Goal: Task Accomplishment & Management: Manage account settings

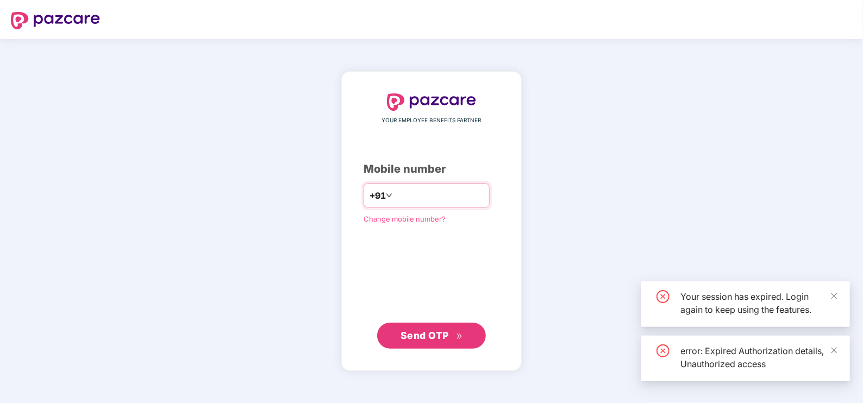
click at [424, 191] on input "number" at bounding box center [439, 195] width 89 height 17
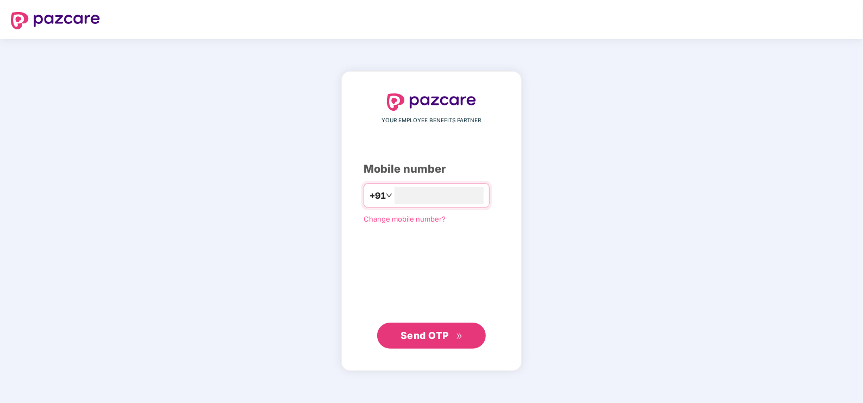
type input "**********"
click at [431, 342] on span "Send OTP" at bounding box center [432, 335] width 63 height 15
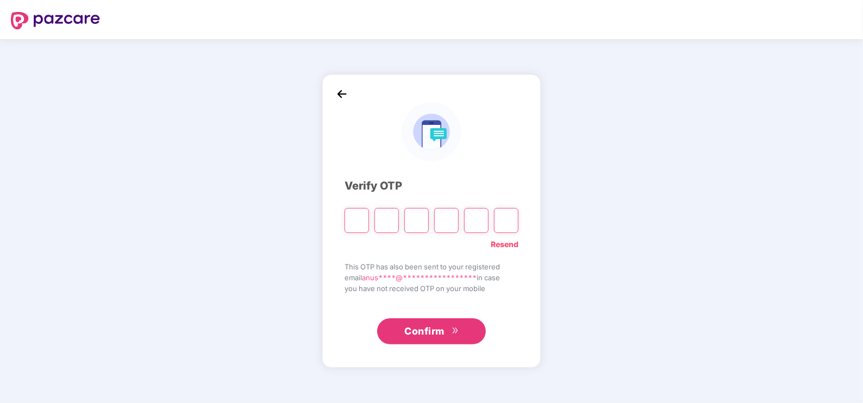
paste input "*"
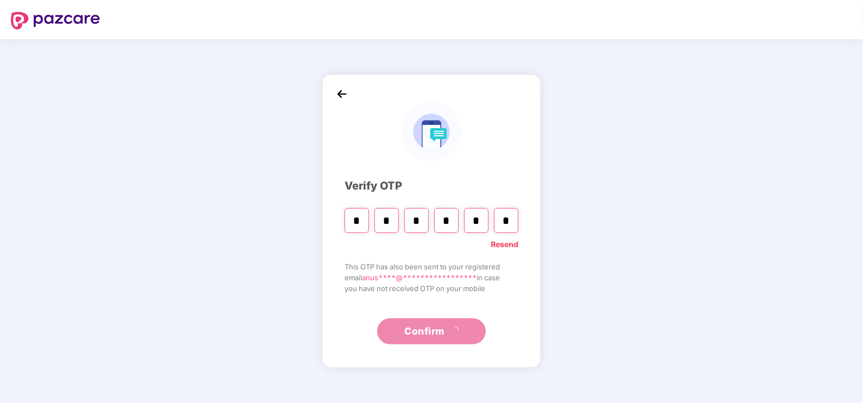
type input "*"
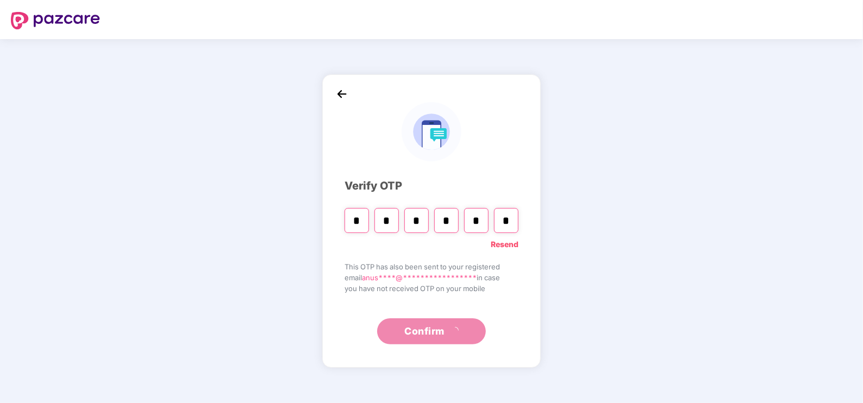
type input "*"
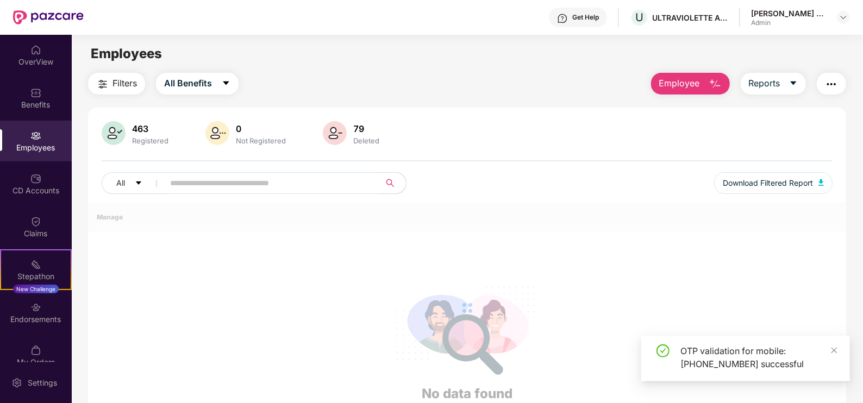
click at [212, 194] on span at bounding box center [268, 183] width 223 height 22
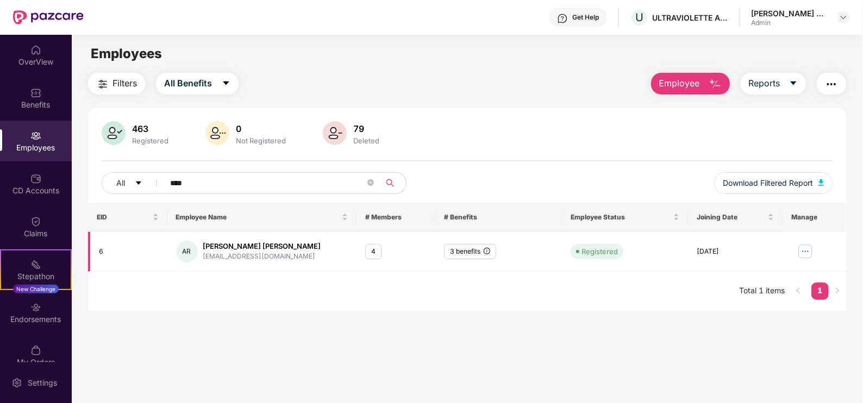
type input "****"
click at [239, 256] on div "[EMAIL_ADDRESS][DOMAIN_NAME]" at bounding box center [262, 257] width 118 height 10
click at [266, 244] on div "[PERSON_NAME] [PERSON_NAME]" at bounding box center [262, 246] width 118 height 10
click at [252, 247] on div "[PERSON_NAME] [PERSON_NAME]" at bounding box center [262, 246] width 118 height 10
click at [802, 242] on td at bounding box center [814, 252] width 63 height 40
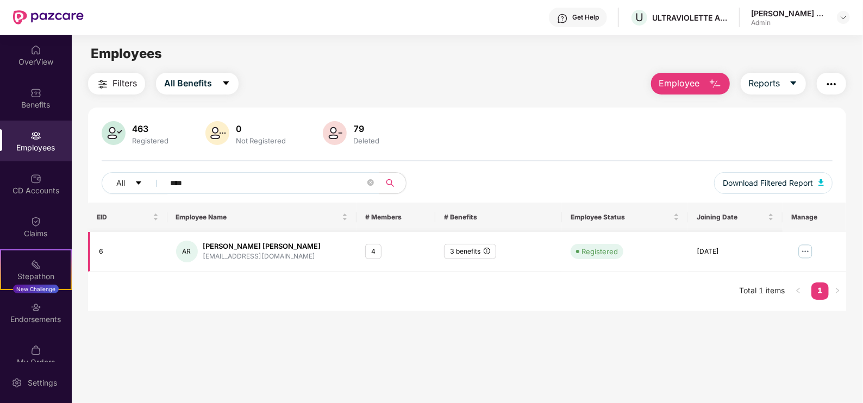
click at [801, 244] on img at bounding box center [805, 251] width 17 height 17
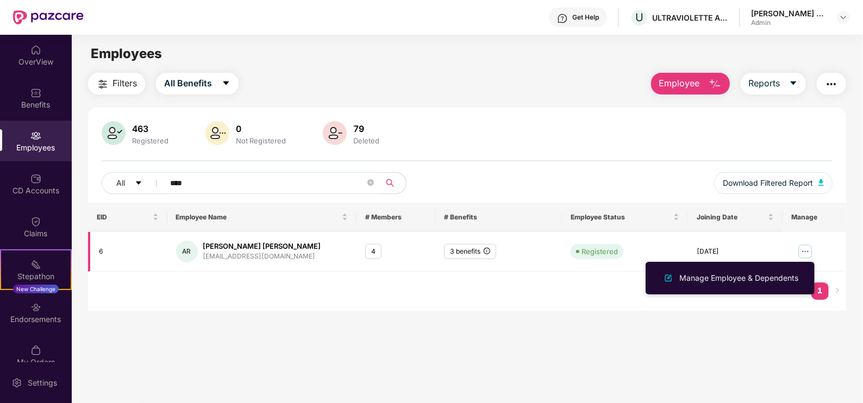
click at [811, 252] on img at bounding box center [805, 251] width 17 height 17
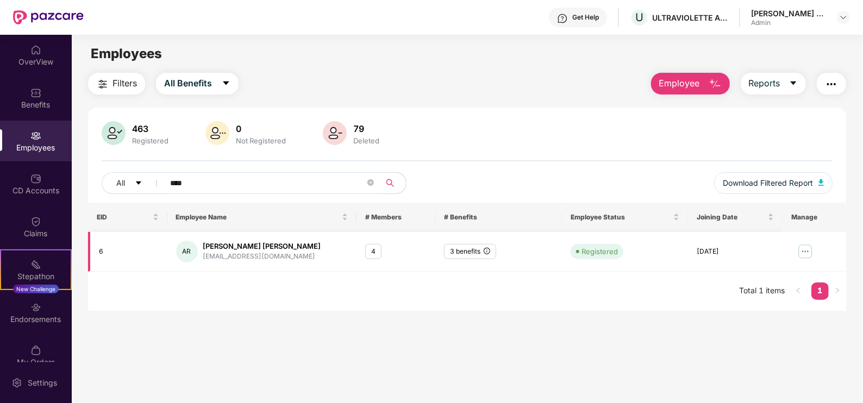
click at [805, 252] on img at bounding box center [805, 251] width 17 height 17
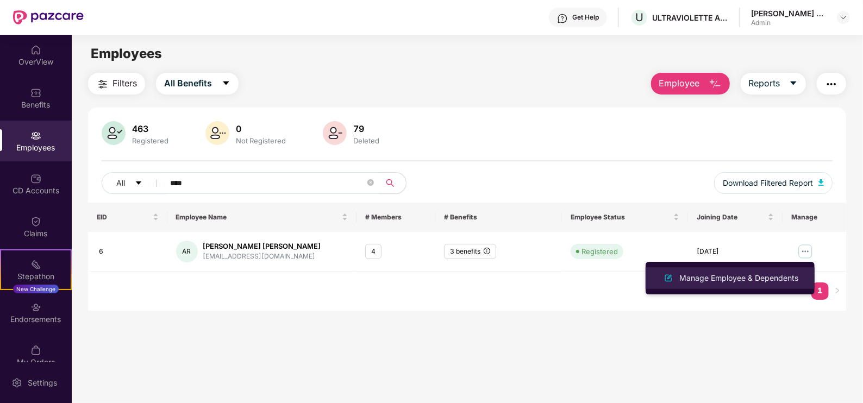
click at [772, 276] on div "Manage Employee & Dependents" at bounding box center [738, 278] width 123 height 12
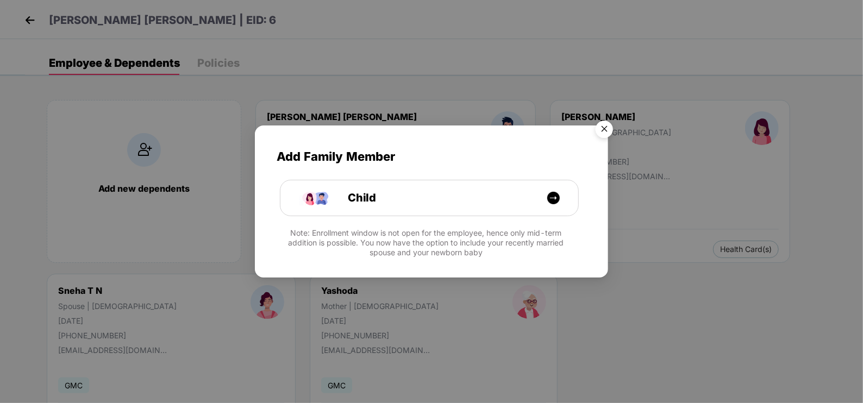
click at [607, 134] on img "Close" at bounding box center [604, 131] width 30 height 30
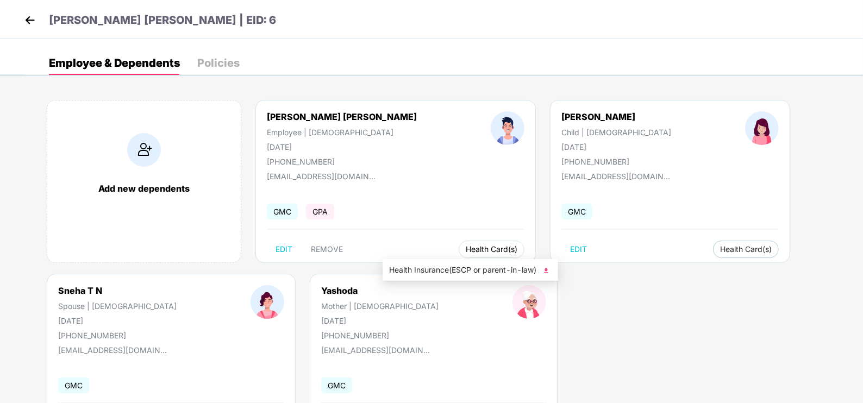
click at [466, 250] on span "Health Card(s)" at bounding box center [492, 249] width 52 height 5
click at [489, 268] on span "Health Insurance(ESCP or parent-in-law)" at bounding box center [470, 270] width 163 height 12
click at [713, 254] on button "Health Card(s)" at bounding box center [746, 249] width 66 height 17
click at [726, 267] on span "Health Insurance(ESCP or parent-in-law)" at bounding box center [679, 270] width 163 height 12
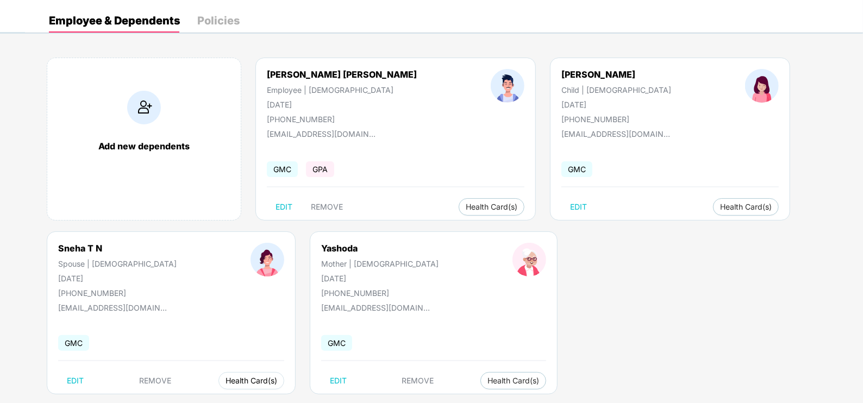
scroll to position [60, 0]
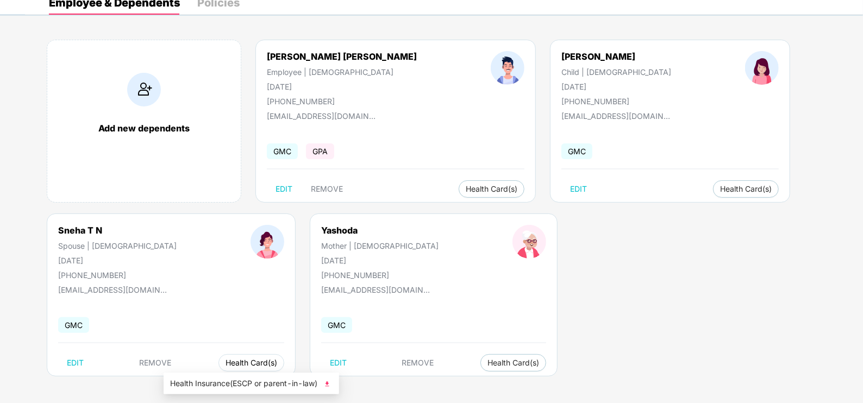
click at [226, 361] on span "Health Card(s)" at bounding box center [252, 362] width 52 height 5
click at [248, 381] on div "Add new dependents [PERSON_NAME] [PERSON_NAME] Employee | [DEMOGRAPHIC_DATA] [D…" at bounding box center [444, 213] width 838 height 381
click at [226, 361] on span "Health Card(s)" at bounding box center [252, 362] width 52 height 5
click at [253, 389] on span "Health Insurance(ESCP or parent-in-law)" at bounding box center [251, 384] width 163 height 12
click at [488, 360] on span "Health Card(s)" at bounding box center [514, 362] width 52 height 5
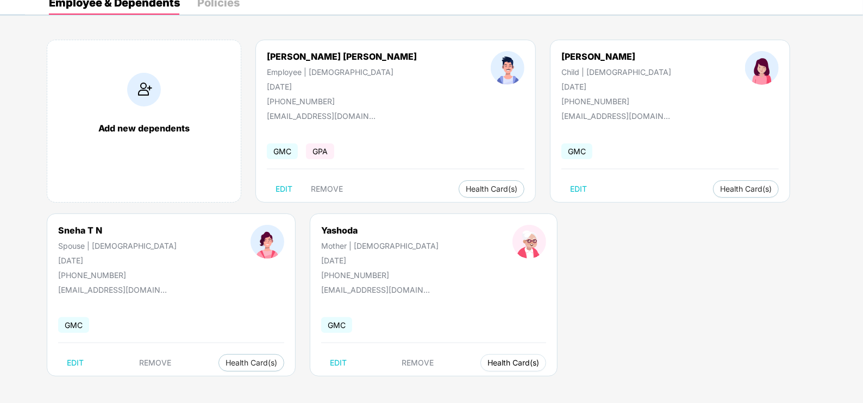
click at [481, 367] on button "Health Card(s)" at bounding box center [514, 362] width 66 height 17
click at [490, 384] on span "Health Insurance(ESCP or parent-in-law)" at bounding box center [460, 384] width 163 height 12
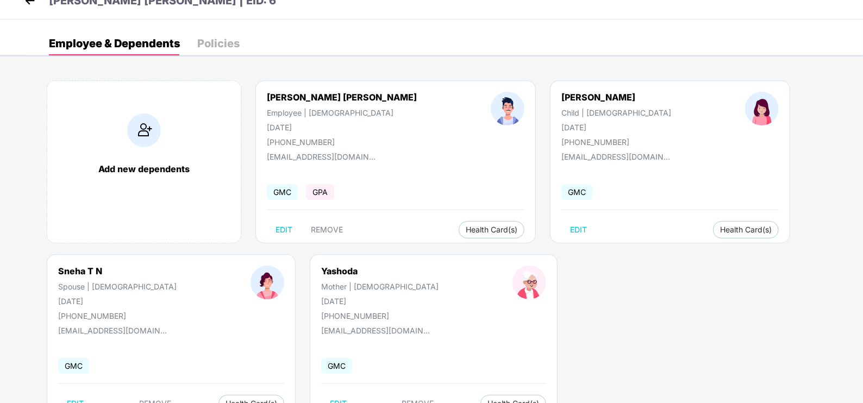
scroll to position [0, 0]
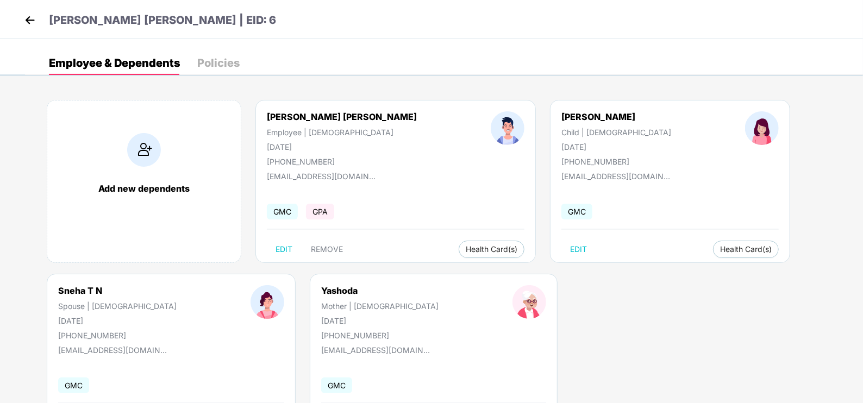
click at [24, 30] on header "[PERSON_NAME] [PERSON_NAME] | EID: 6" at bounding box center [149, 22] width 254 height 20
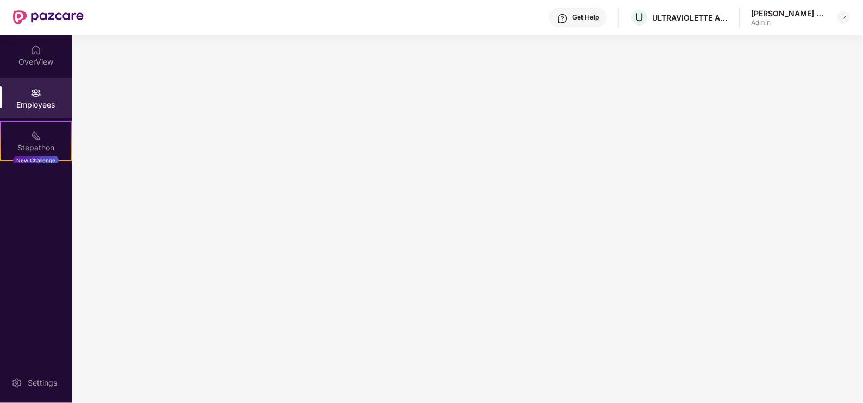
click at [27, 22] on img at bounding box center [48, 17] width 71 height 14
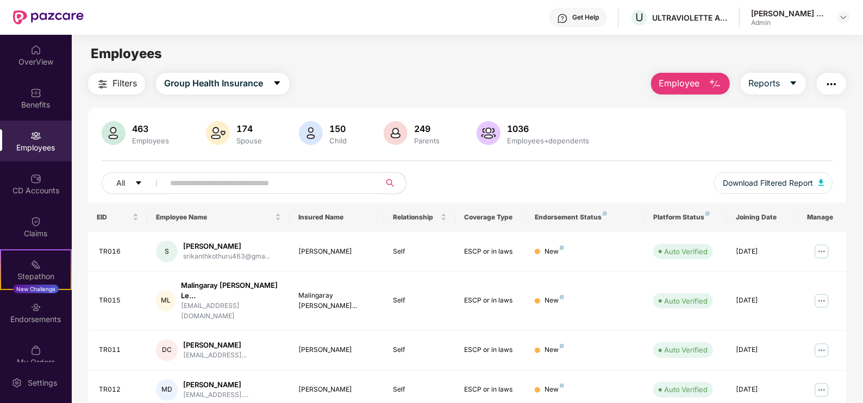
click at [27, 146] on div "Employees" at bounding box center [36, 147] width 72 height 11
click at [36, 130] on img at bounding box center [35, 135] width 11 height 11
click at [41, 141] on div "Employees" at bounding box center [36, 141] width 72 height 41
click at [38, 141] on div "Employees" at bounding box center [36, 141] width 72 height 41
click at [28, 131] on div "Employees" at bounding box center [36, 141] width 72 height 41
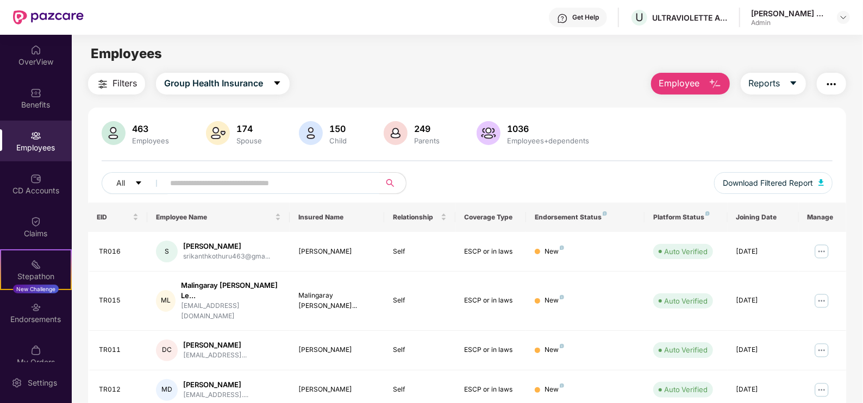
click at [697, 83] on span "Employee" at bounding box center [679, 84] width 41 height 14
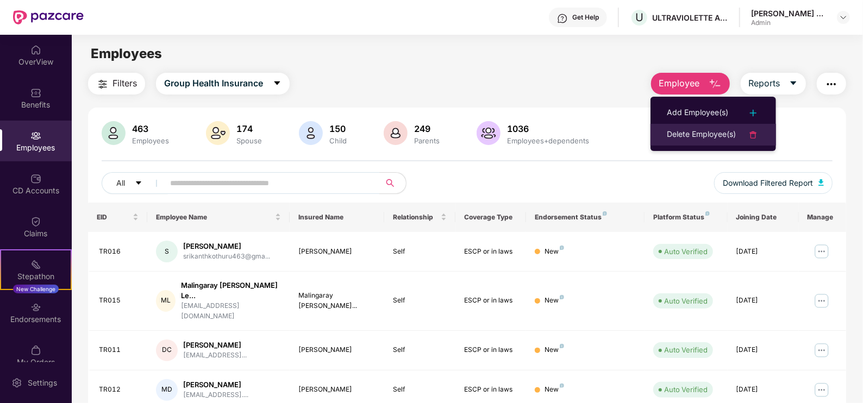
click at [728, 137] on div "Delete Employee(s)" at bounding box center [701, 134] width 69 height 13
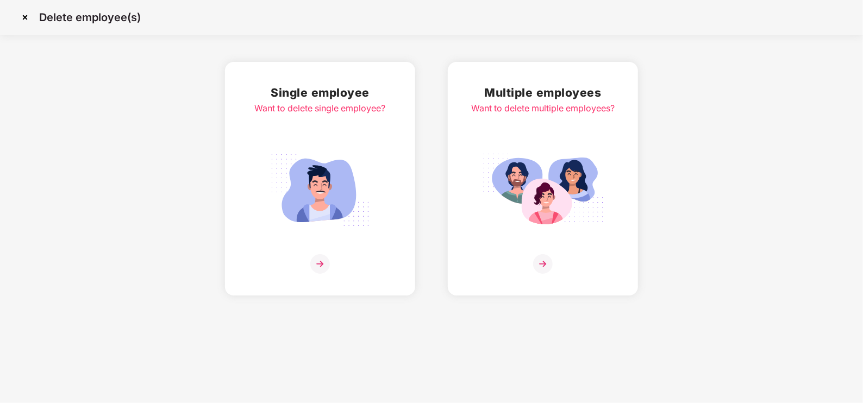
click at [549, 263] on img at bounding box center [543, 264] width 20 height 20
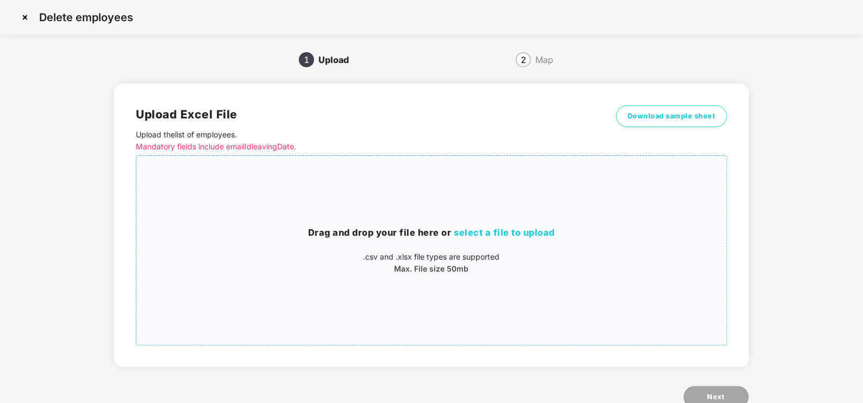
click at [508, 233] on span "select a file to upload" at bounding box center [504, 232] width 101 height 11
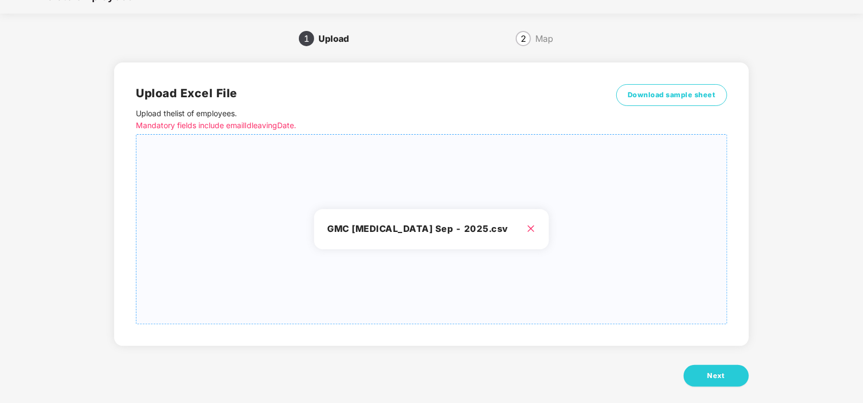
scroll to position [32, 0]
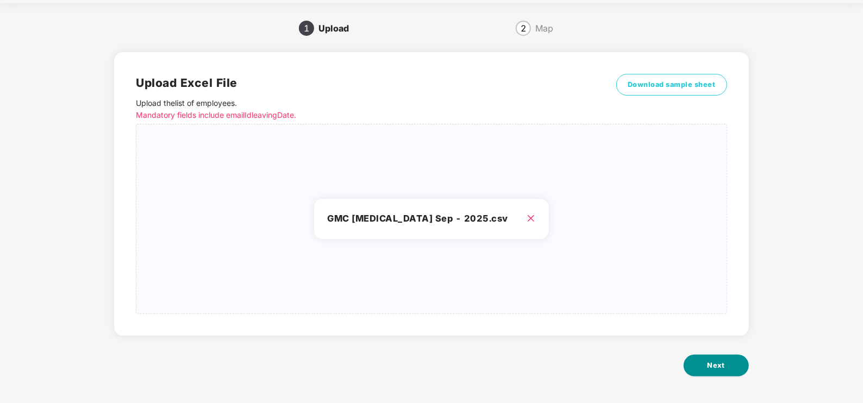
click at [714, 368] on span "Next" at bounding box center [716, 365] width 17 height 11
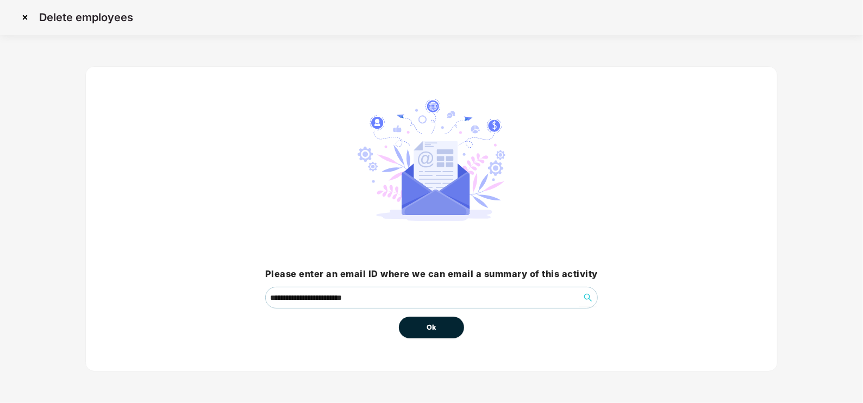
click at [429, 331] on span "Ok" at bounding box center [432, 327] width 10 height 11
click at [432, 326] on span "Ok" at bounding box center [432, 327] width 10 height 11
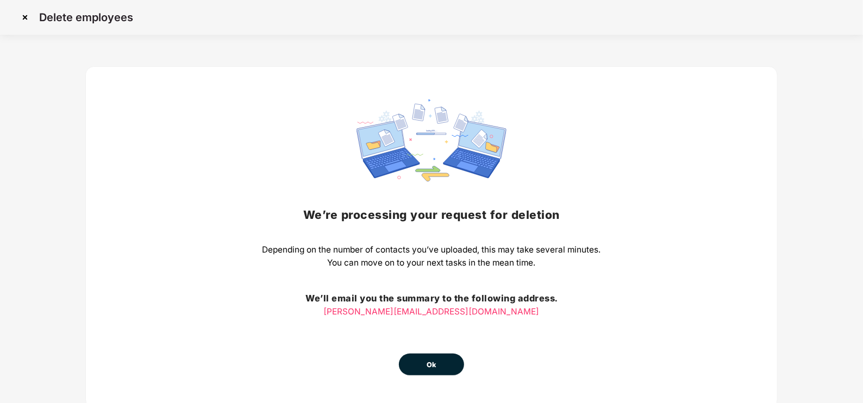
click at [440, 365] on button "Ok" at bounding box center [431, 365] width 65 height 22
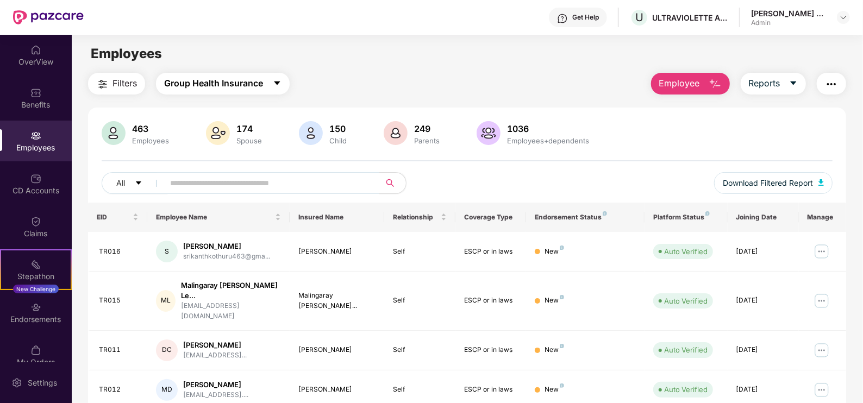
click at [184, 81] on span "Group Health Insurance" at bounding box center [213, 84] width 99 height 14
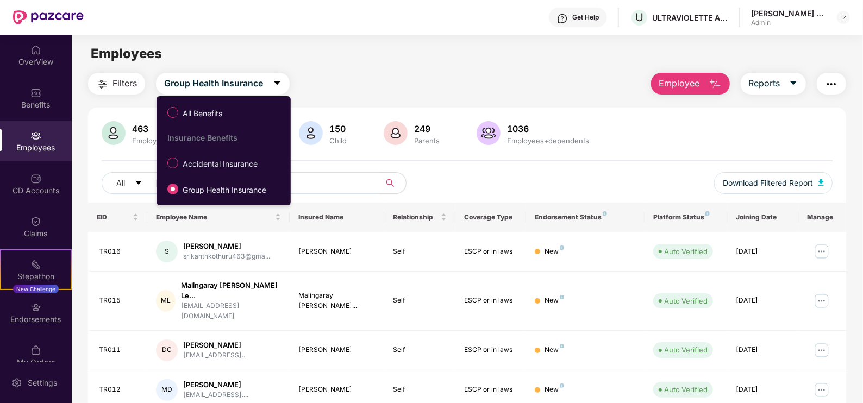
click at [360, 51] on div "Employees" at bounding box center [467, 53] width 791 height 21
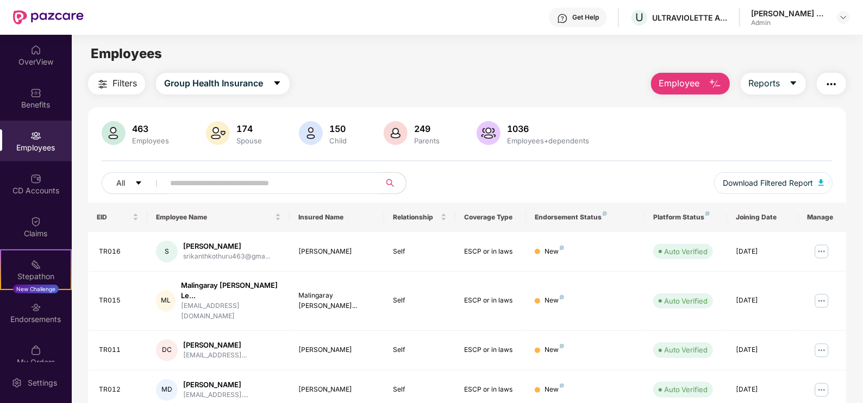
click at [192, 174] on span at bounding box center [268, 183] width 223 height 22
paste input "**********"
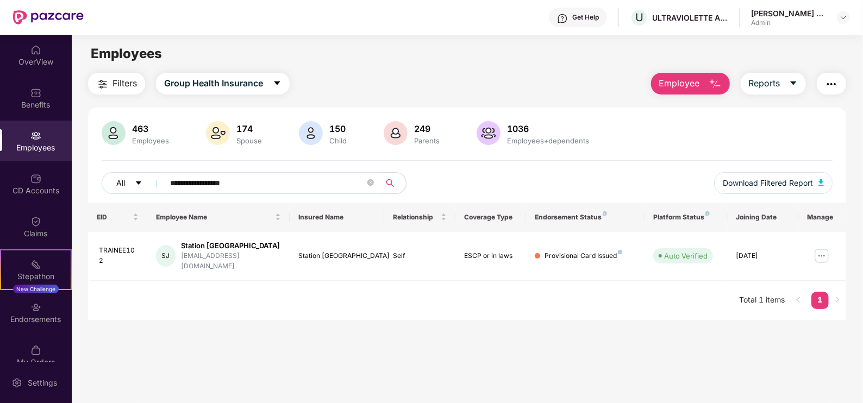
drag, startPoint x: 268, startPoint y: 182, endPoint x: 118, endPoint y: 173, distance: 150.3
click at [117, 173] on div "**********" at bounding box center [284, 183] width 365 height 22
paste input "**********"
type input "**********"
click at [41, 143] on div "Employees" at bounding box center [36, 147] width 72 height 11
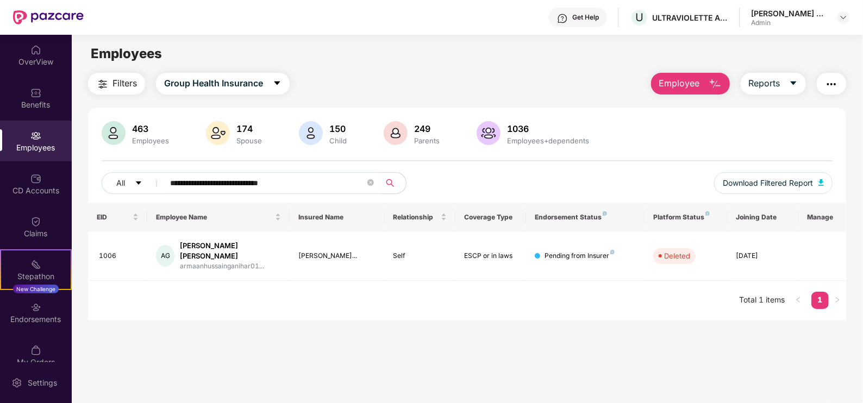
click at [54, 125] on div "Employees" at bounding box center [36, 141] width 72 height 41
click at [29, 147] on div "Employees" at bounding box center [36, 147] width 72 height 11
click at [30, 140] on img at bounding box center [35, 135] width 11 height 11
click at [33, 136] on img at bounding box center [35, 135] width 11 height 11
click at [32, 126] on div "Employees" at bounding box center [36, 141] width 72 height 41
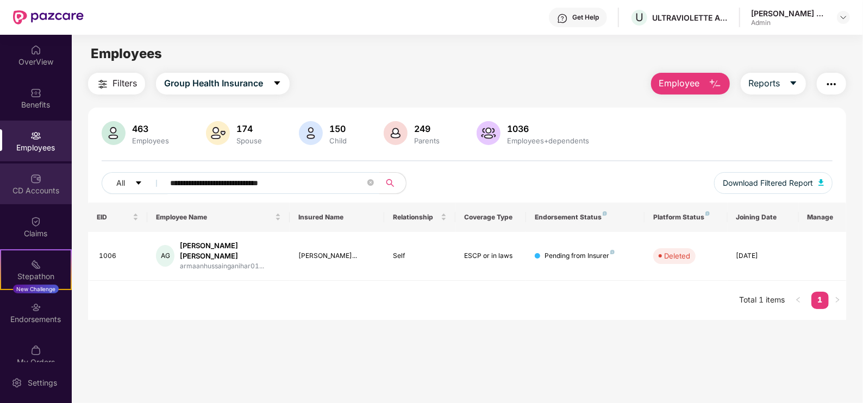
click at [44, 184] on div "CD Accounts" at bounding box center [36, 184] width 72 height 41
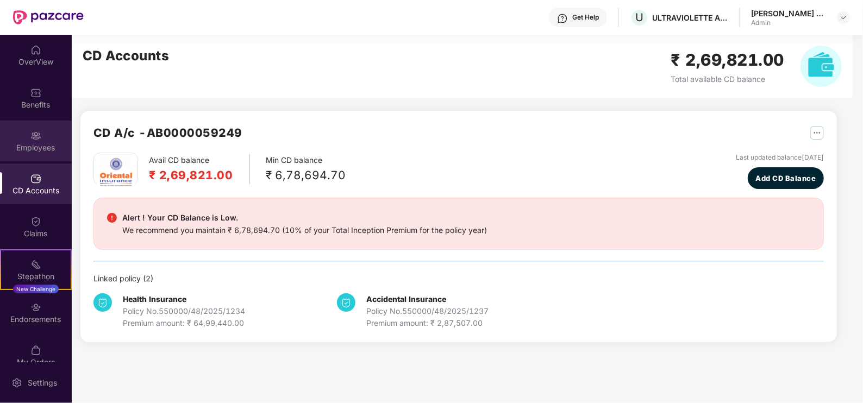
click at [30, 129] on div at bounding box center [35, 134] width 11 height 11
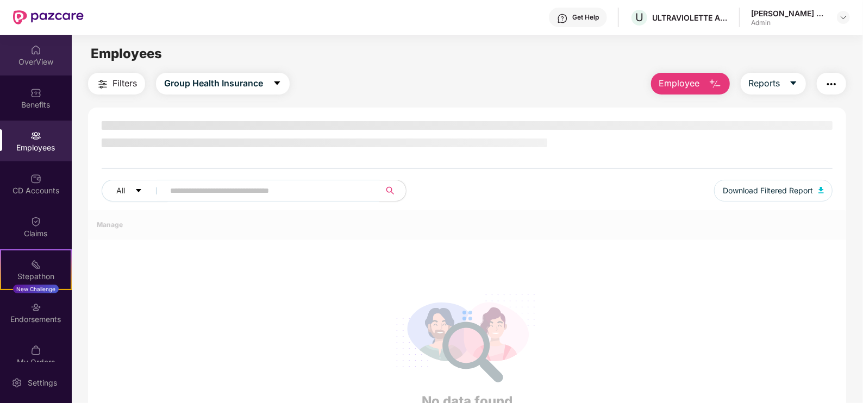
click at [19, 53] on div "OverView" at bounding box center [36, 55] width 72 height 41
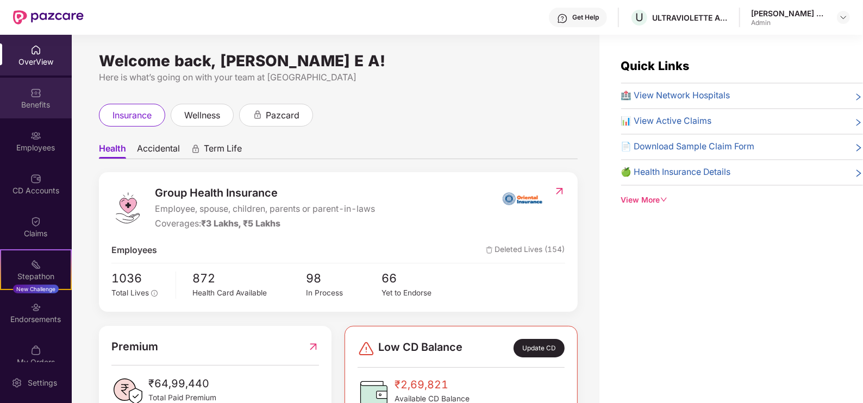
click at [30, 94] on img at bounding box center [35, 93] width 11 height 11
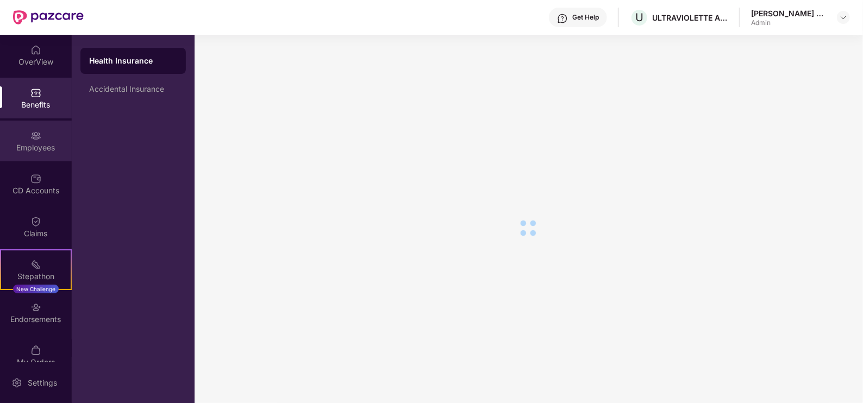
click at [30, 133] on img at bounding box center [35, 135] width 11 height 11
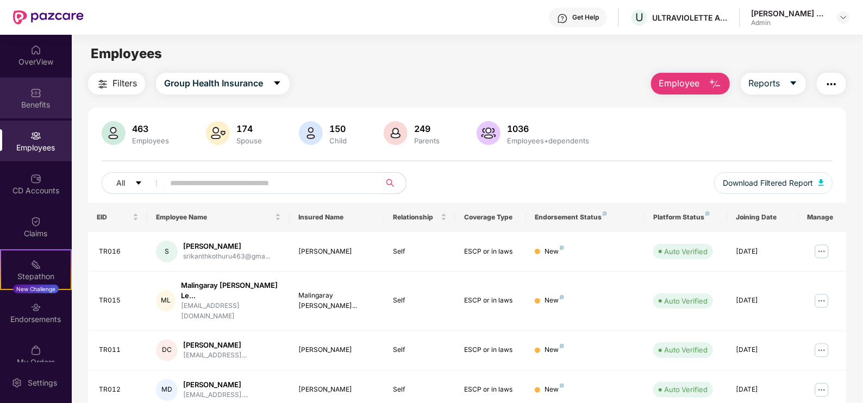
click at [26, 80] on div "Benefits" at bounding box center [36, 98] width 72 height 41
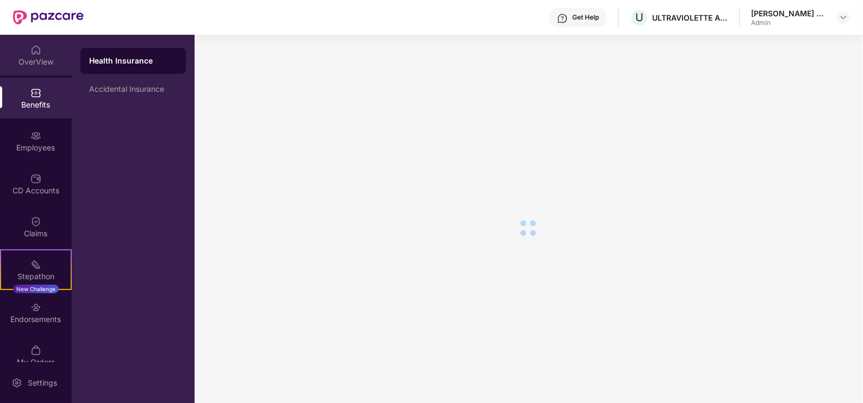
click at [30, 64] on div "OverView" at bounding box center [36, 62] width 72 height 11
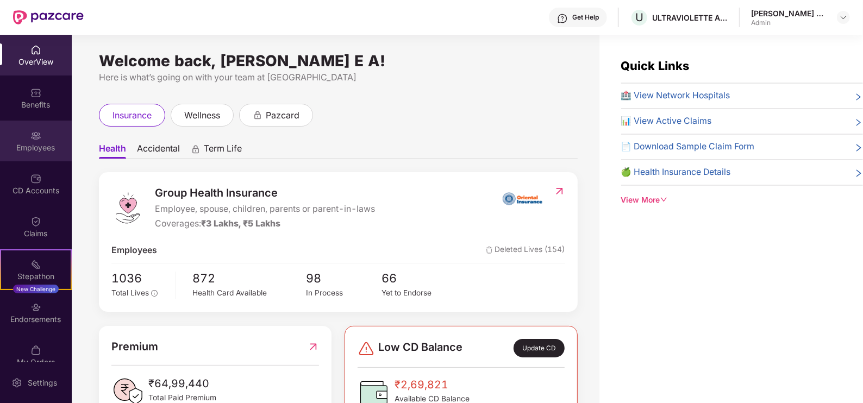
click at [33, 142] on div "Employees" at bounding box center [36, 147] width 72 height 11
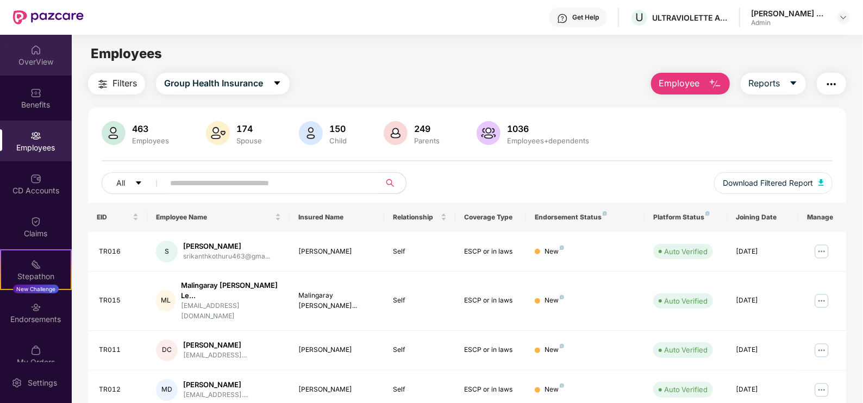
click at [29, 55] on div "OverView" at bounding box center [36, 55] width 72 height 41
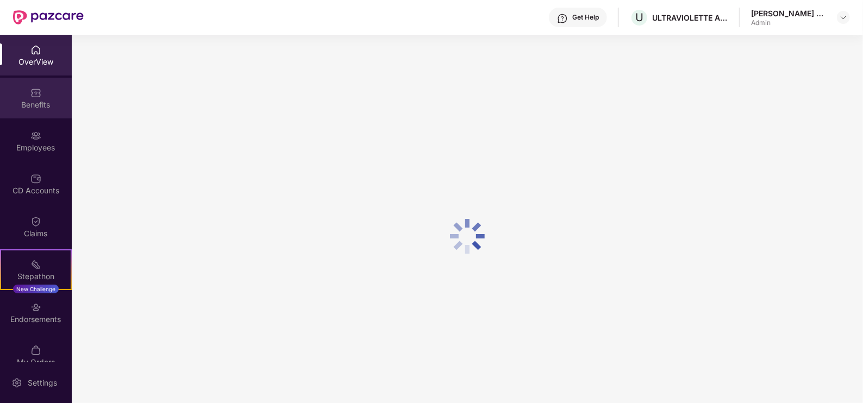
click at [26, 107] on div "Benefits" at bounding box center [36, 104] width 72 height 11
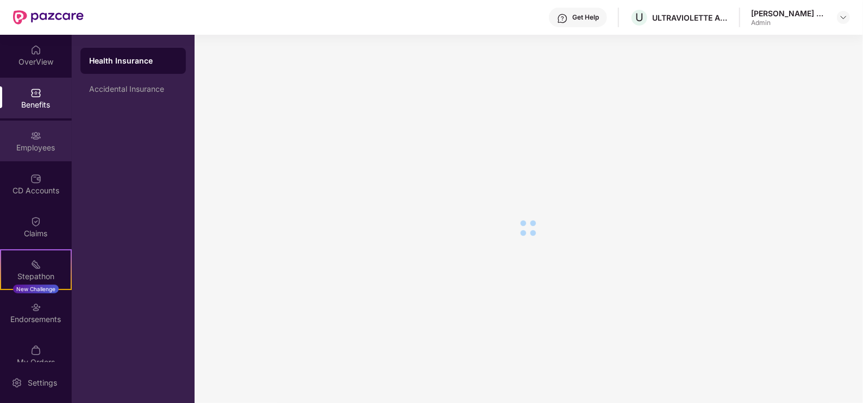
click at [39, 150] on div "Employees" at bounding box center [36, 147] width 72 height 11
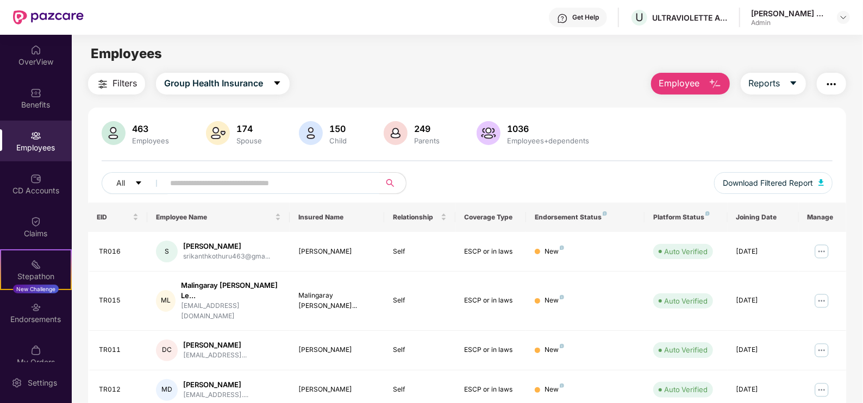
click at [196, 202] on div "All Download Filtered Report" at bounding box center [467, 187] width 731 height 30
click at [206, 179] on input "text" at bounding box center [267, 183] width 195 height 16
paste input "**********"
drag, startPoint x: 206, startPoint y: 179, endPoint x: 316, endPoint y: 188, distance: 110.1
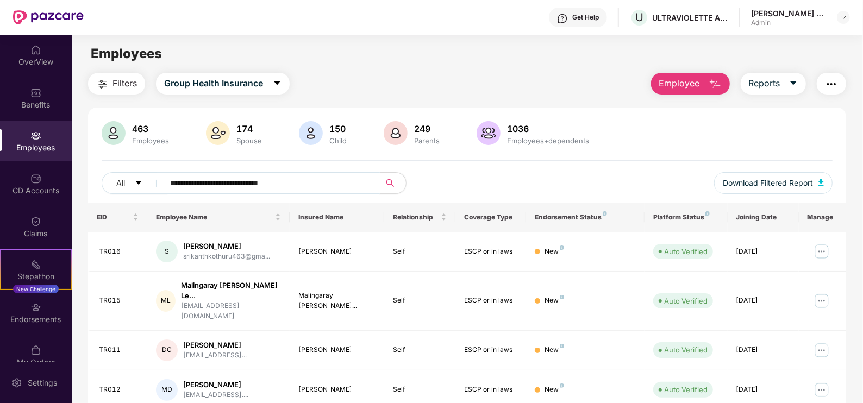
click at [316, 188] on input "**********" at bounding box center [267, 183] width 195 height 16
type input "**********"
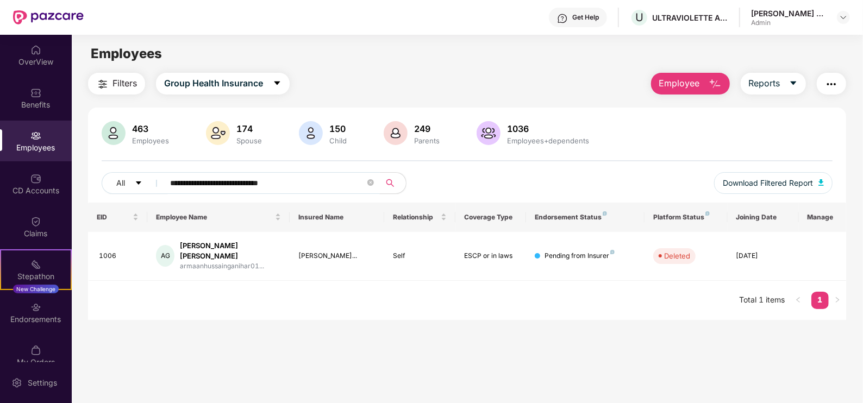
click at [27, 136] on div "Employees" at bounding box center [36, 141] width 72 height 41
click at [27, 106] on div "Benefits" at bounding box center [36, 104] width 72 height 11
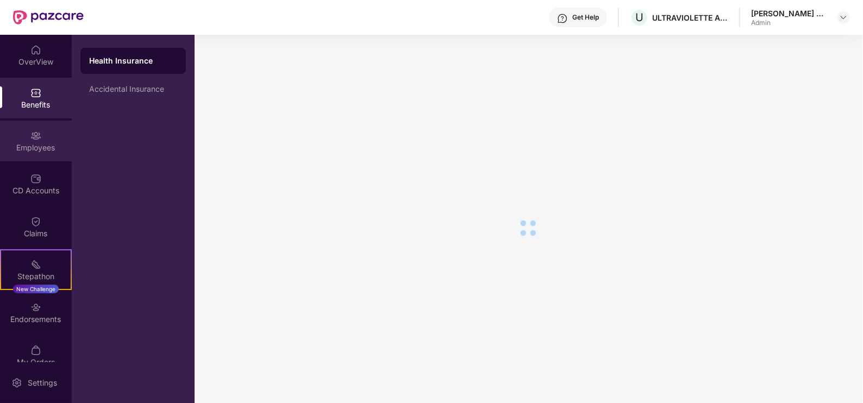
click at [44, 150] on div "Employees" at bounding box center [36, 147] width 72 height 11
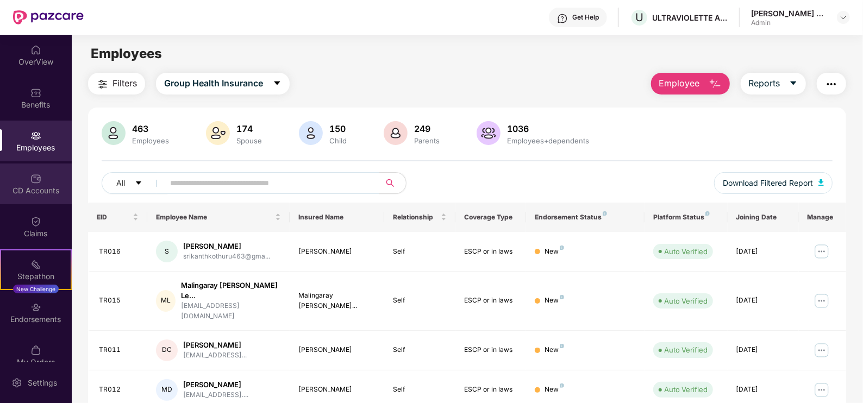
click at [34, 190] on div "CD Accounts" at bounding box center [36, 190] width 72 height 11
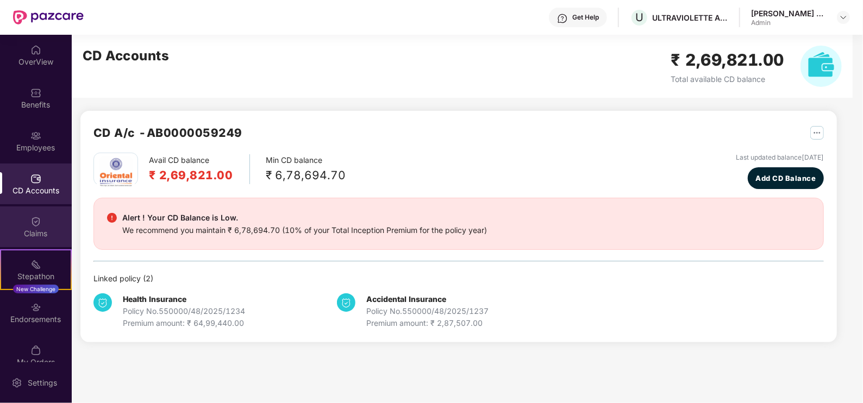
click at [48, 232] on div "Claims" at bounding box center [36, 233] width 72 height 11
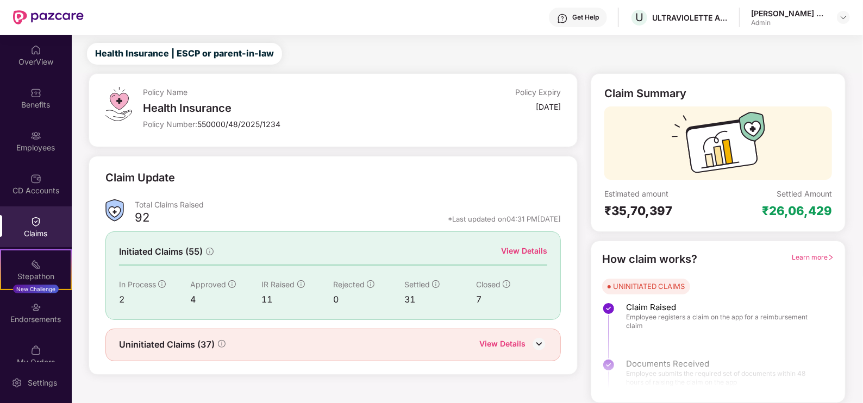
scroll to position [22, 0]
click at [533, 253] on div "View Details" at bounding box center [524, 252] width 46 height 12
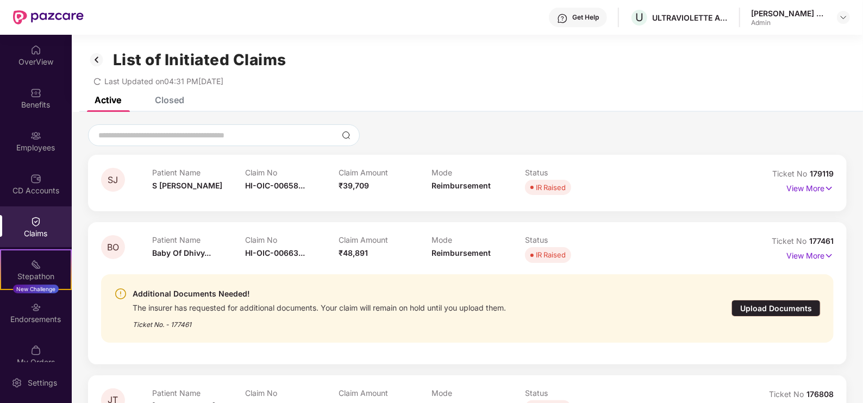
scroll to position [0, 0]
click at [175, 103] on div "Closed" at bounding box center [169, 100] width 29 height 11
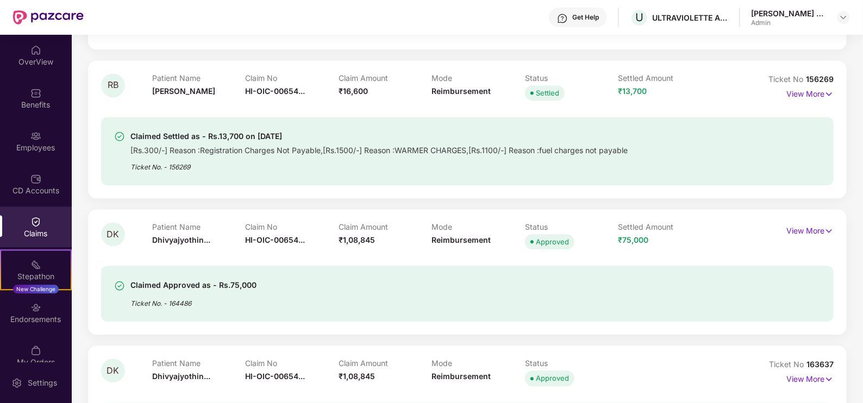
scroll to position [1495, 0]
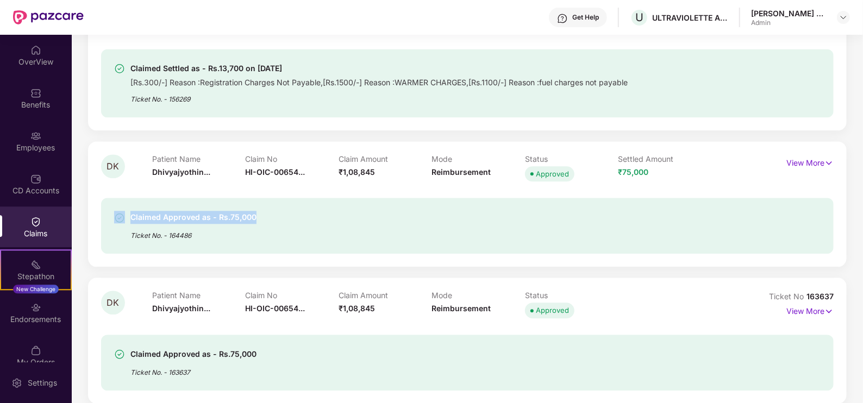
drag, startPoint x: 281, startPoint y: 220, endPoint x: 111, endPoint y: 212, distance: 169.8
click at [111, 212] on div "Claimed Approved as - Rs.75,000 Ticket No. - 164486" at bounding box center [467, 226] width 733 height 56
drag, startPoint x: 111, startPoint y: 212, endPoint x: 312, endPoint y: 227, distance: 201.2
click at [312, 227] on div "Claimed Approved as - Rs.75,000 Ticket No. - 164486" at bounding box center [408, 226] width 589 height 30
click at [812, 164] on p "View More" at bounding box center [810, 161] width 47 height 15
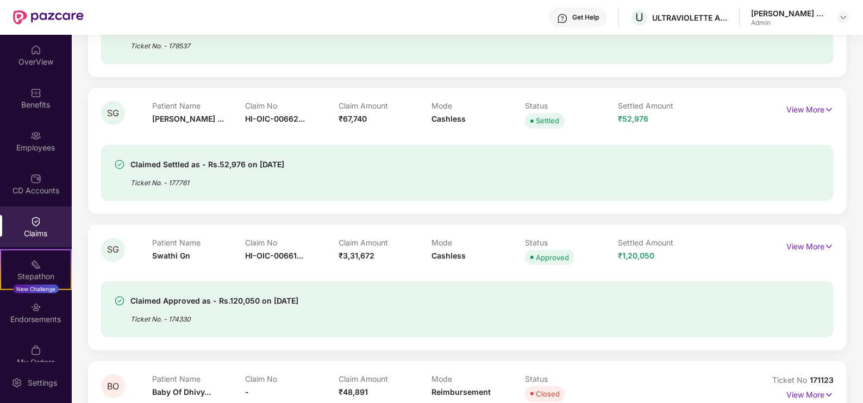
scroll to position [0, 0]
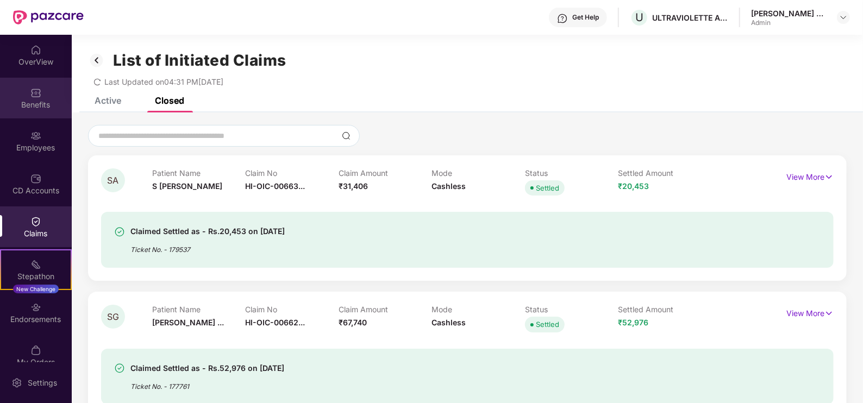
click at [38, 95] on img at bounding box center [35, 93] width 11 height 11
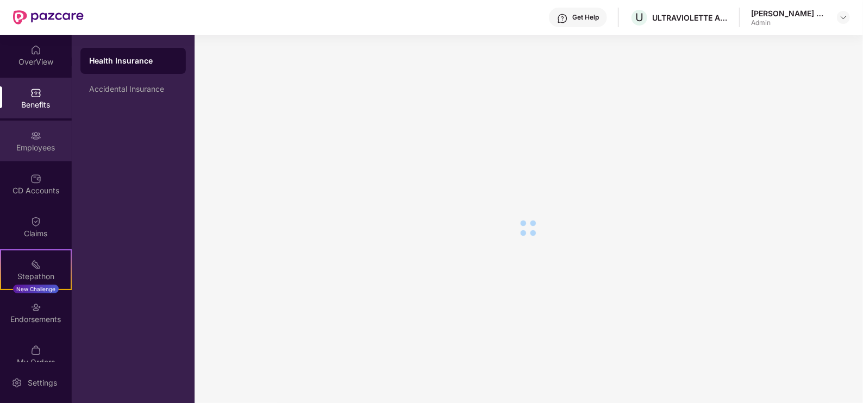
click at [24, 139] on div "Employees" at bounding box center [36, 141] width 72 height 41
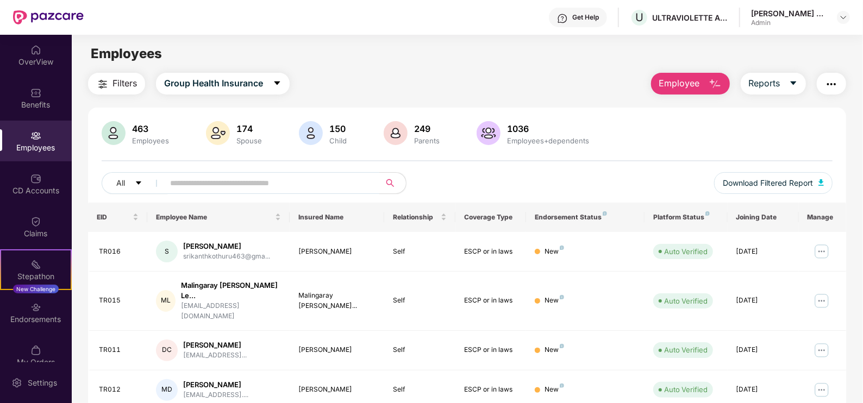
click at [677, 91] on button "Employee" at bounding box center [690, 84] width 79 height 22
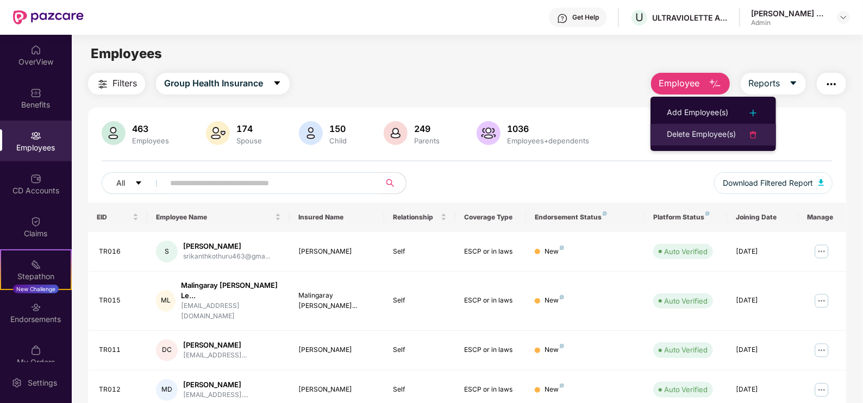
click at [696, 138] on div "Delete Employee(s)" at bounding box center [701, 134] width 69 height 13
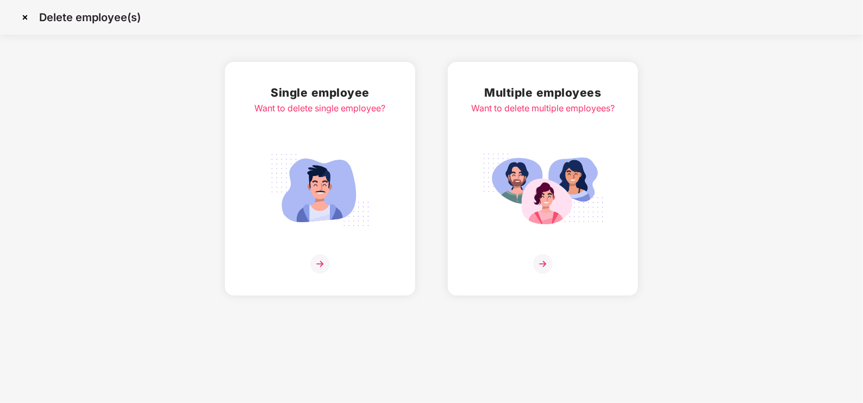
click at [542, 265] on img at bounding box center [543, 264] width 20 height 20
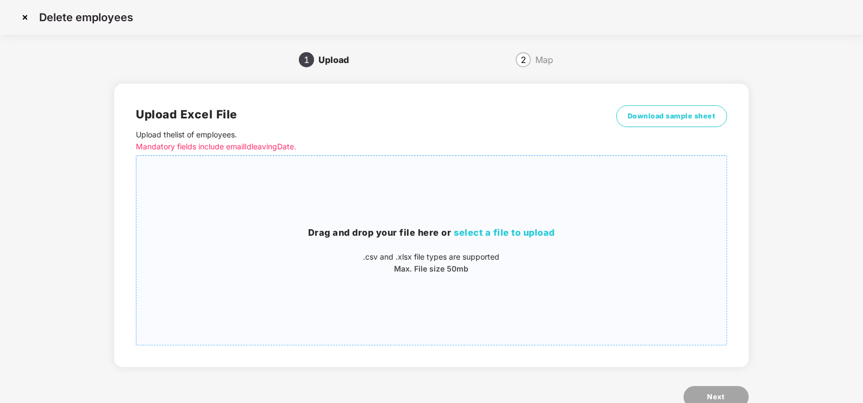
click at [512, 231] on span "select a file to upload" at bounding box center [504, 232] width 101 height 11
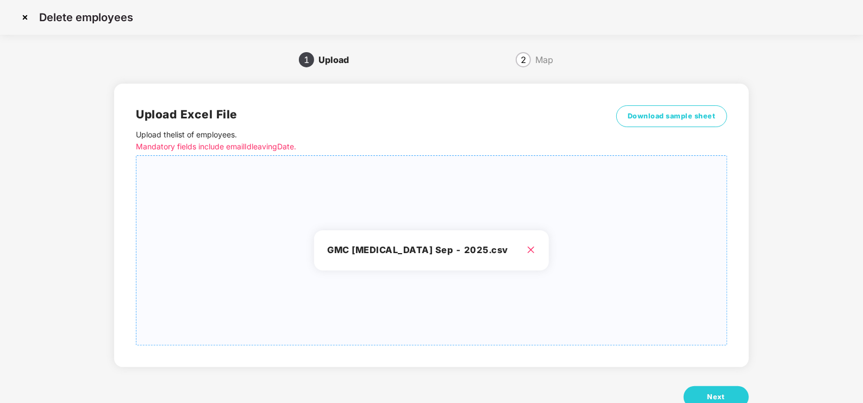
click at [528, 247] on icon "close" at bounding box center [531, 250] width 7 height 7
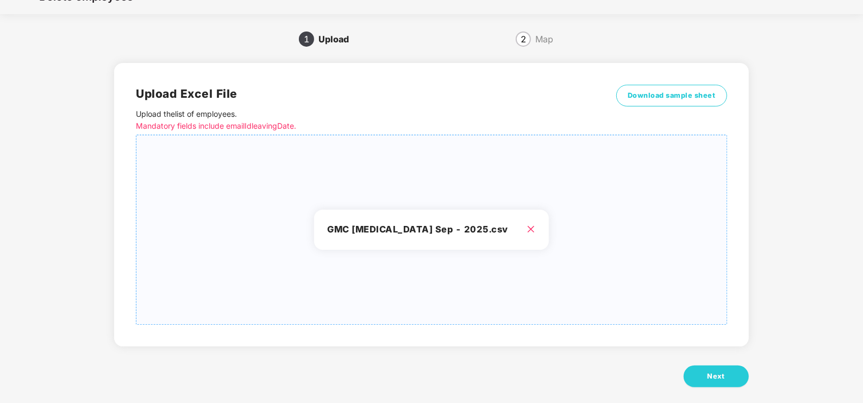
scroll to position [32, 0]
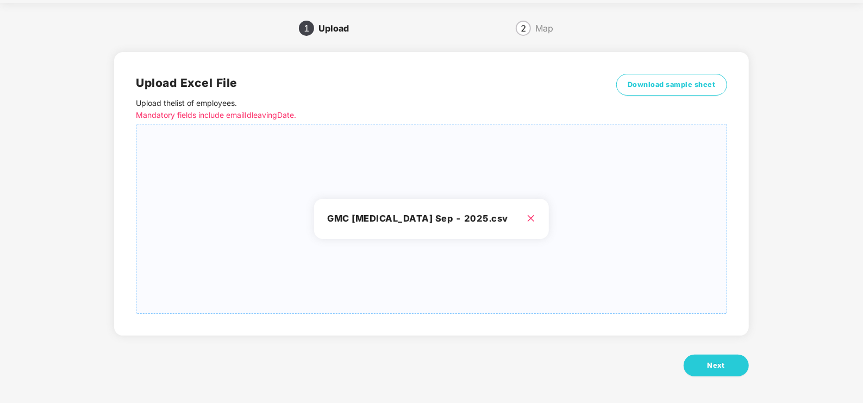
click at [715, 351] on div "Upload Excel File Upload the list of employees . Mandatory fields include email…" at bounding box center [431, 220] width 634 height 367
click at [715, 362] on span "Next" at bounding box center [716, 365] width 17 height 11
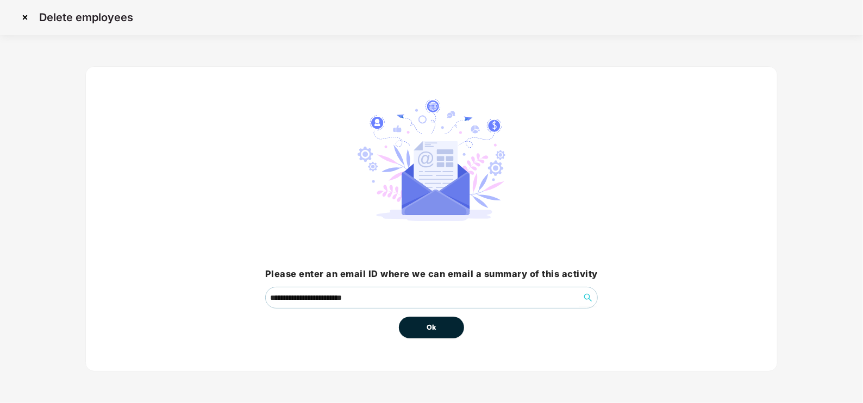
scroll to position [0, 0]
click at [432, 332] on span "Ok" at bounding box center [432, 327] width 10 height 11
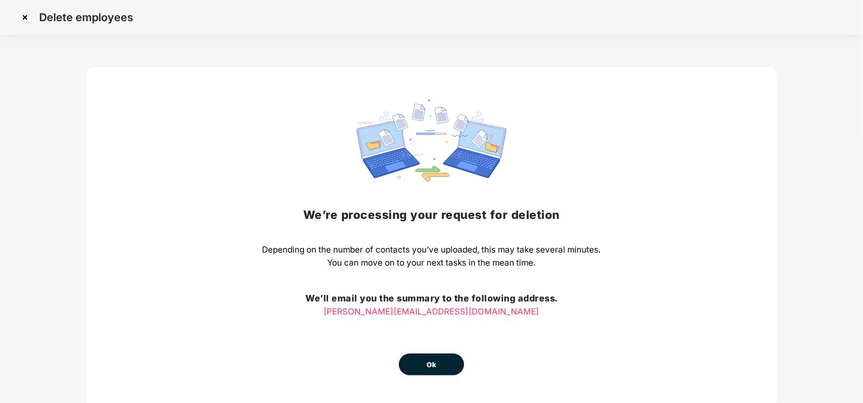
click at [455, 364] on button "Ok" at bounding box center [431, 365] width 65 height 22
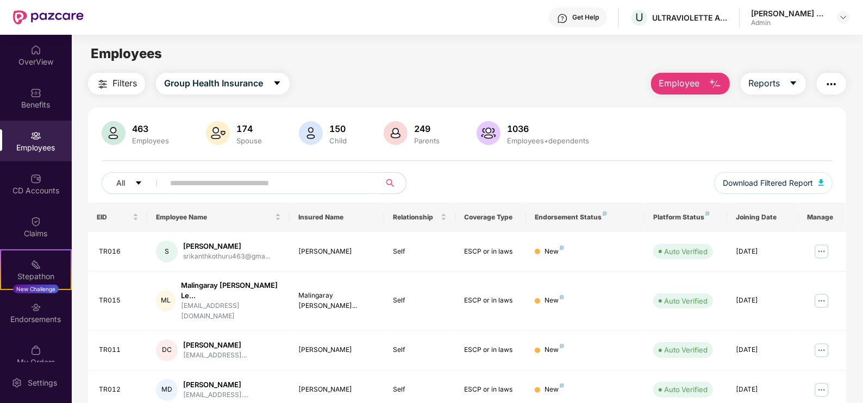
click at [683, 88] on span "Employee" at bounding box center [679, 84] width 41 height 14
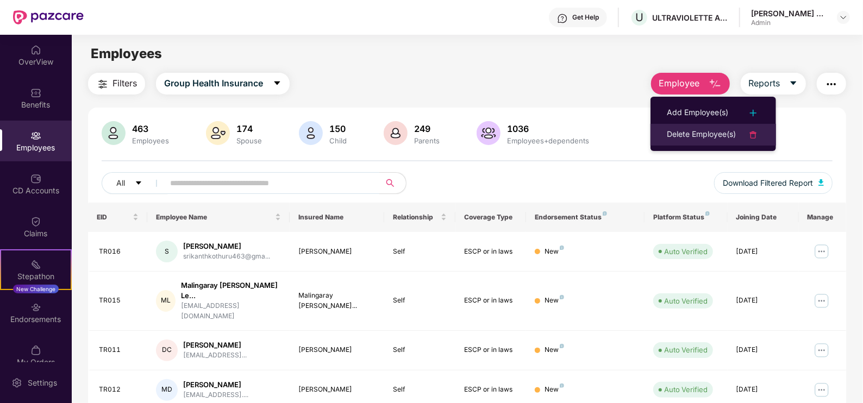
click at [718, 135] on div "Delete Employee(s)" at bounding box center [701, 134] width 69 height 13
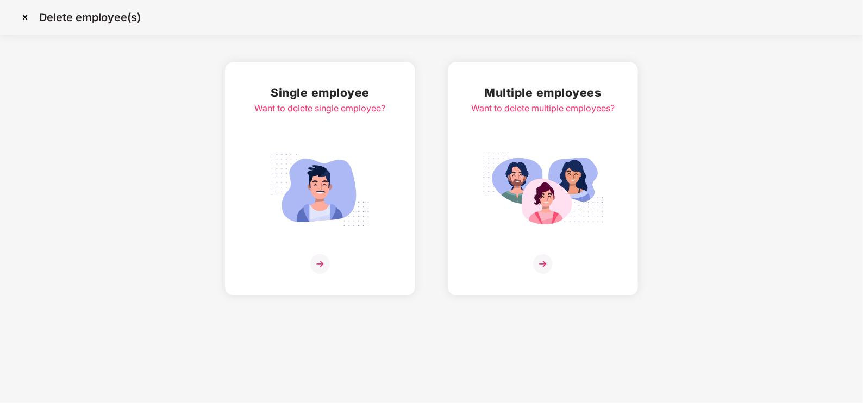
click at [545, 264] on img at bounding box center [543, 264] width 20 height 20
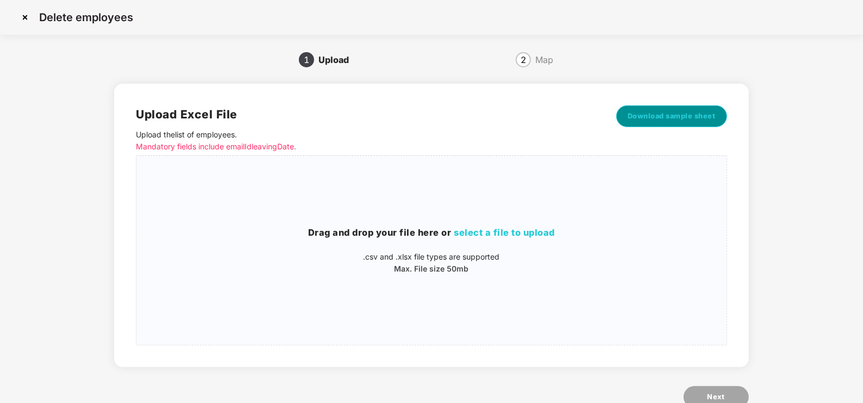
click at [711, 117] on span "Download sample sheet" at bounding box center [672, 116] width 88 height 11
click at [533, 232] on span "select a file to upload" at bounding box center [504, 232] width 101 height 11
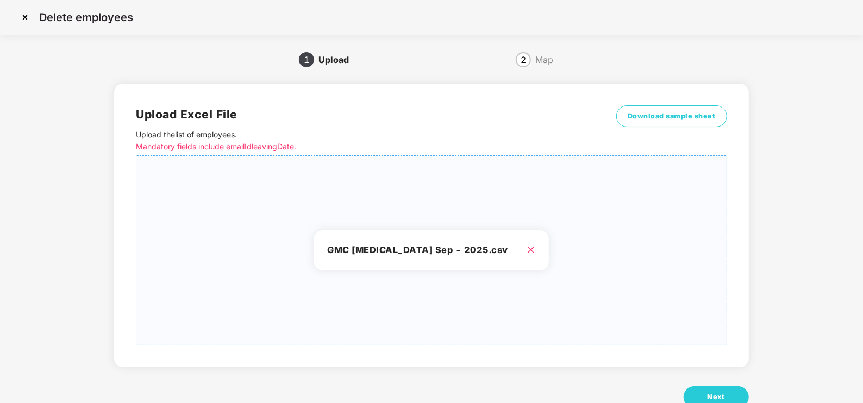
click at [527, 246] on icon "close" at bounding box center [531, 250] width 9 height 9
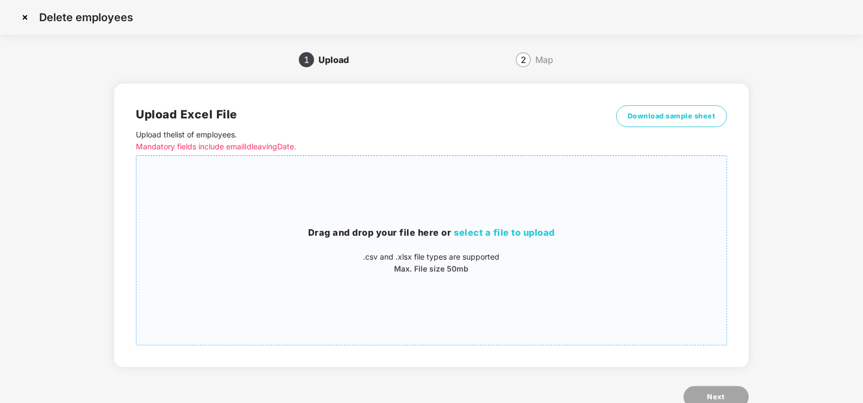
click at [516, 225] on div "Drag and drop your file here or select a file to upload .csv and .xlsx file typ…" at bounding box center [431, 251] width 590 height 172
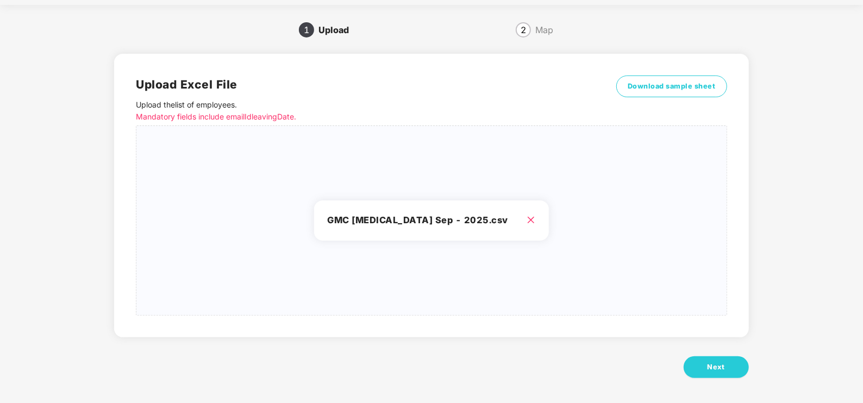
scroll to position [32, 0]
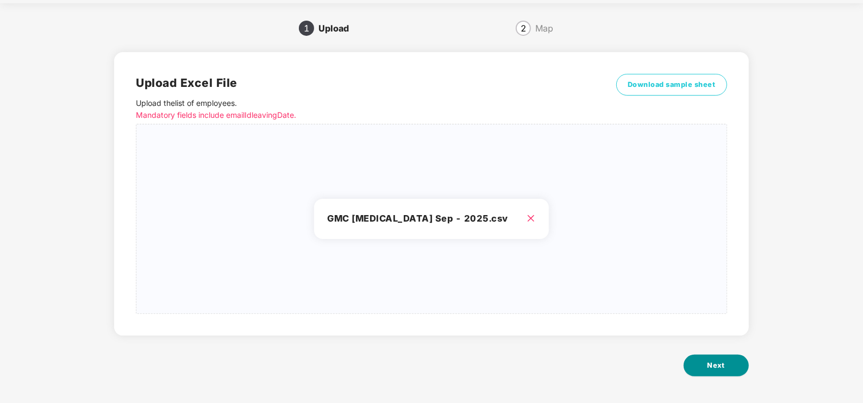
click at [715, 366] on span "Next" at bounding box center [716, 365] width 17 height 11
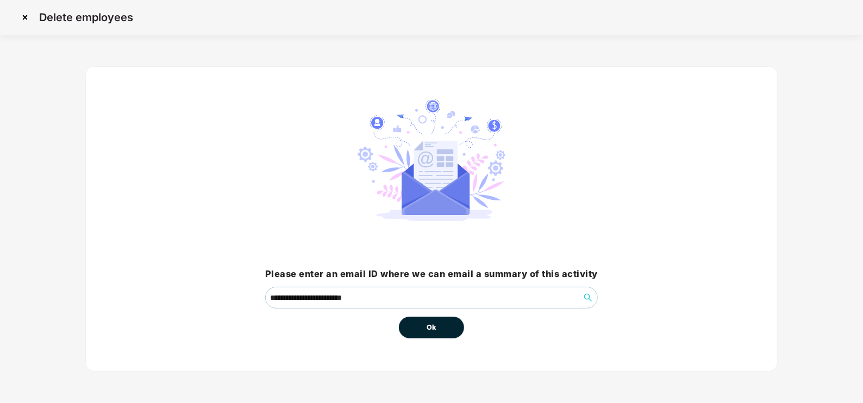
scroll to position [0, 0]
click at [426, 327] on button "Ok" at bounding box center [431, 328] width 65 height 22
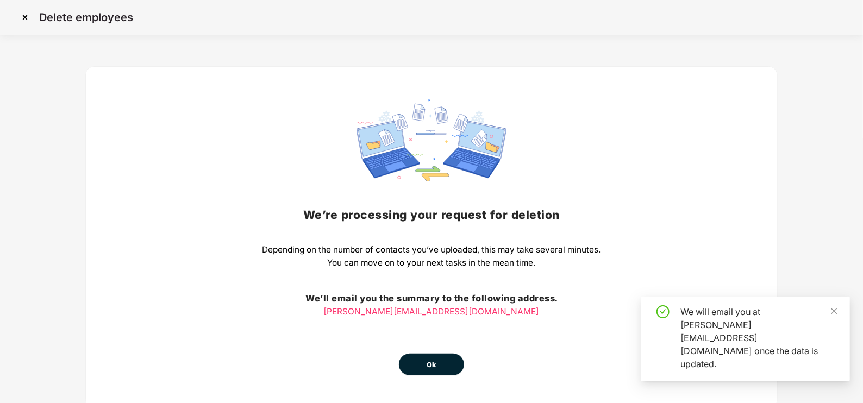
click at [431, 359] on button "Ok" at bounding box center [431, 365] width 65 height 22
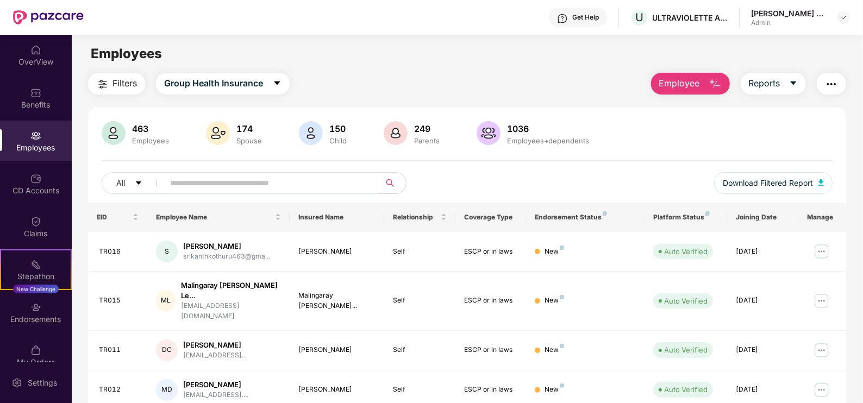
click at [726, 82] on button "Employee" at bounding box center [690, 84] width 79 height 22
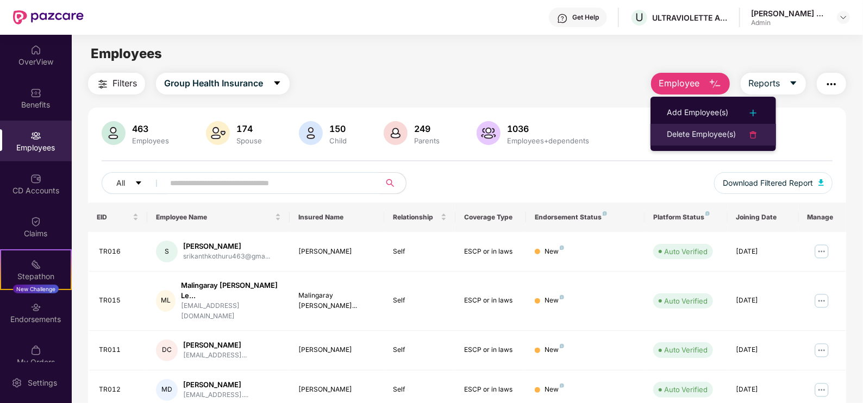
click at [728, 131] on div "Delete Employee(s)" at bounding box center [701, 134] width 69 height 13
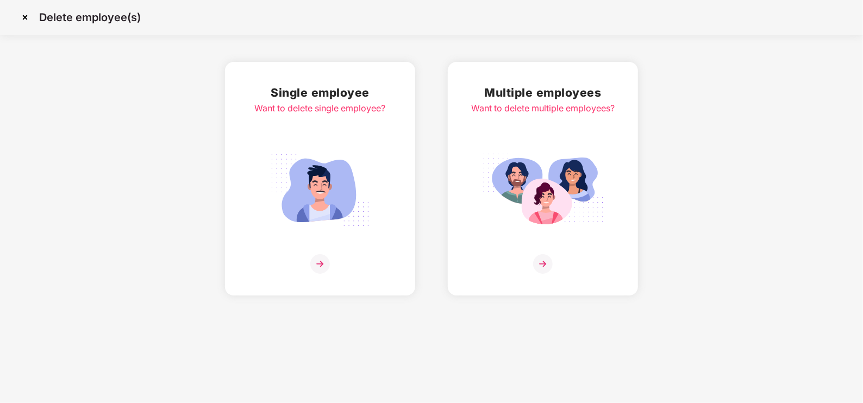
click at [540, 264] on img at bounding box center [543, 264] width 20 height 20
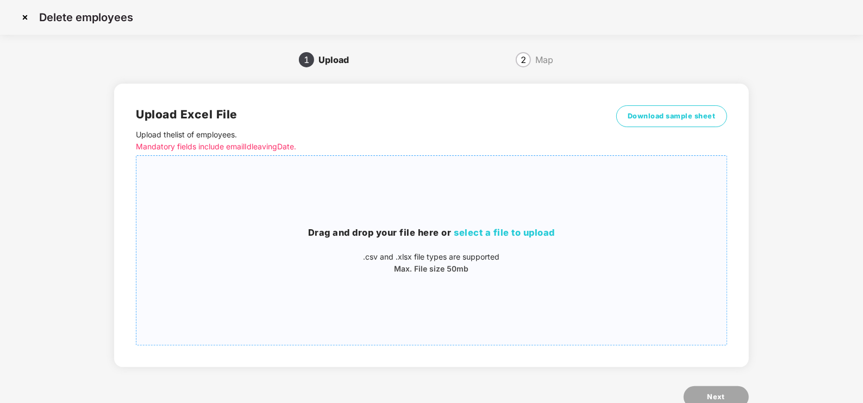
click at [484, 236] on span "select a file to upload" at bounding box center [504, 232] width 101 height 11
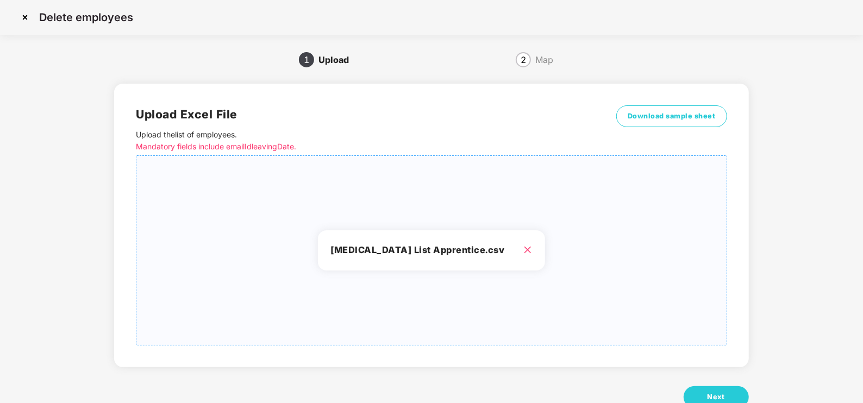
click at [524, 250] on icon "close" at bounding box center [528, 250] width 9 height 9
click at [448, 244] on h3 "[MEDICAL_DATA] List Apprentice.csv" at bounding box center [432, 251] width 202 height 14
click at [524, 250] on icon "close" at bounding box center [528, 250] width 9 height 9
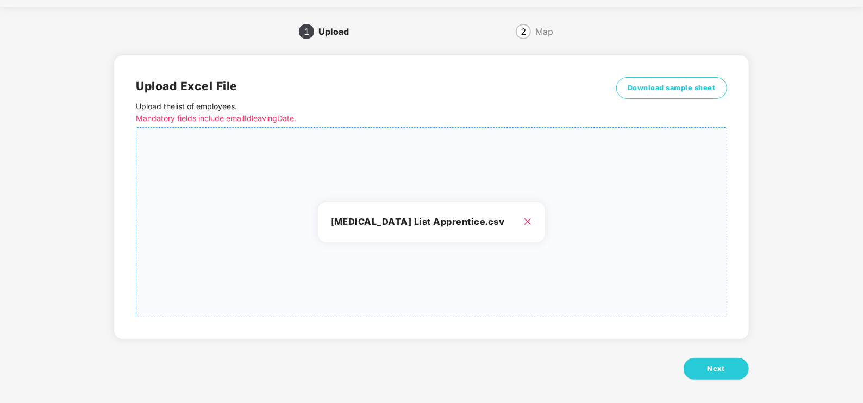
scroll to position [32, 0]
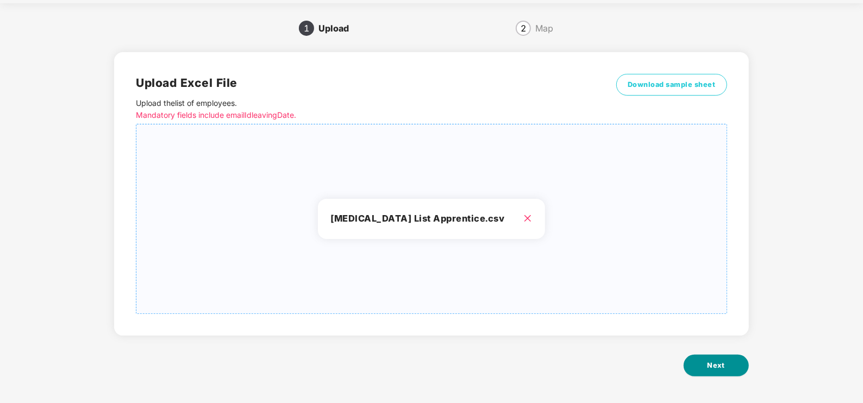
click at [712, 359] on button "Next" at bounding box center [716, 366] width 65 height 22
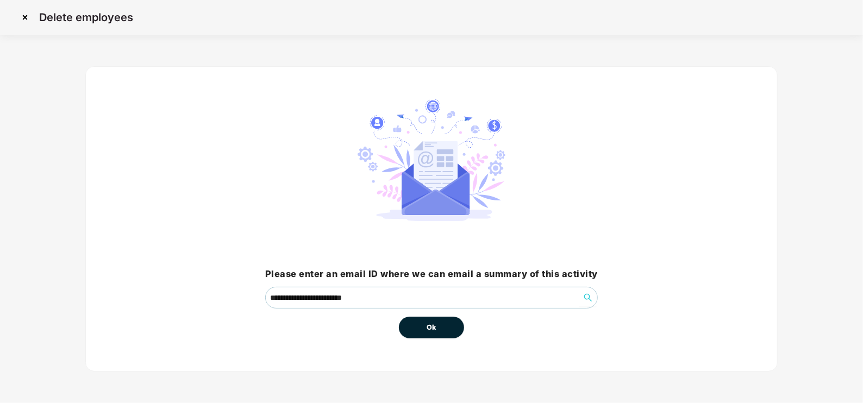
scroll to position [0, 0]
click at [434, 322] on span "Ok" at bounding box center [432, 327] width 10 height 11
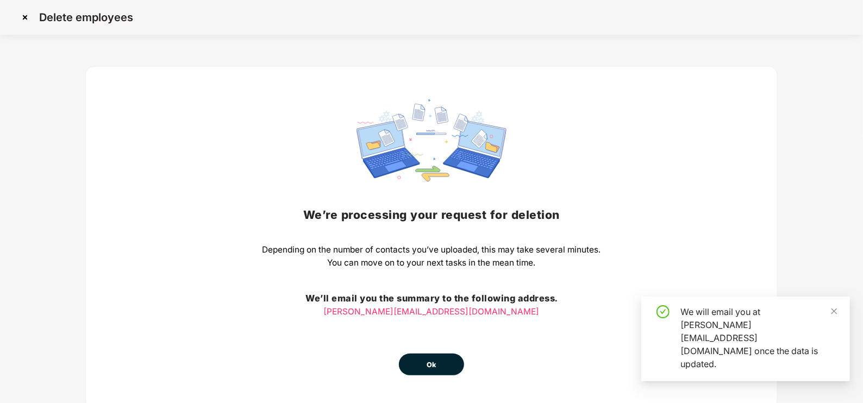
click at [445, 379] on div "We’re processing your request for [MEDICAL_DATA] Depending on the number of con…" at bounding box center [431, 237] width 692 height 342
click at [431, 367] on span "Ok" at bounding box center [432, 365] width 10 height 11
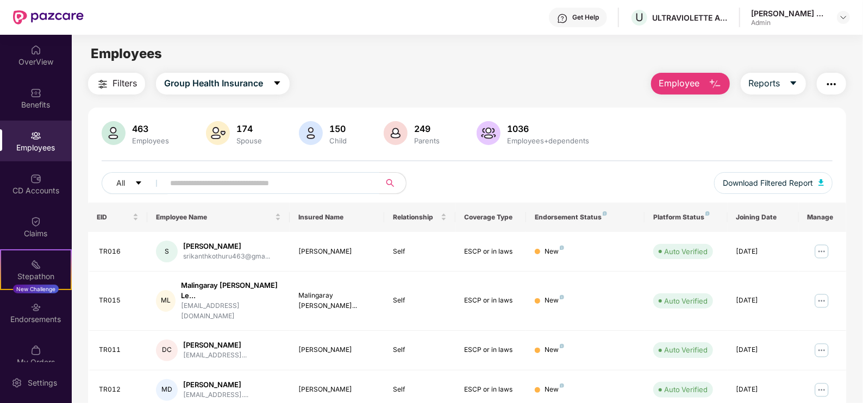
click at [709, 82] on img "button" at bounding box center [715, 84] width 13 height 13
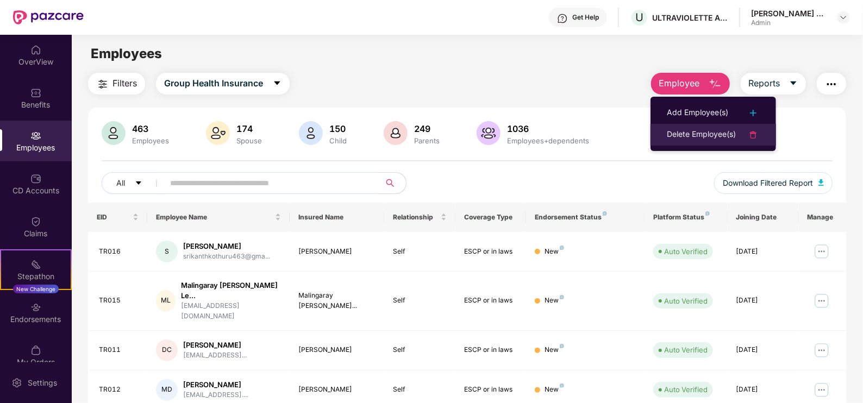
click at [701, 136] on div "Delete Employee(s)" at bounding box center [701, 134] width 69 height 13
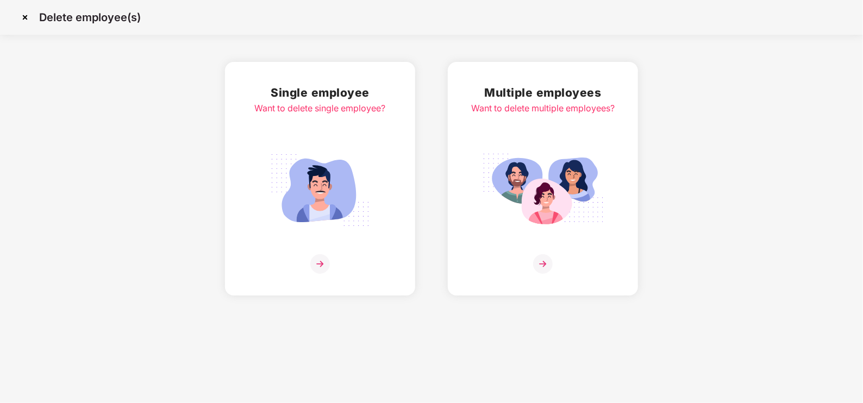
click at [550, 269] on img at bounding box center [543, 264] width 20 height 20
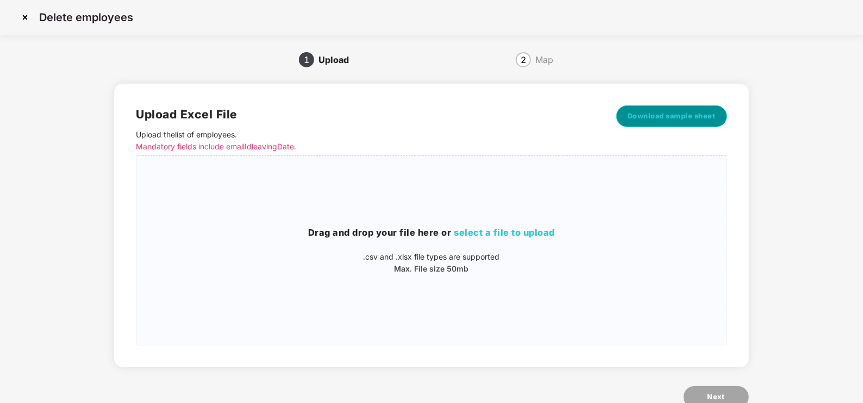
click at [681, 120] on span "Download sample sheet" at bounding box center [672, 116] width 88 height 11
click at [507, 227] on span "select a file to upload" at bounding box center [504, 232] width 101 height 11
click at [489, 236] on span "select a file to upload" at bounding box center [504, 232] width 101 height 11
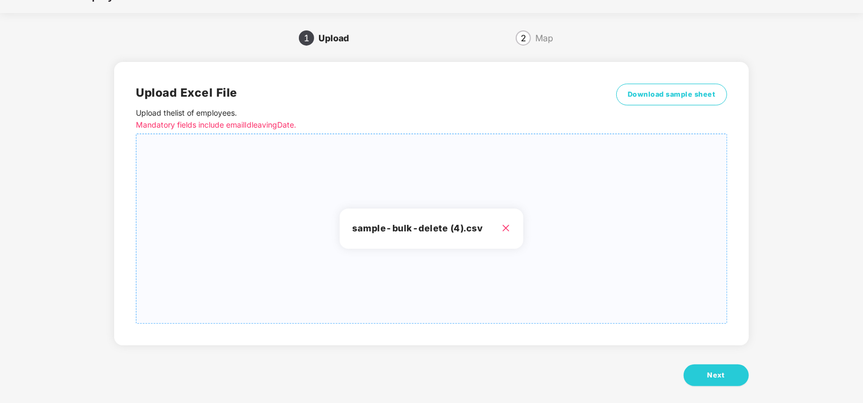
scroll to position [32, 0]
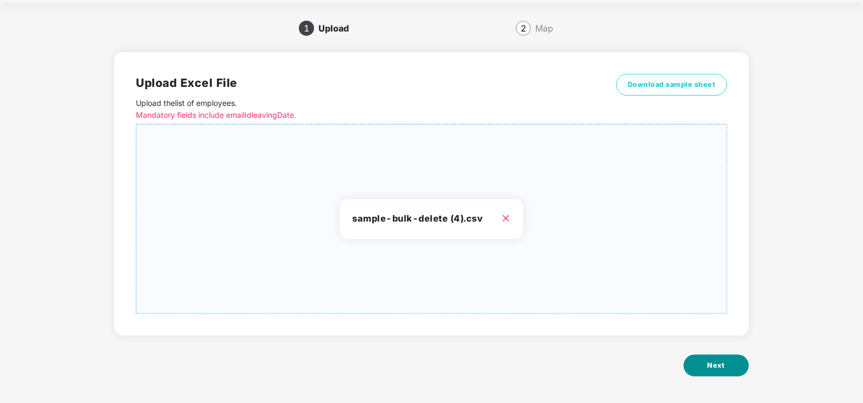
click at [724, 369] on span "Next" at bounding box center [716, 365] width 17 height 11
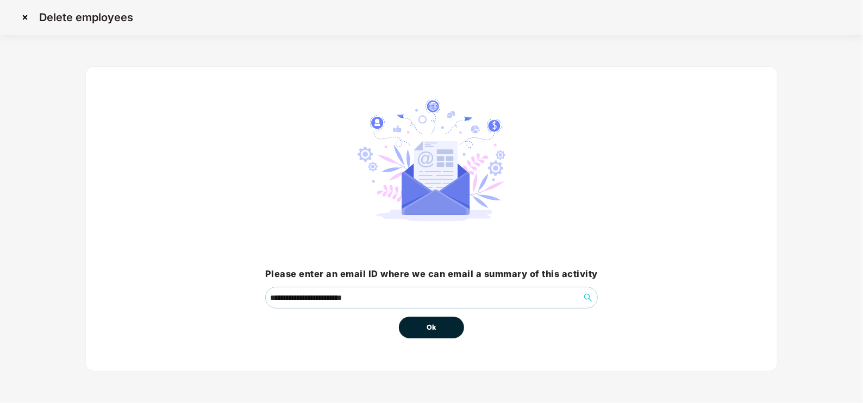
click at [431, 317] on button "Ok" at bounding box center [431, 328] width 65 height 22
click at [435, 323] on span "Ok" at bounding box center [432, 327] width 10 height 11
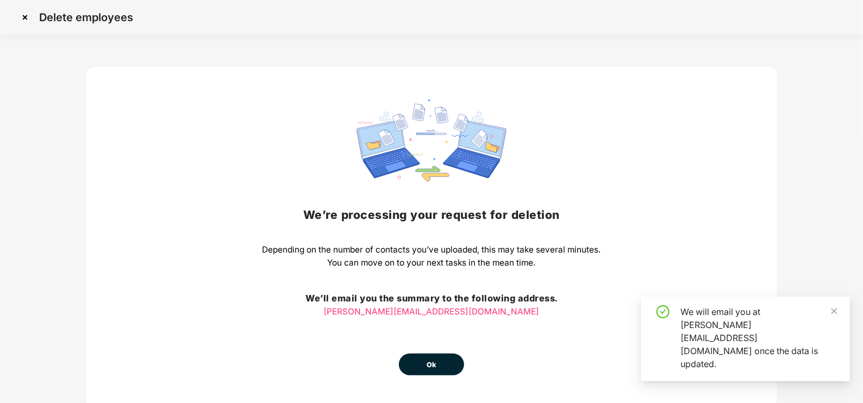
click at [420, 354] on button "Ok" at bounding box center [431, 365] width 65 height 22
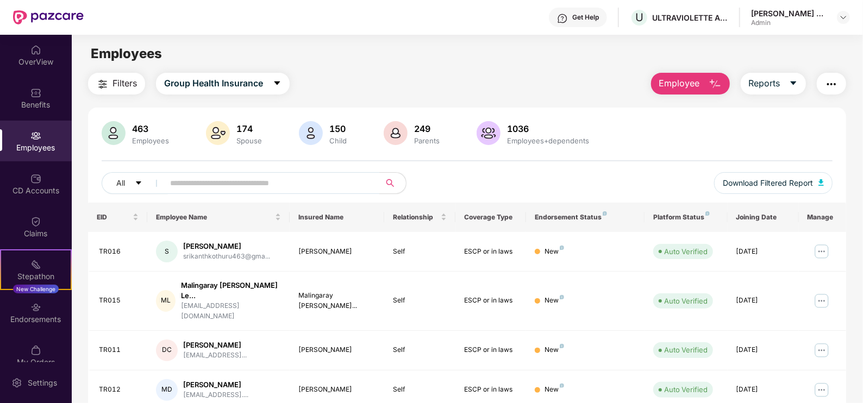
click at [36, 139] on img at bounding box center [35, 135] width 11 height 11
click at [459, 73] on div "Filters Group Health Insurance Employee Reports" at bounding box center [467, 84] width 758 height 22
click at [30, 133] on img at bounding box center [35, 135] width 11 height 11
click at [711, 79] on img "button" at bounding box center [715, 84] width 13 height 13
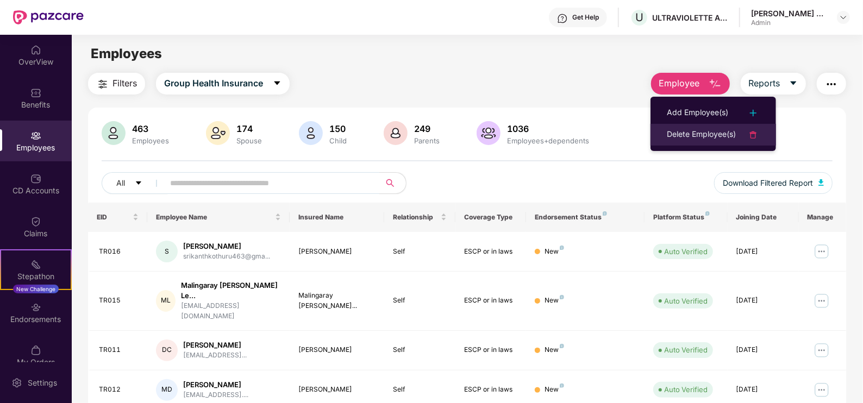
click at [724, 137] on div "Delete Employee(s)" at bounding box center [701, 134] width 69 height 13
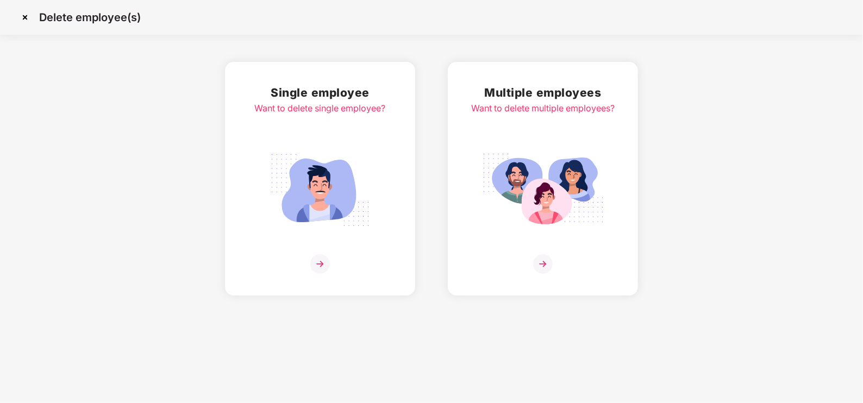
click at [542, 267] on img at bounding box center [543, 264] width 20 height 20
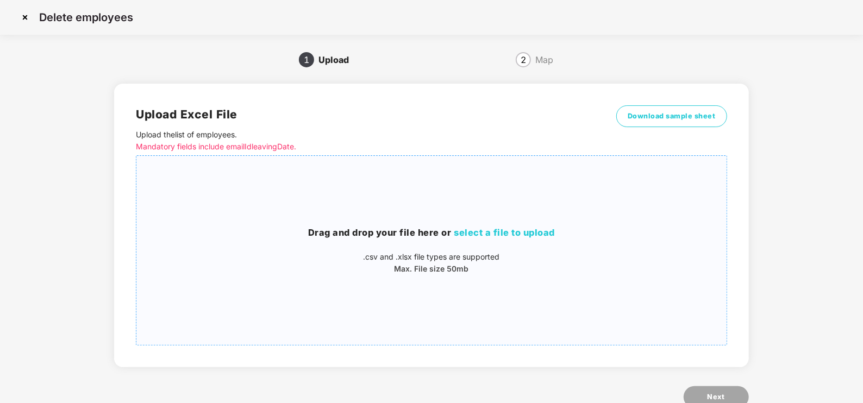
click at [500, 230] on span "select a file to upload" at bounding box center [504, 232] width 101 height 11
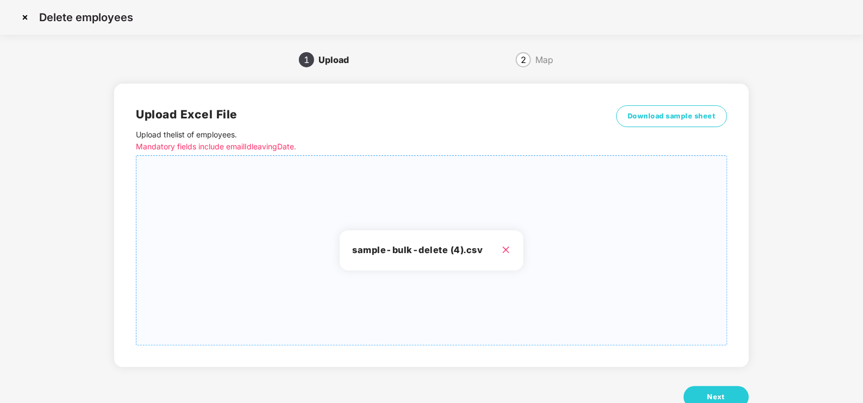
scroll to position [32, 0]
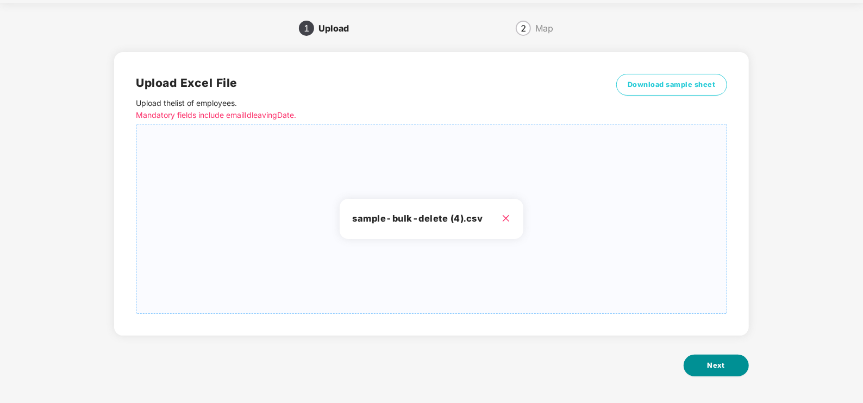
click at [720, 366] on span "Next" at bounding box center [716, 365] width 17 height 11
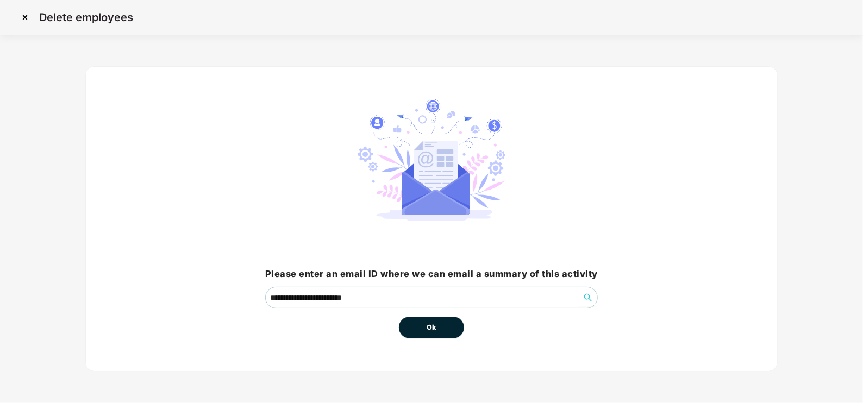
scroll to position [0, 0]
click at [438, 329] on button "Ok" at bounding box center [431, 328] width 65 height 22
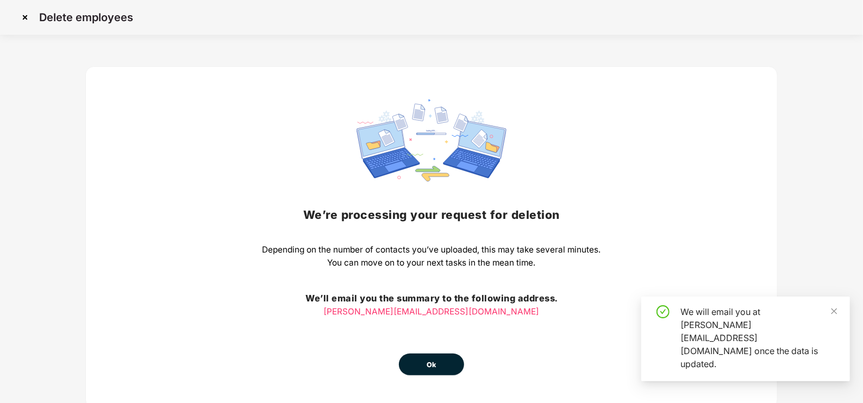
click at [424, 365] on button "Ok" at bounding box center [431, 365] width 65 height 22
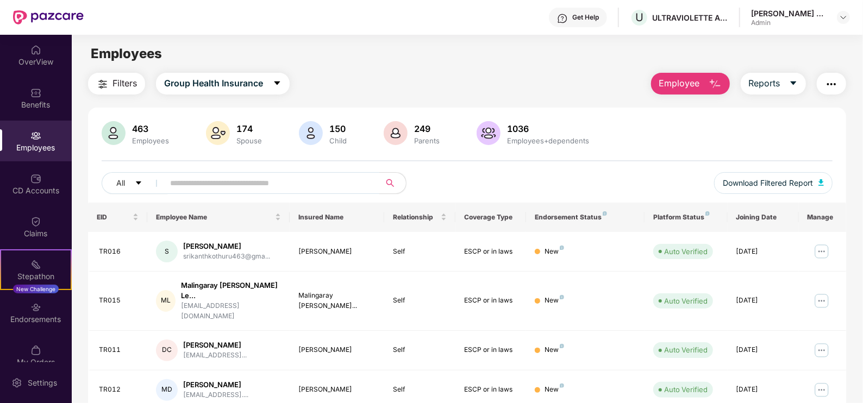
click at [21, 147] on div "Employees" at bounding box center [36, 147] width 72 height 11
click at [195, 186] on input "text" at bounding box center [267, 183] width 195 height 16
paste input "**********"
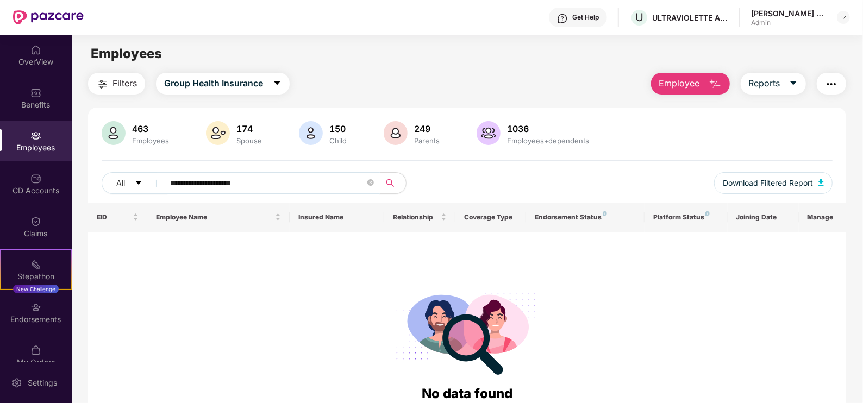
type input "**********"
click at [128, 78] on span "Filters" at bounding box center [125, 84] width 24 height 14
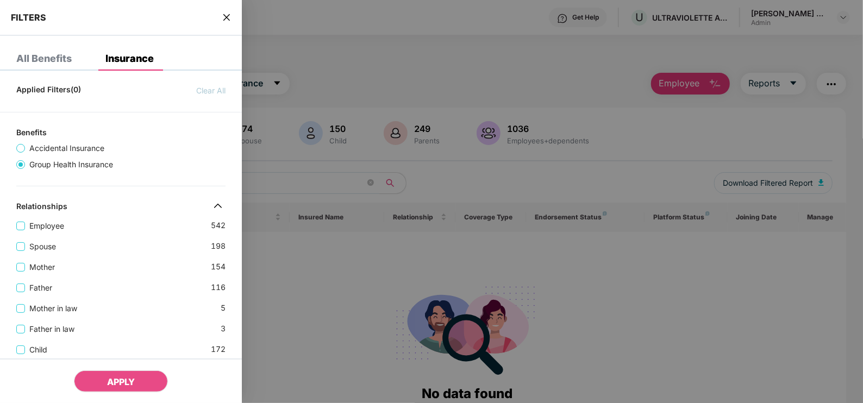
click at [231, 16] on icon "close" at bounding box center [226, 17] width 9 height 9
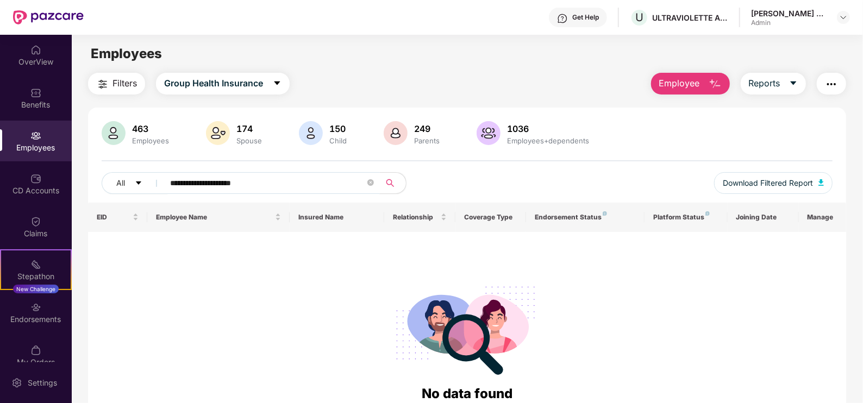
click at [370, 189] on span at bounding box center [371, 183] width 7 height 16
click at [373, 183] on icon "close-circle" at bounding box center [371, 182] width 7 height 7
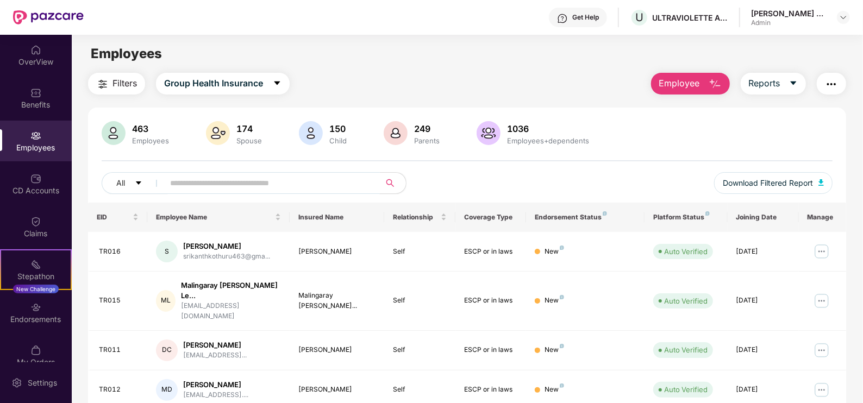
click at [208, 180] on input "text" at bounding box center [267, 183] width 195 height 16
paste input "**********"
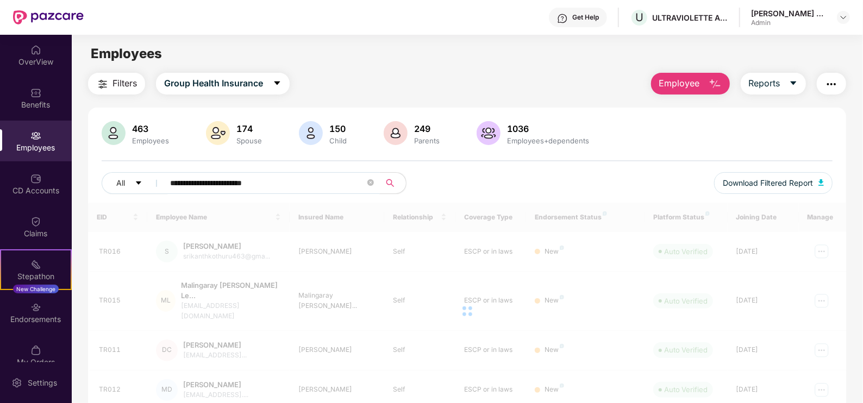
type input "**********"
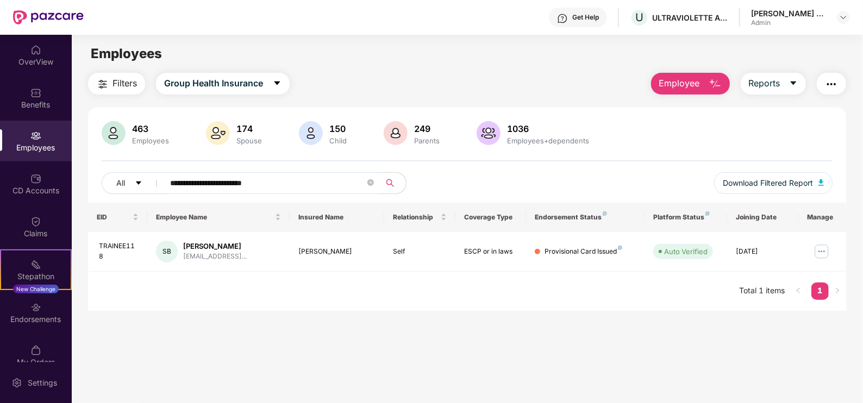
click at [34, 154] on div "Employees" at bounding box center [36, 141] width 72 height 41
click at [38, 149] on div "Employees" at bounding box center [36, 147] width 72 height 11
click at [720, 78] on img "button" at bounding box center [715, 84] width 13 height 13
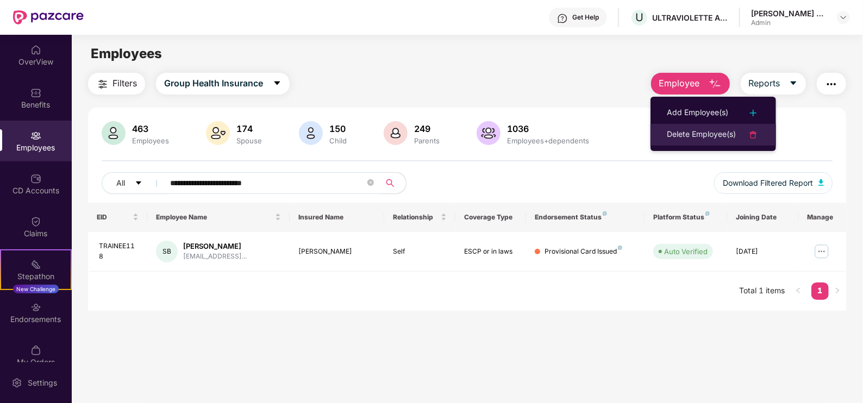
click at [720, 132] on div "Delete Employee(s)" at bounding box center [701, 134] width 69 height 13
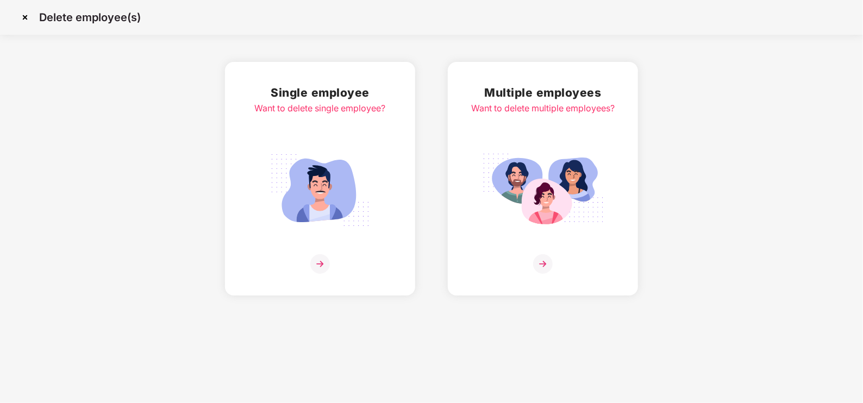
click at [549, 259] on img at bounding box center [543, 264] width 20 height 20
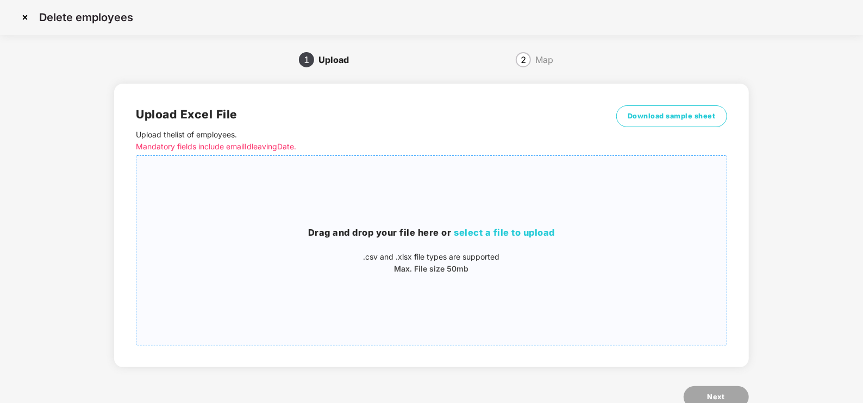
click at [530, 226] on h3 "Drag and drop your file here or select a file to upload" at bounding box center [431, 233] width 590 height 14
click at [524, 236] on span "select a file to upload" at bounding box center [504, 232] width 101 height 11
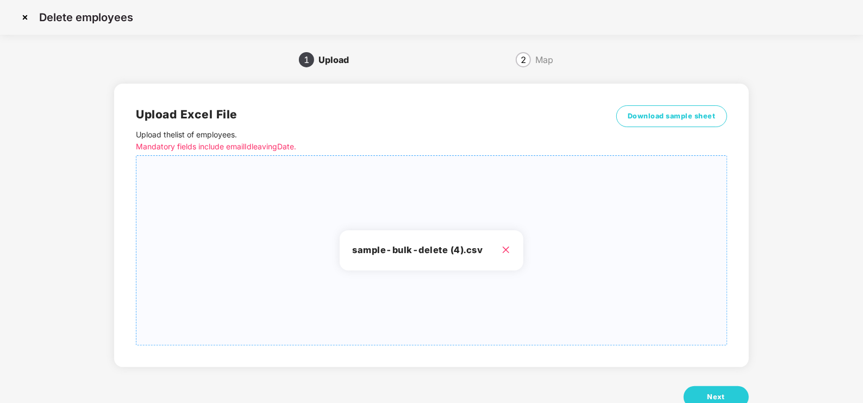
scroll to position [32, 0]
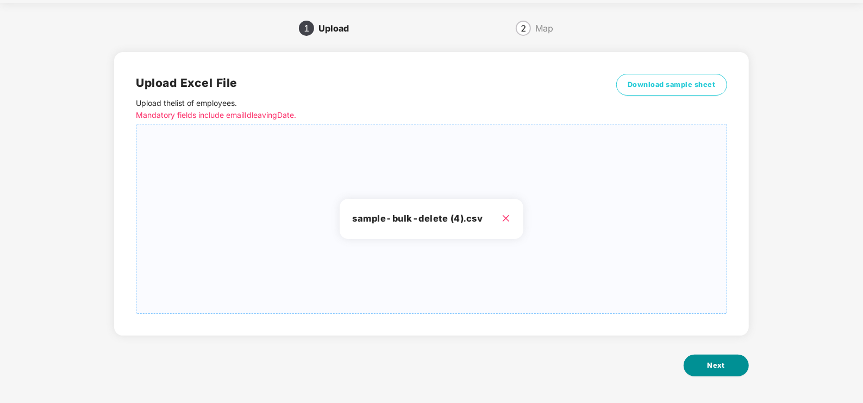
click at [709, 365] on span "Next" at bounding box center [716, 365] width 17 height 11
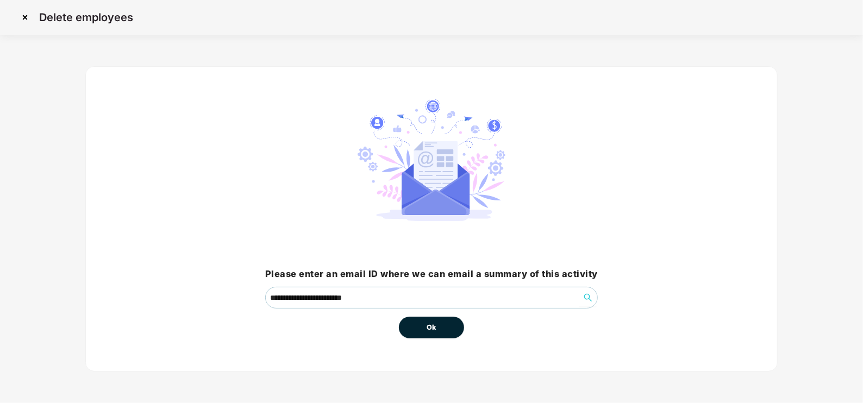
click at [442, 323] on button "Ok" at bounding box center [431, 328] width 65 height 22
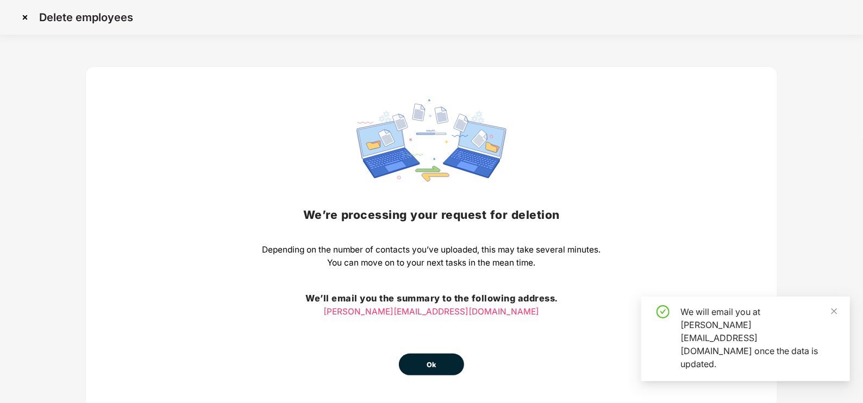
click at [443, 371] on button "Ok" at bounding box center [431, 365] width 65 height 22
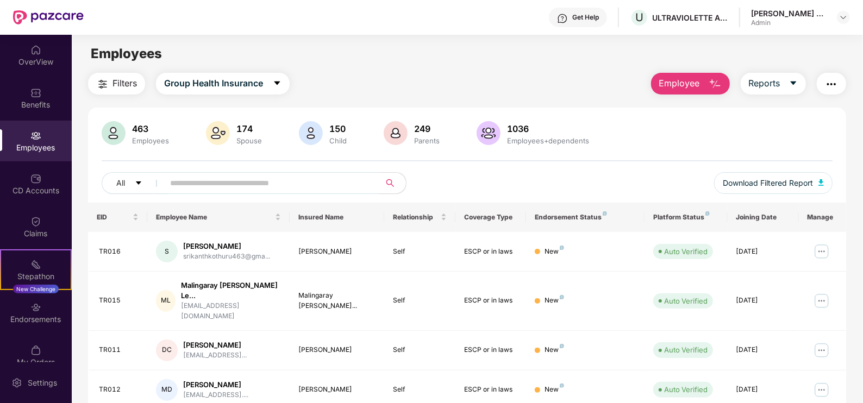
click at [715, 82] on img "button" at bounding box center [715, 84] width 13 height 13
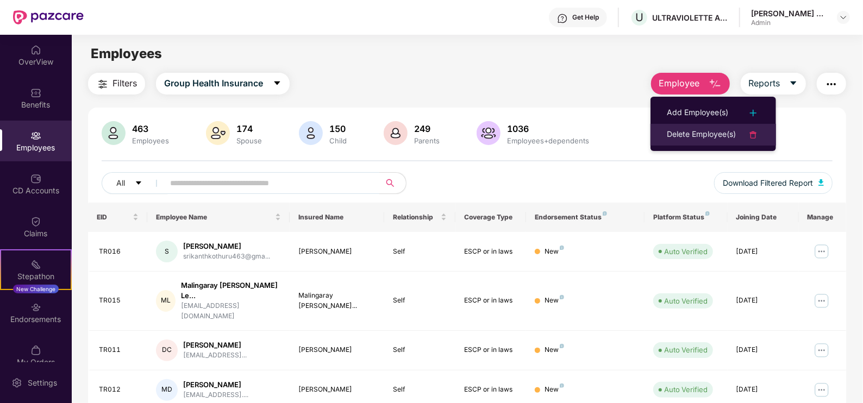
click at [747, 133] on div at bounding box center [748, 134] width 24 height 13
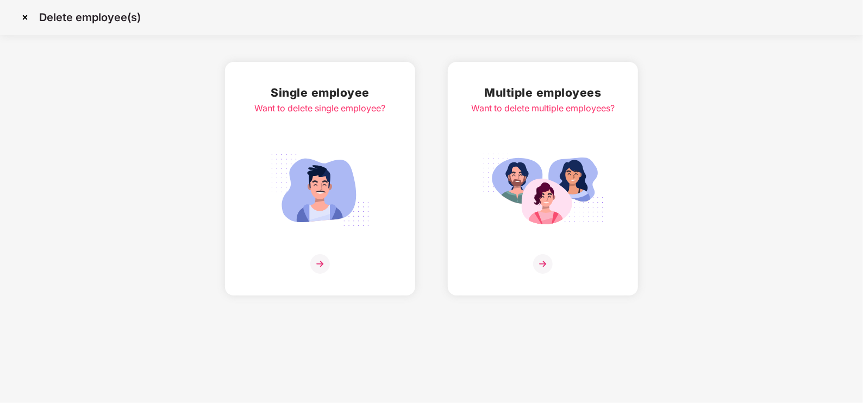
click at [549, 260] on img at bounding box center [543, 264] width 20 height 20
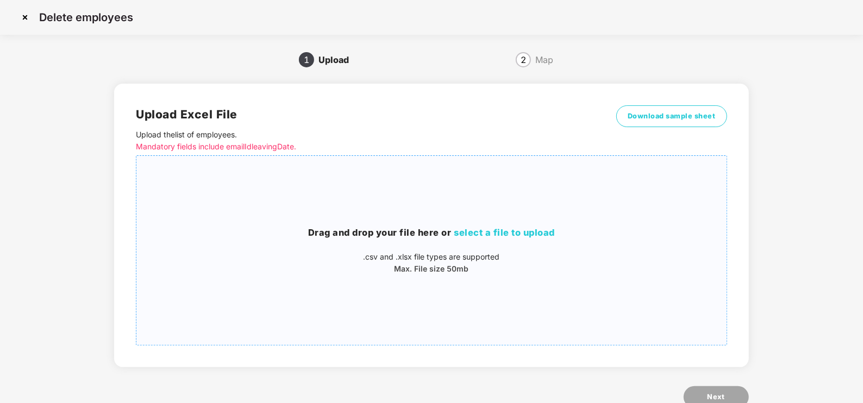
click at [530, 229] on span "select a file to upload" at bounding box center [504, 232] width 101 height 11
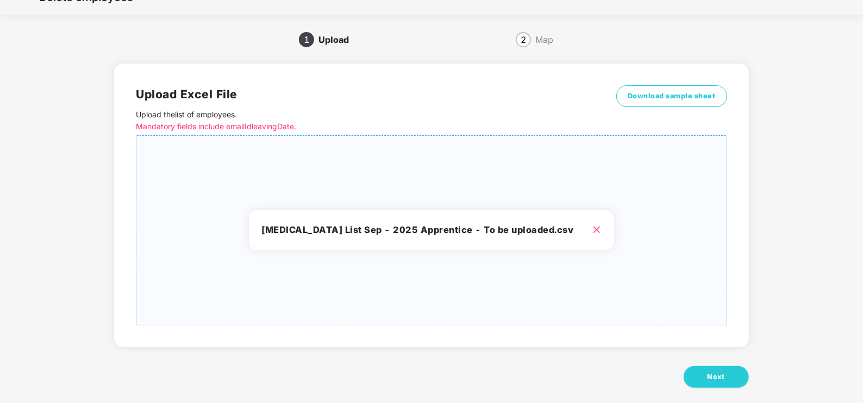
scroll to position [32, 0]
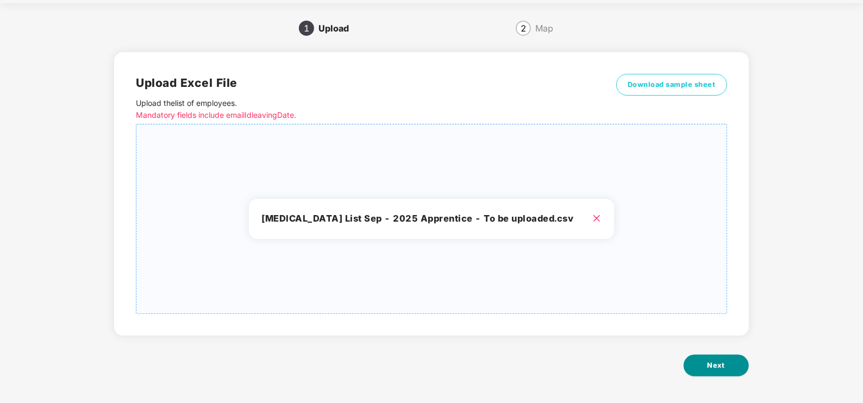
click at [706, 368] on button "Next" at bounding box center [716, 366] width 65 height 22
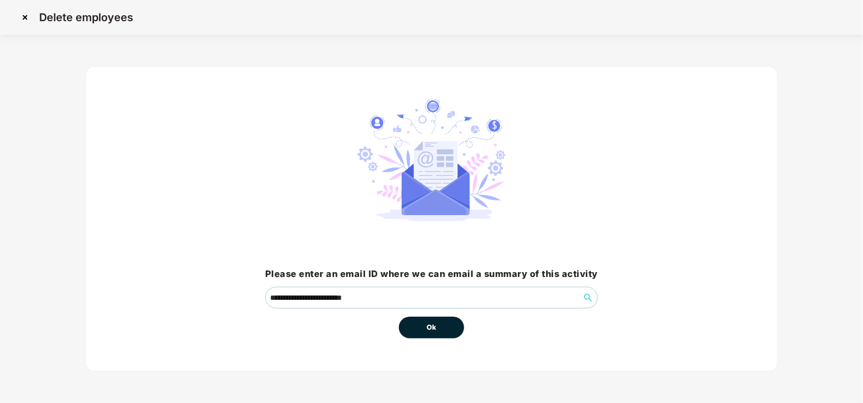
click at [432, 321] on button "Ok" at bounding box center [431, 328] width 65 height 22
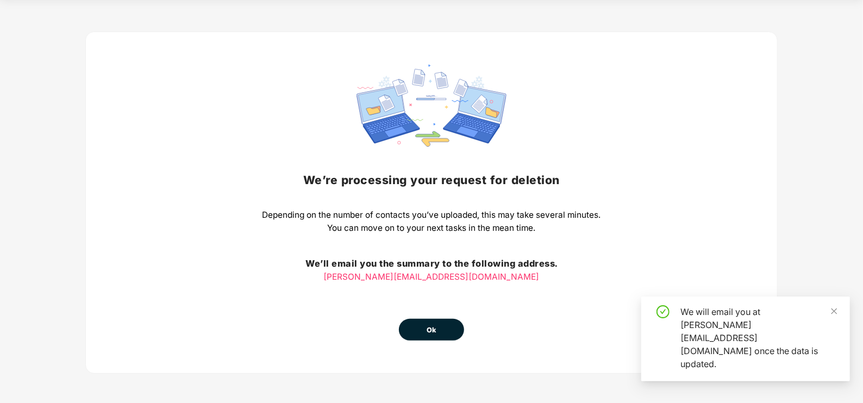
scroll to position [35, 0]
click at [433, 325] on span "Ok" at bounding box center [432, 330] width 10 height 11
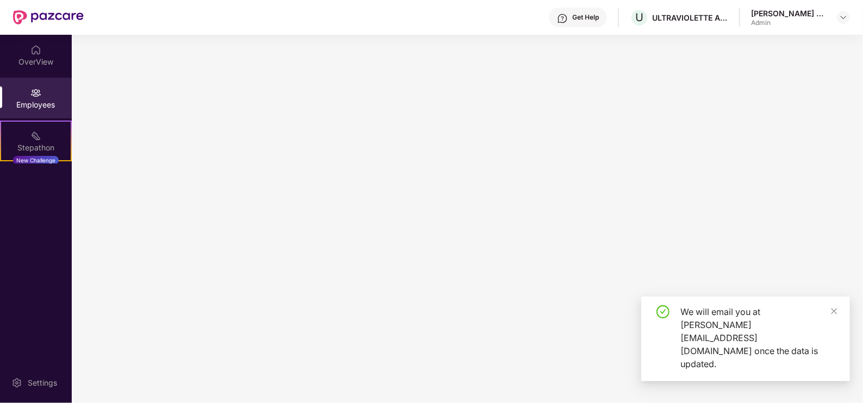
scroll to position [0, 0]
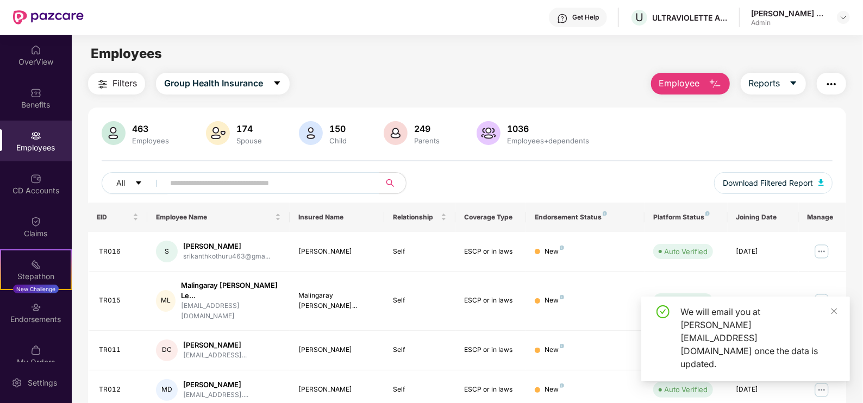
click at [709, 85] on img "button" at bounding box center [715, 84] width 13 height 13
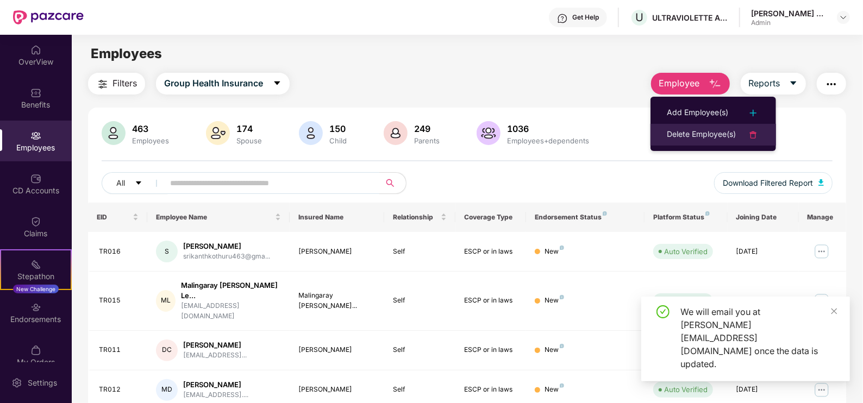
click at [728, 136] on div "Delete Employee(s)" at bounding box center [701, 134] width 69 height 13
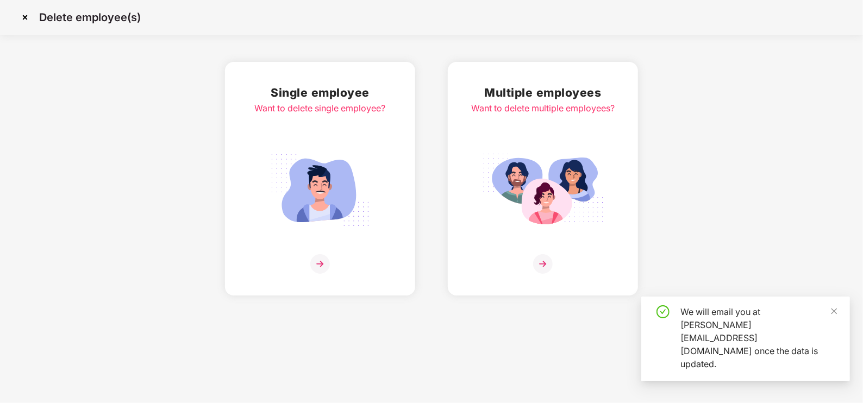
click at [548, 267] on img at bounding box center [543, 264] width 20 height 20
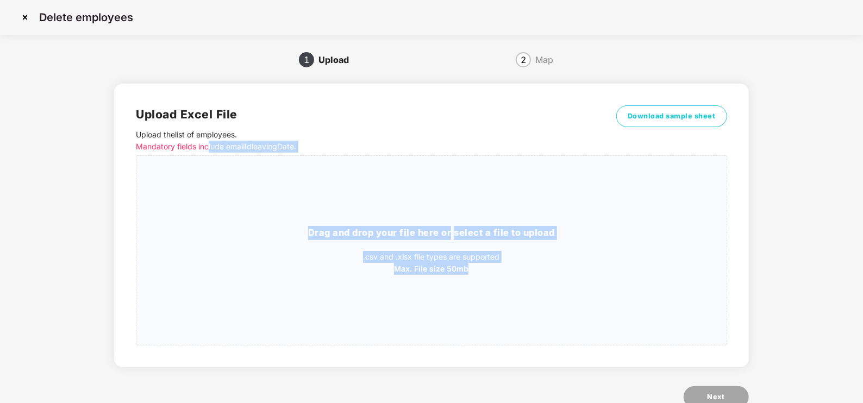
drag, startPoint x: 499, startPoint y: 268, endPoint x: 208, endPoint y: 153, distance: 313.4
click at [208, 153] on div "Upload Excel File Upload the list of employees . Mandatory fields include email…" at bounding box center [431, 225] width 591 height 240
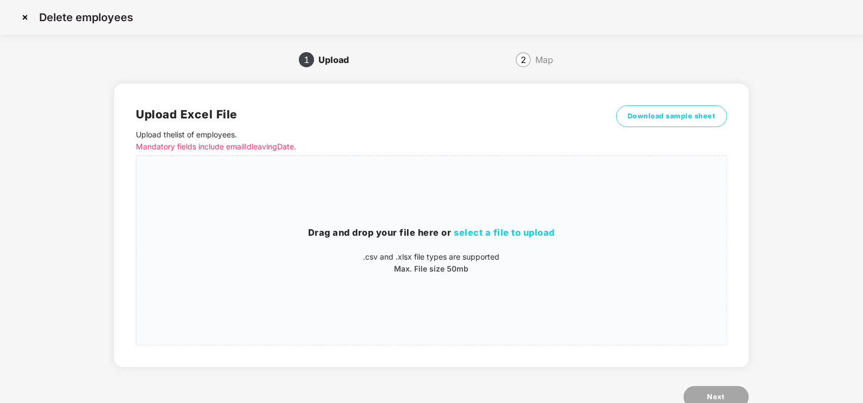
drag, startPoint x: 208, startPoint y: 153, endPoint x: 161, endPoint y: 133, distance: 50.4
click at [158, 133] on p "Upload the list of employees . Mandatory fields include emailId leavingDate." at bounding box center [357, 141] width 443 height 24
click at [30, 16] on img at bounding box center [24, 17] width 17 height 17
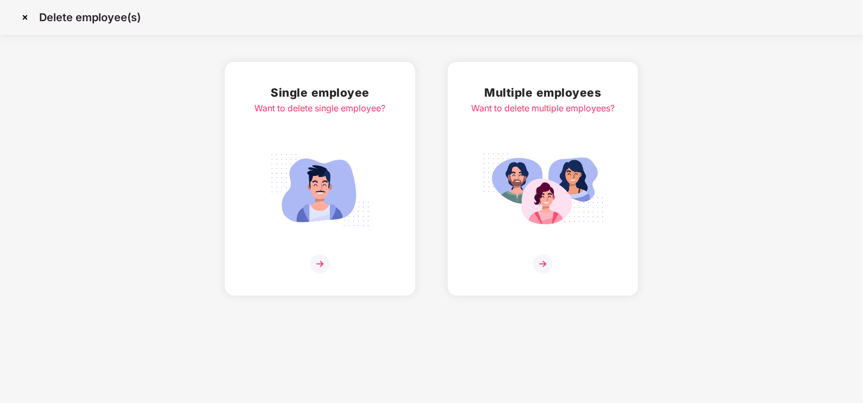
click at [24, 12] on img at bounding box center [24, 17] width 17 height 17
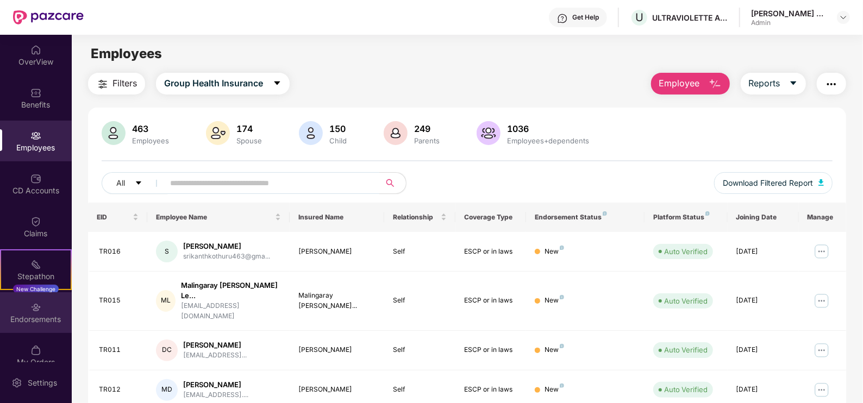
click at [34, 304] on img at bounding box center [35, 307] width 11 height 11
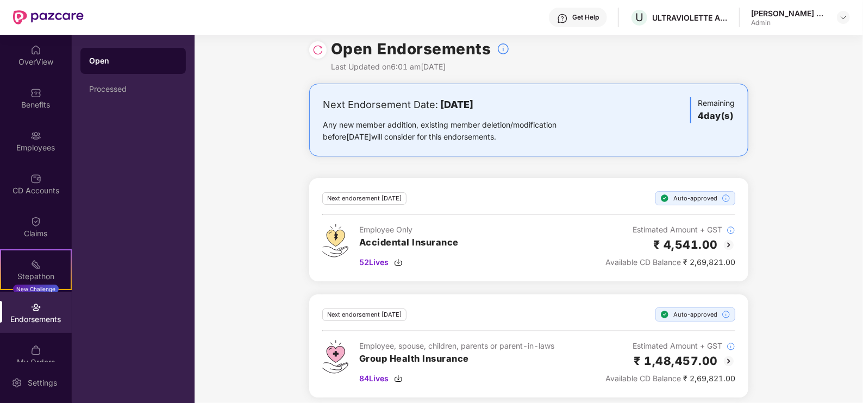
scroll to position [17, 0]
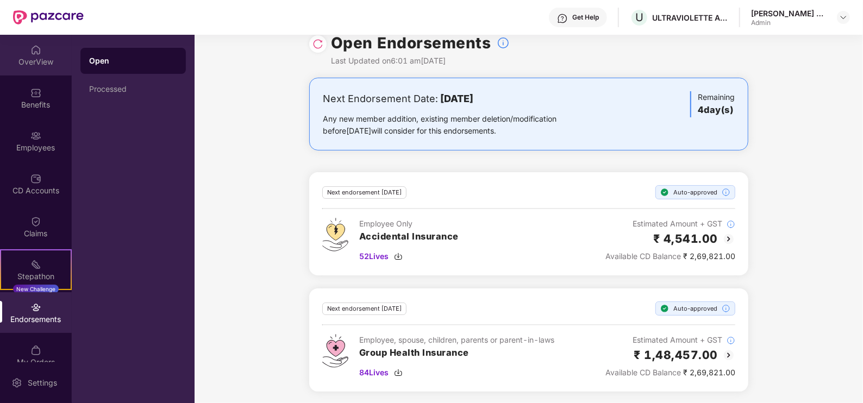
click at [36, 60] on div "OverView" at bounding box center [36, 62] width 72 height 11
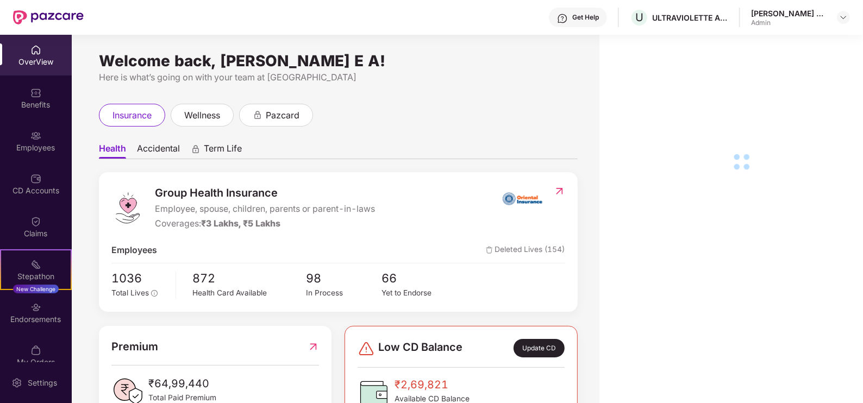
click at [34, 150] on div "Employees" at bounding box center [36, 147] width 72 height 11
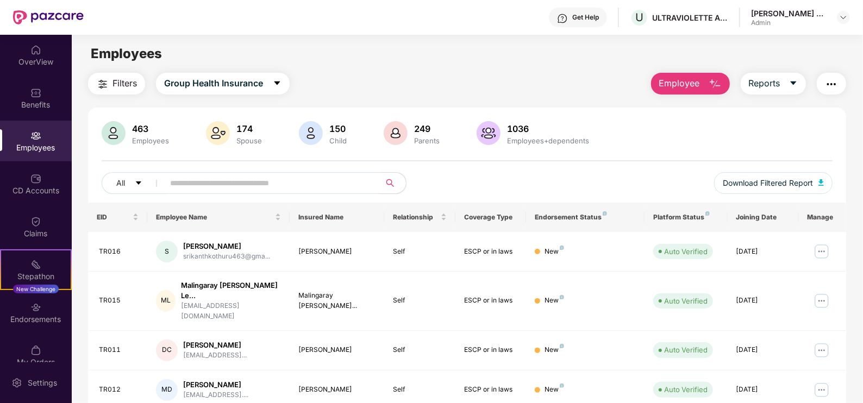
click at [687, 91] on button "Employee" at bounding box center [690, 84] width 79 height 22
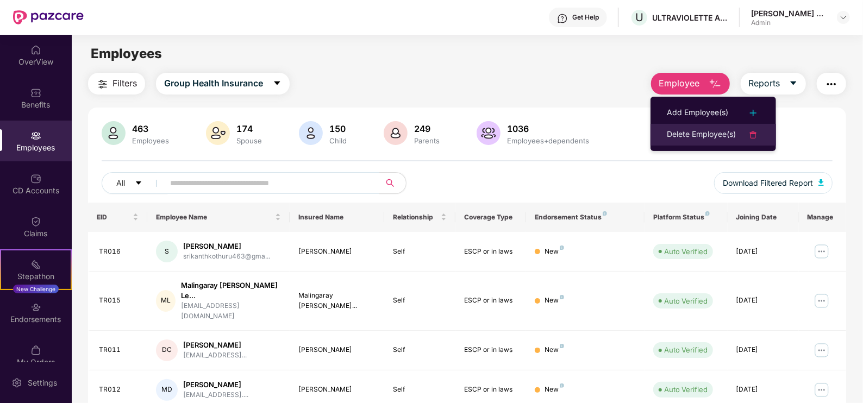
click at [712, 134] on div "Delete Employee(s)" at bounding box center [701, 134] width 69 height 13
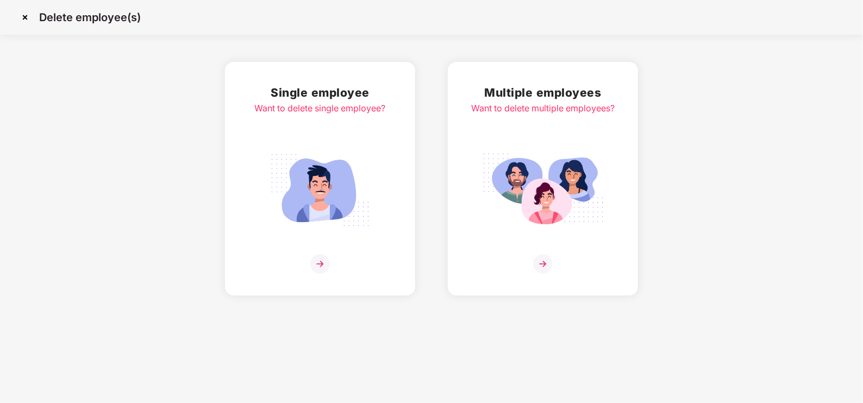
click at [546, 265] on img at bounding box center [543, 264] width 20 height 20
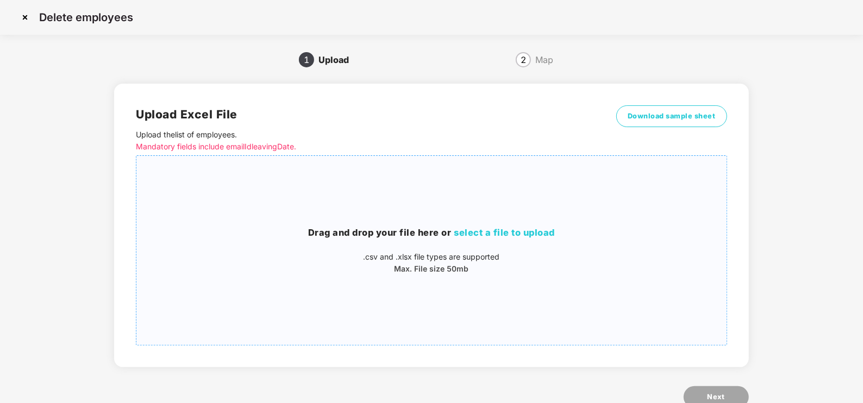
click at [528, 229] on span "select a file to upload" at bounding box center [504, 232] width 101 height 11
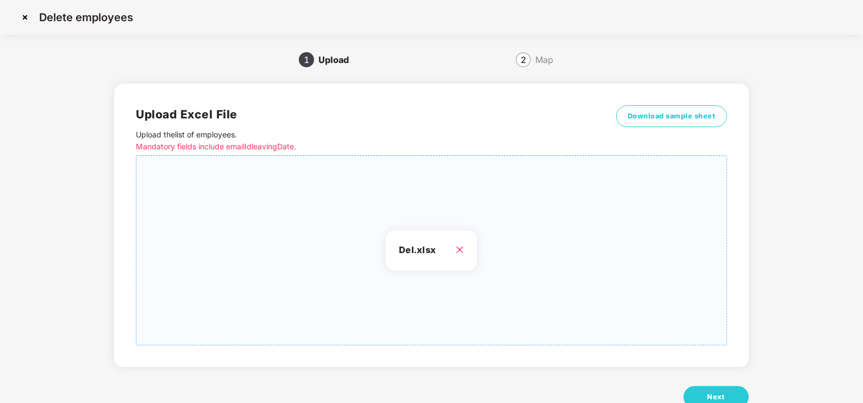
scroll to position [32, 0]
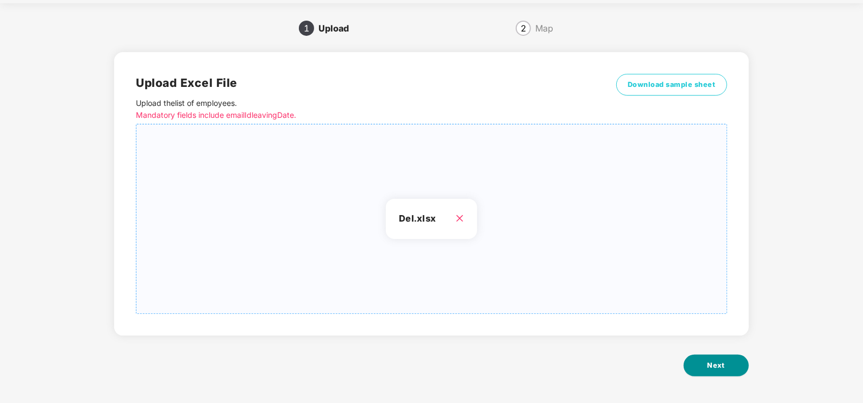
click at [708, 361] on span "Next" at bounding box center [716, 365] width 17 height 11
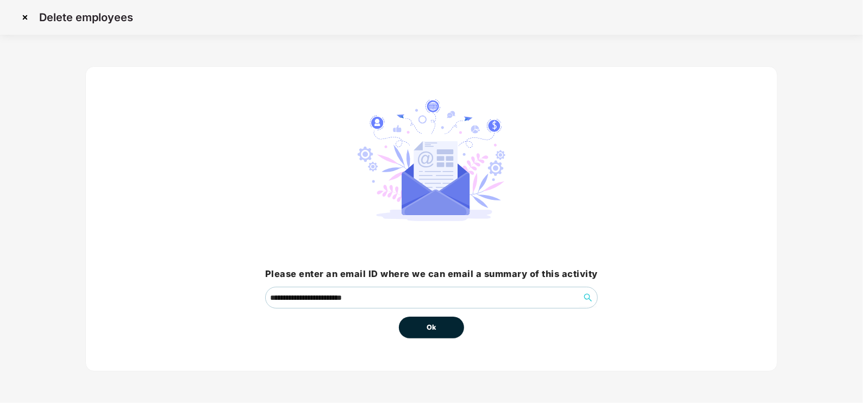
scroll to position [0, 0]
click at [431, 325] on span "Ok" at bounding box center [432, 327] width 10 height 11
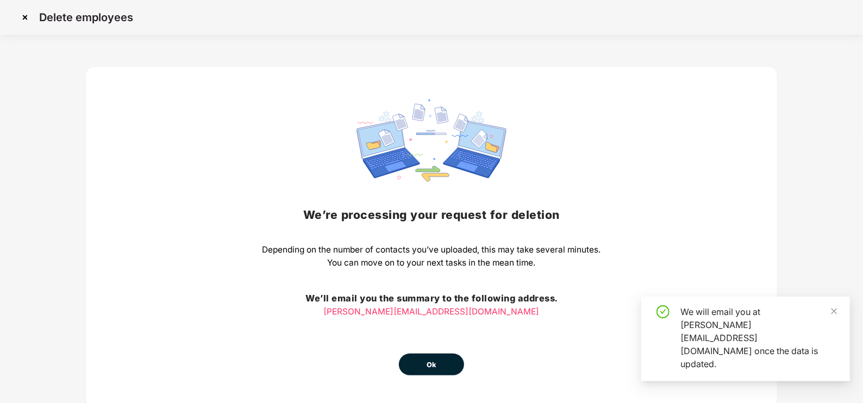
scroll to position [35, 0]
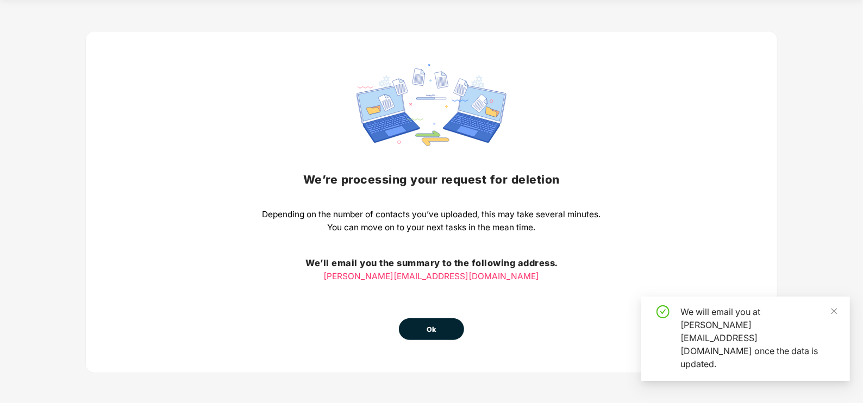
click at [431, 326] on span "Ok" at bounding box center [432, 330] width 10 height 11
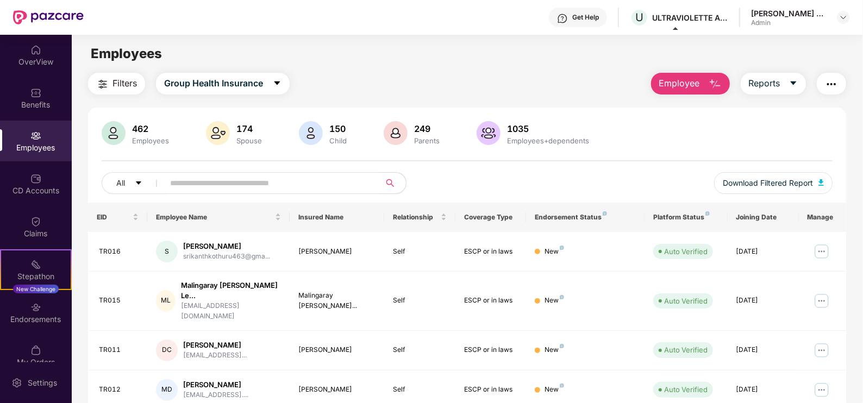
click at [28, 142] on div "Employees" at bounding box center [36, 147] width 72 height 11
click at [23, 60] on div "OverView" at bounding box center [36, 62] width 72 height 11
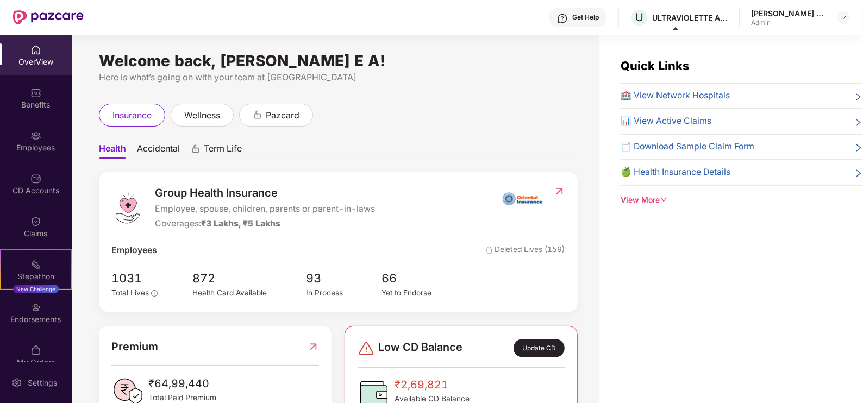
click at [24, 139] on div "Employees" at bounding box center [36, 141] width 72 height 41
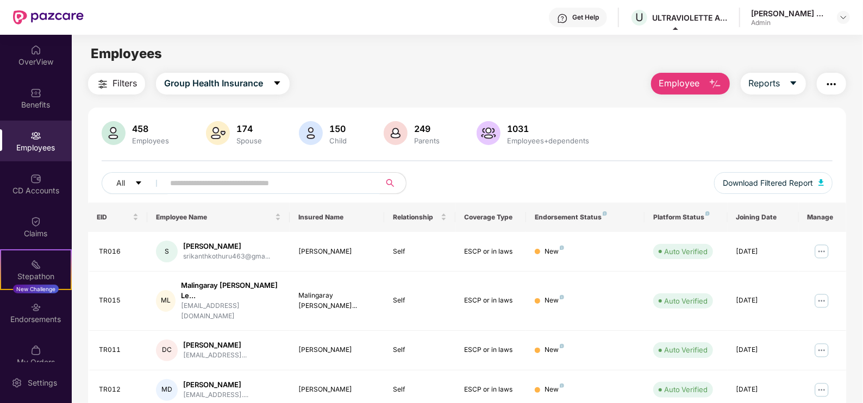
click at [190, 188] on input "text" at bounding box center [267, 183] width 195 height 16
paste input "**********"
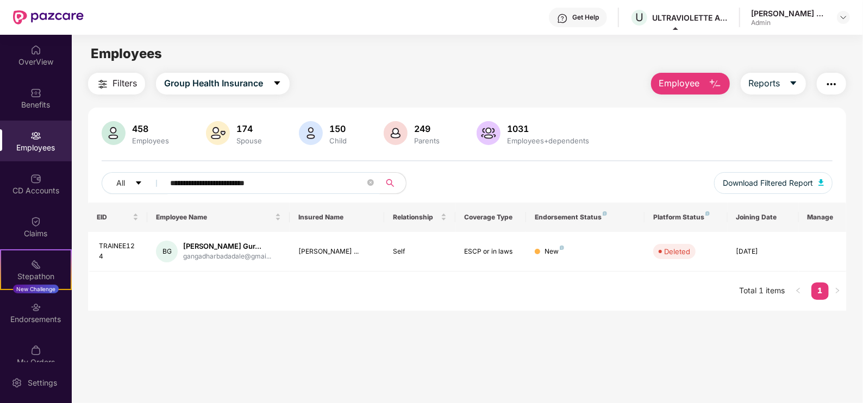
click at [33, 135] on img at bounding box center [35, 135] width 11 height 11
drag, startPoint x: 316, startPoint y: 181, endPoint x: 173, endPoint y: 185, distance: 143.0
click at [173, 185] on input "**********" at bounding box center [267, 183] width 195 height 16
paste input "text"
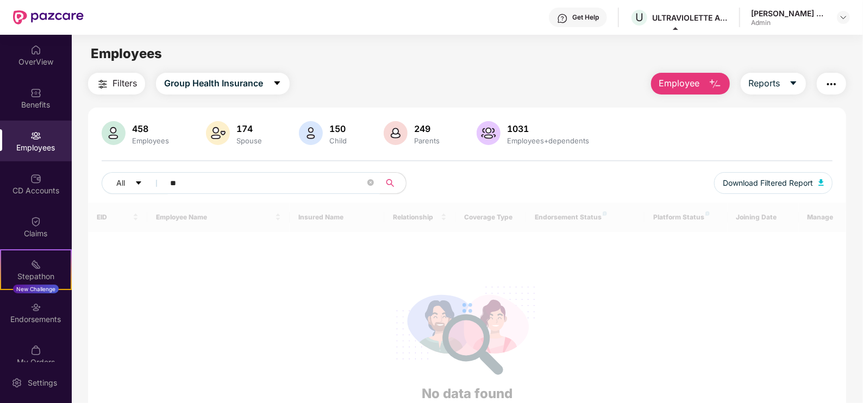
type input "*"
paste input "**********"
type input "**********"
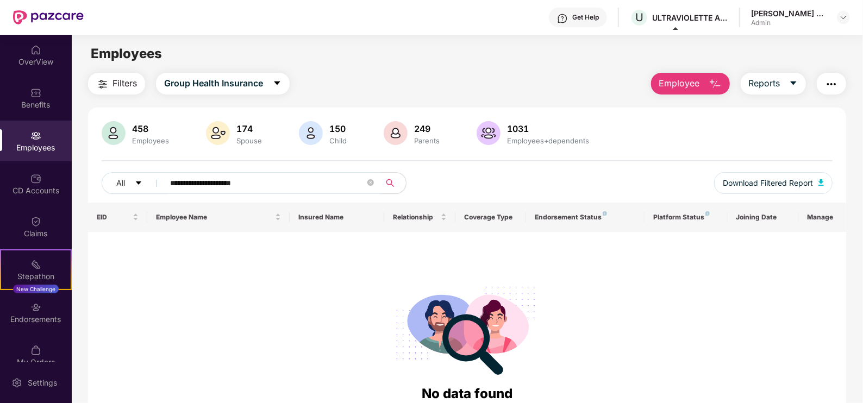
click at [33, 142] on div "Employees" at bounding box center [36, 147] width 72 height 11
click at [30, 101] on div "Benefits" at bounding box center [36, 104] width 72 height 11
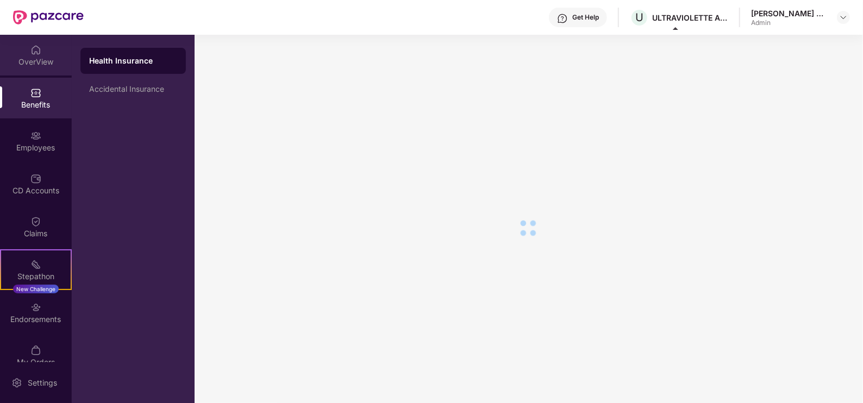
click at [43, 54] on div "OverView" at bounding box center [36, 55] width 72 height 41
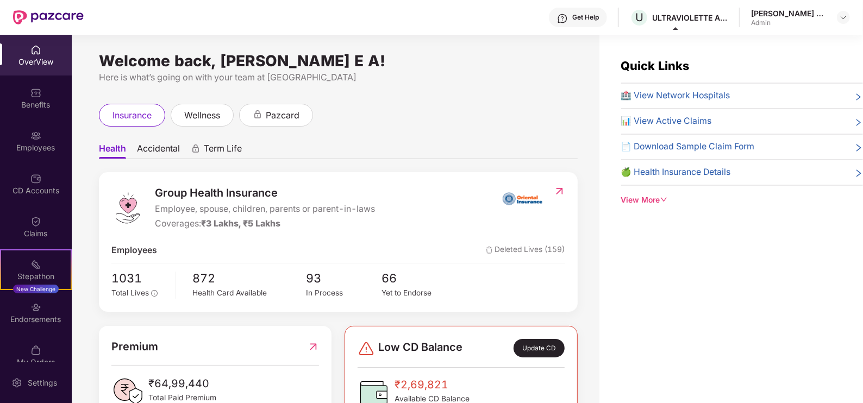
click at [21, 148] on div "Employees" at bounding box center [36, 147] width 72 height 11
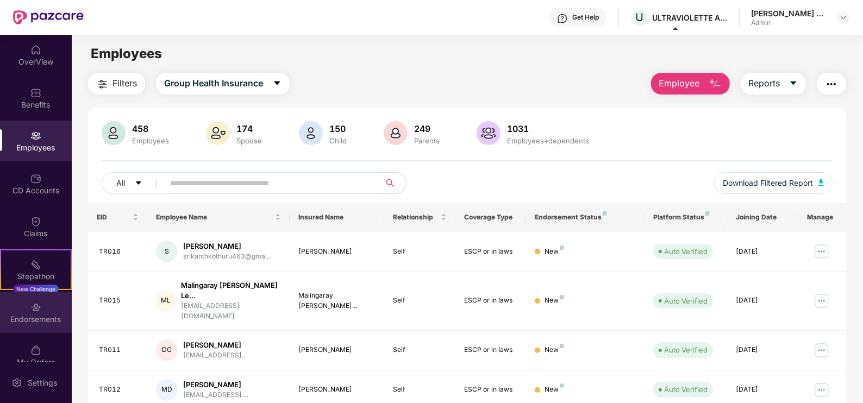
scroll to position [15, 0]
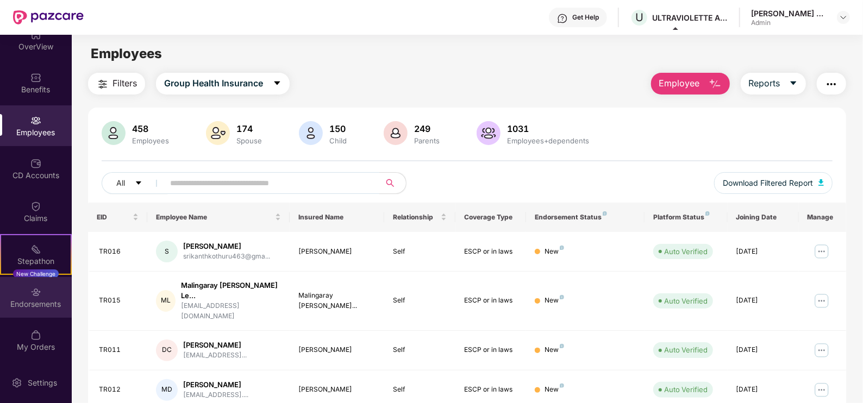
click at [11, 314] on div "Endorsements" at bounding box center [36, 297] width 72 height 41
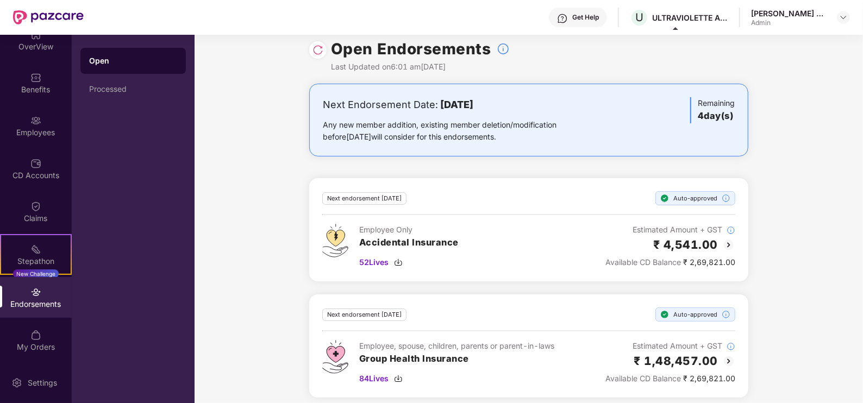
scroll to position [17, 0]
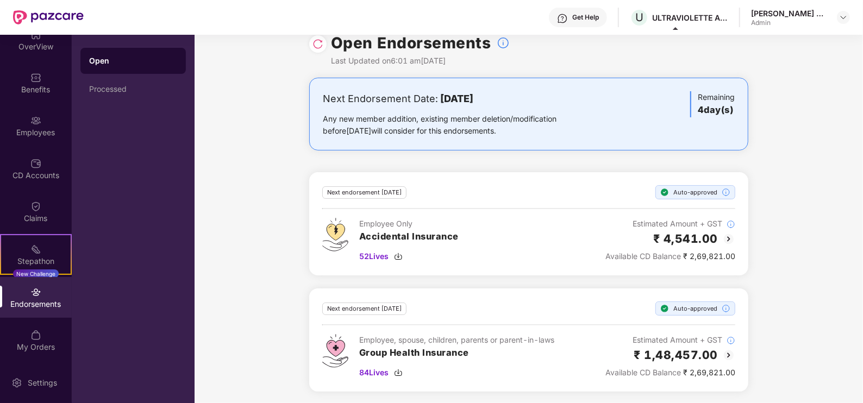
click at [16, 296] on div "Endorsements" at bounding box center [36, 297] width 72 height 41
click at [36, 92] on div "Benefits" at bounding box center [36, 89] width 72 height 11
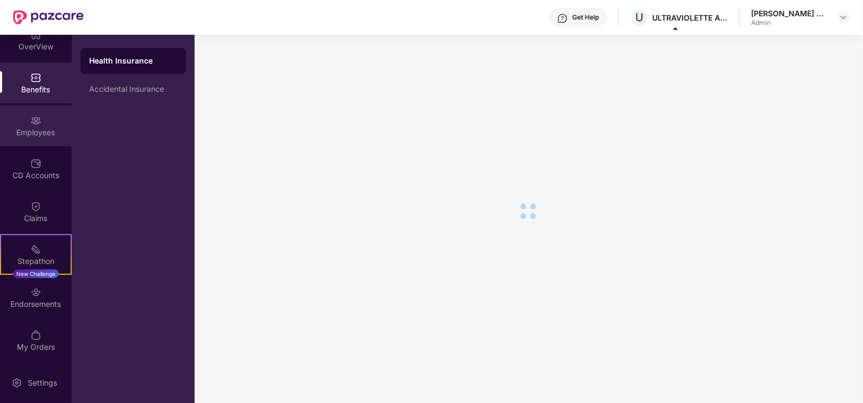
click at [36, 125] on img at bounding box center [35, 120] width 11 height 11
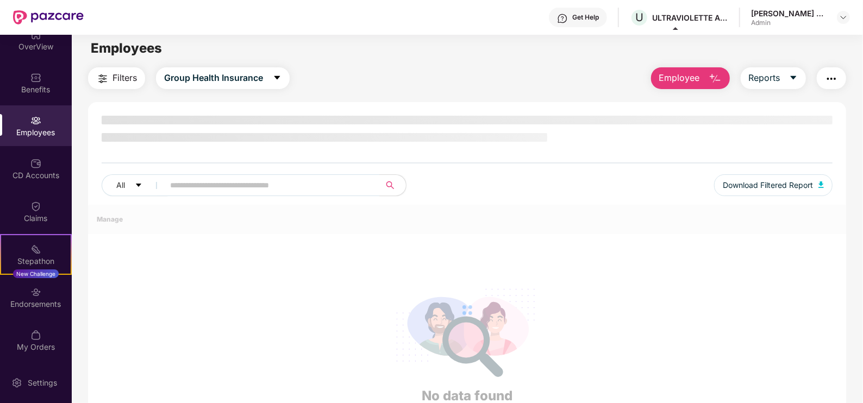
scroll to position [0, 0]
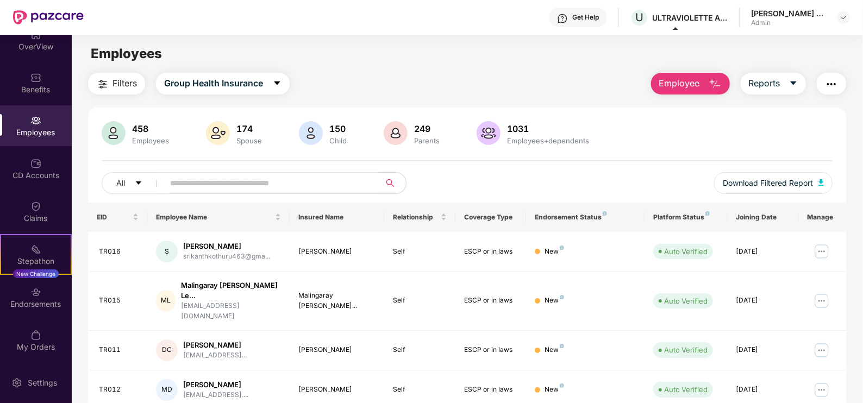
click at [196, 194] on div "All Download Filtered Report" at bounding box center [467, 187] width 731 height 30
click at [201, 185] on input "text" at bounding box center [267, 183] width 195 height 16
paste input "**********"
type input "**********"
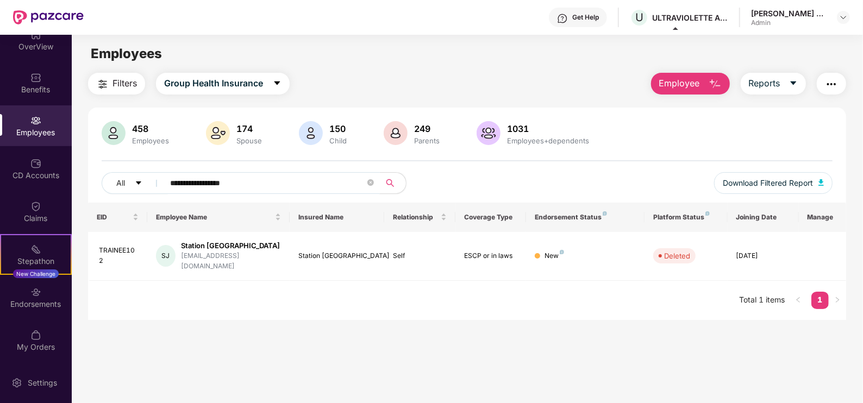
click at [38, 119] on img at bounding box center [35, 120] width 11 height 11
click at [35, 127] on div "Employees" at bounding box center [36, 132] width 72 height 11
click at [18, 79] on div "Benefits" at bounding box center [36, 83] width 72 height 41
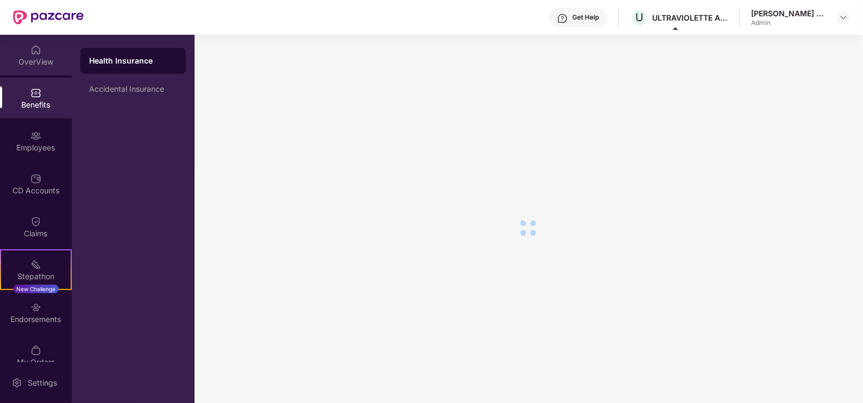
click at [22, 52] on div "OverView" at bounding box center [36, 55] width 72 height 41
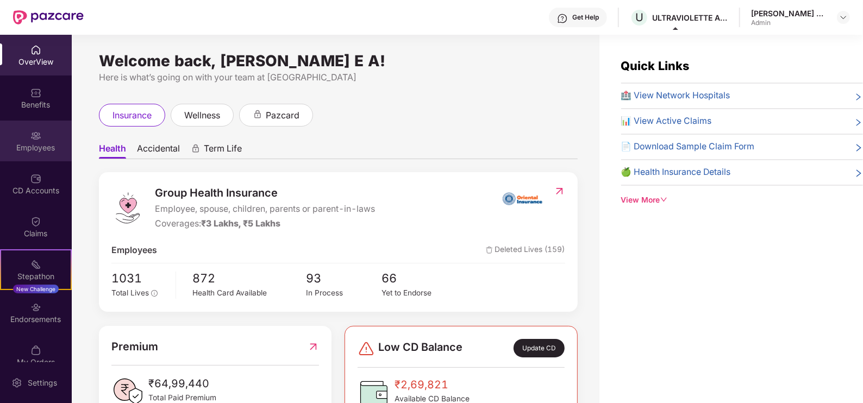
click at [33, 135] on img at bounding box center [35, 135] width 11 height 11
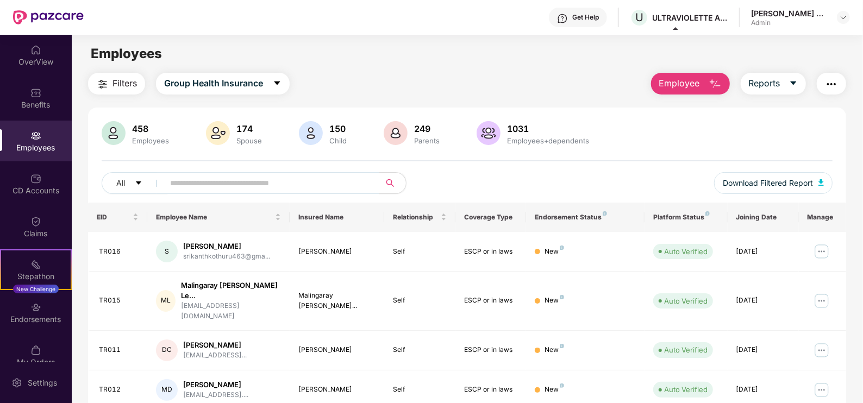
click at [714, 84] on img "button" at bounding box center [715, 84] width 13 height 13
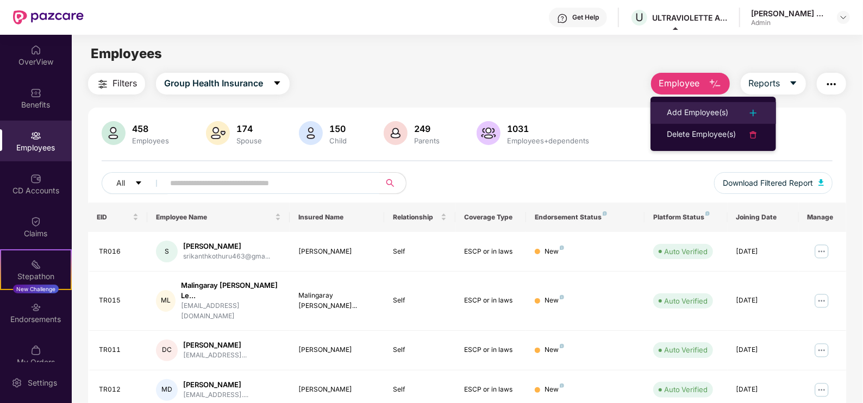
click at [701, 108] on div "Add Employee(s)" at bounding box center [697, 113] width 61 height 13
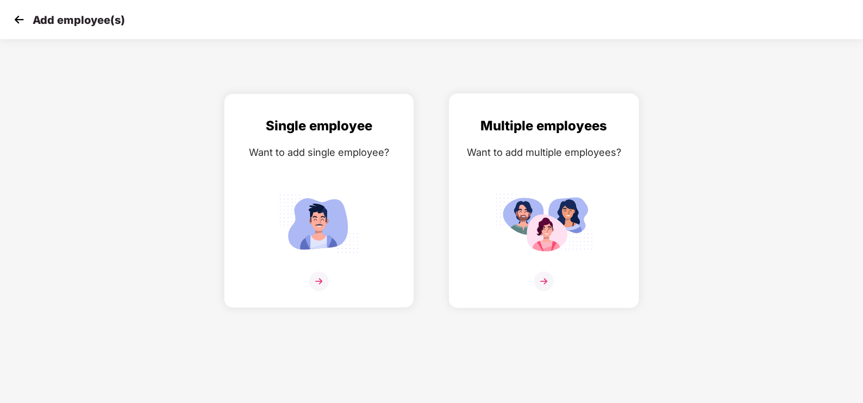
click at [544, 279] on img at bounding box center [544, 282] width 20 height 20
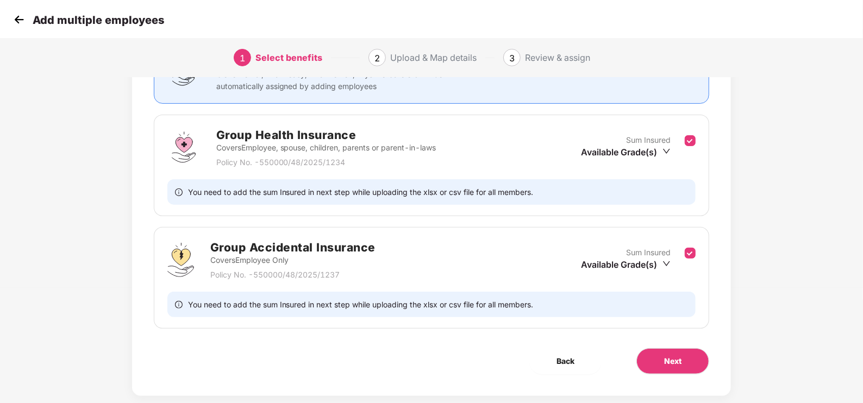
scroll to position [134, 0]
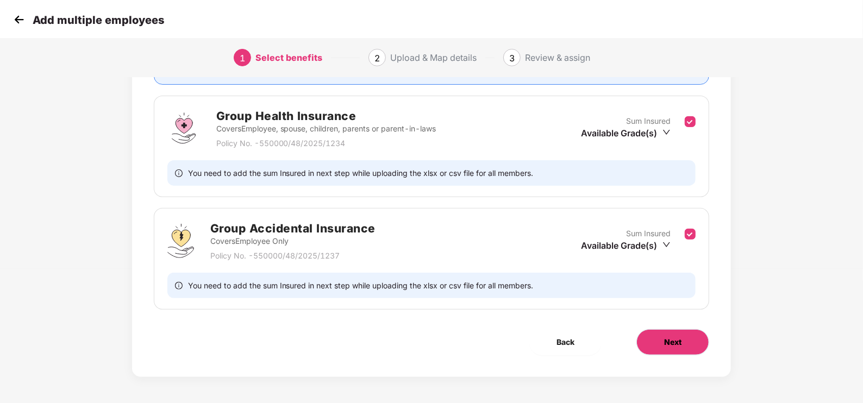
click at [676, 343] on span "Next" at bounding box center [672, 343] width 17 height 12
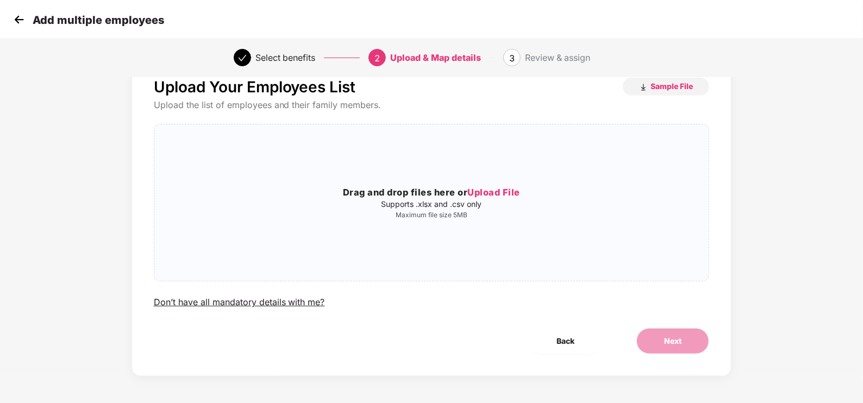
scroll to position [0, 0]
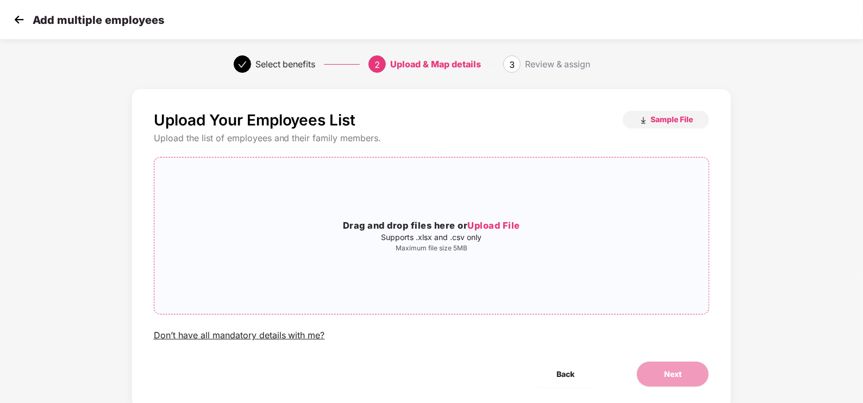
click at [493, 227] on span "Upload File" at bounding box center [494, 225] width 53 height 11
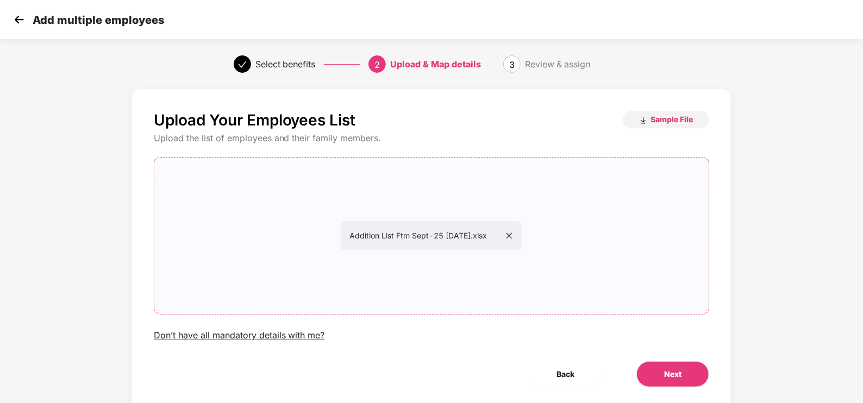
scroll to position [33, 0]
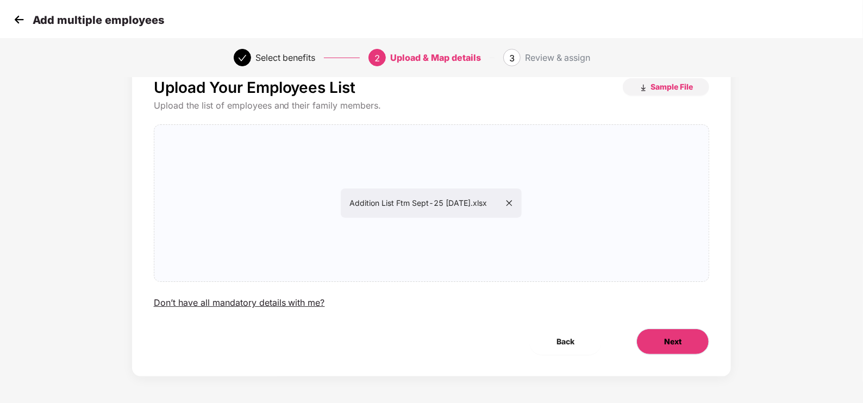
click at [671, 336] on span "Next" at bounding box center [672, 342] width 17 height 12
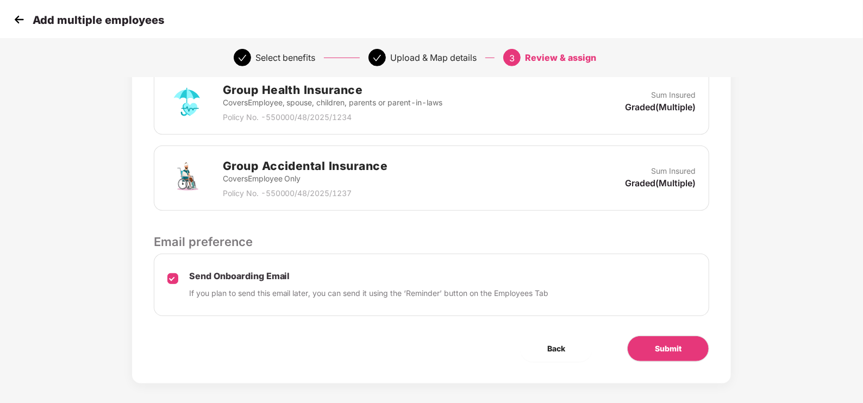
scroll to position [277, 0]
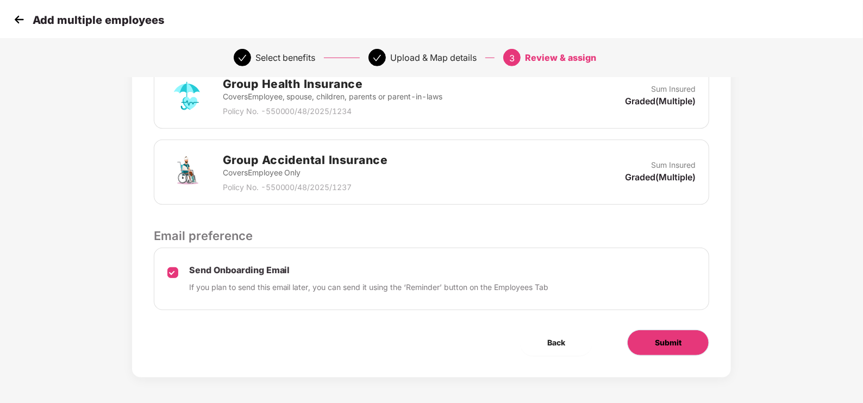
click at [681, 337] on span "Submit" at bounding box center [668, 343] width 27 height 12
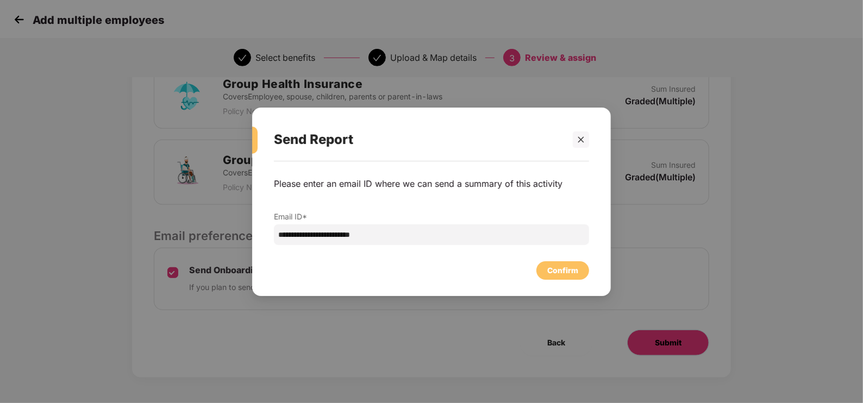
scroll to position [0, 0]
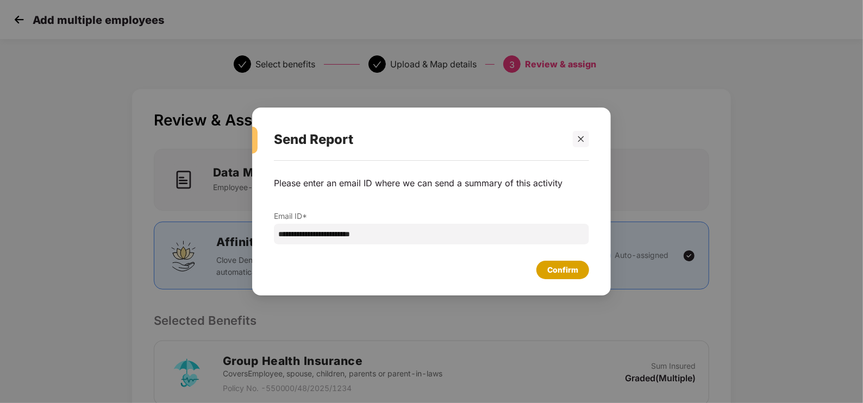
click at [553, 268] on div "Confirm" at bounding box center [562, 270] width 31 height 12
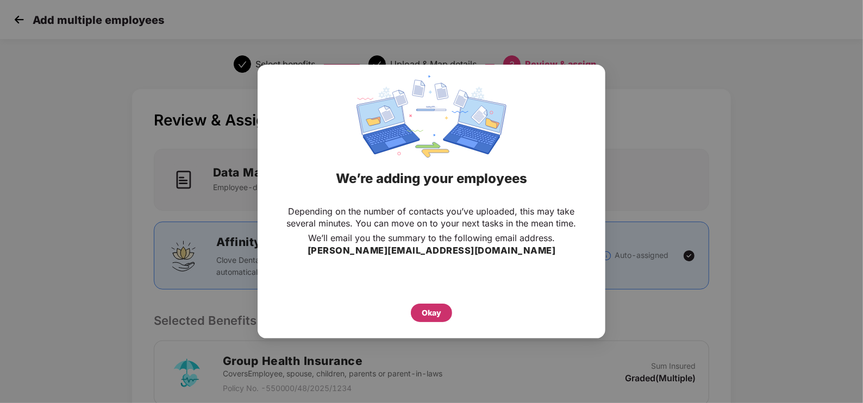
click at [439, 310] on div "Okay" at bounding box center [432, 313] width 20 height 12
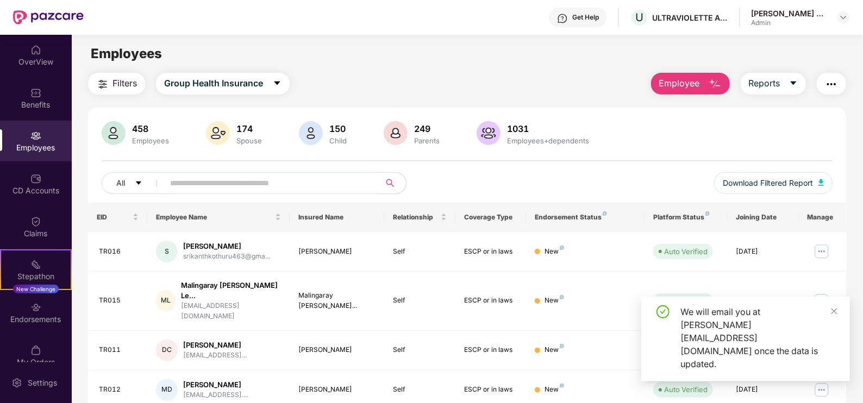
click at [22, 139] on div "Employees" at bounding box center [36, 141] width 72 height 41
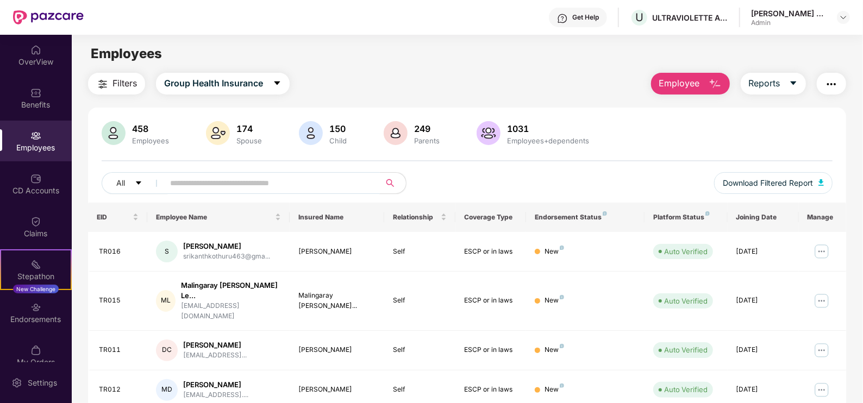
click at [206, 191] on input "text" at bounding box center [267, 183] width 195 height 16
paste input "**********"
type input "**********"
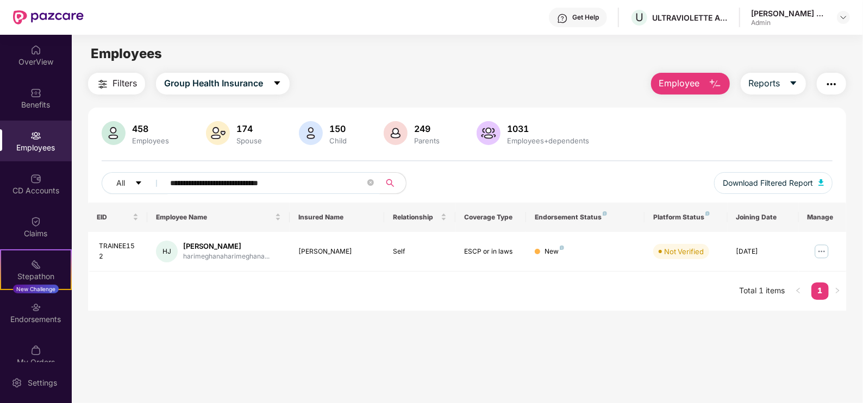
click at [24, 138] on div "Employees" at bounding box center [36, 141] width 72 height 41
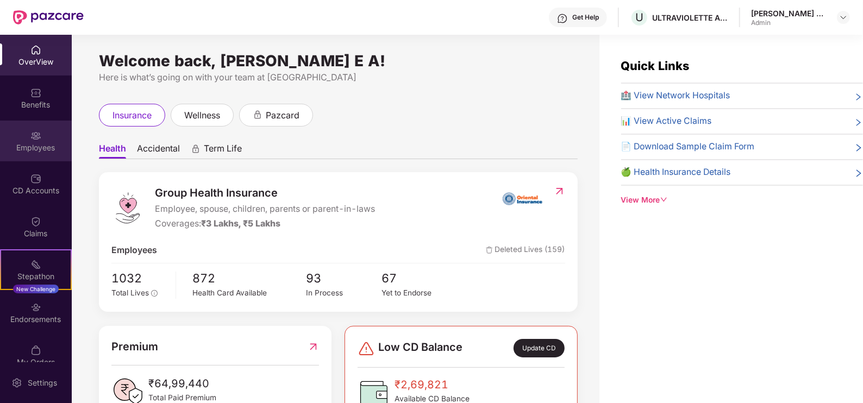
click at [43, 132] on div "Employees" at bounding box center [36, 141] width 72 height 41
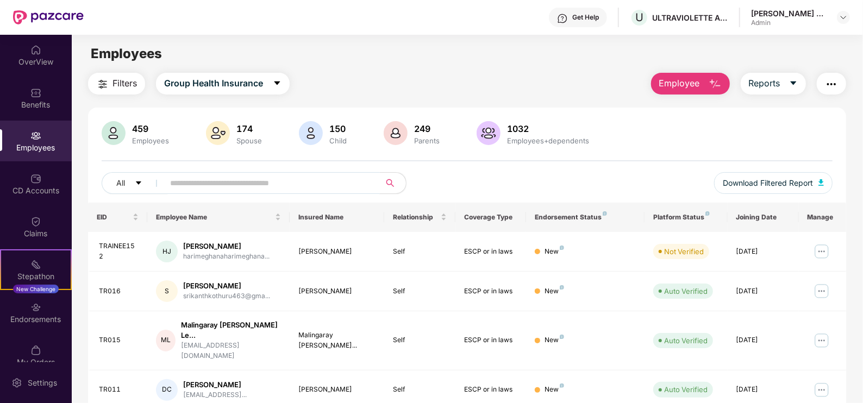
click at [202, 191] on span at bounding box center [268, 183] width 223 height 22
paste input "**********"
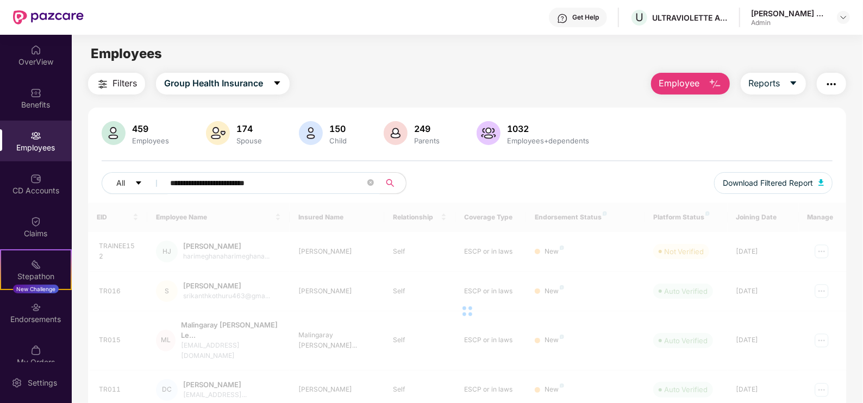
type input "**********"
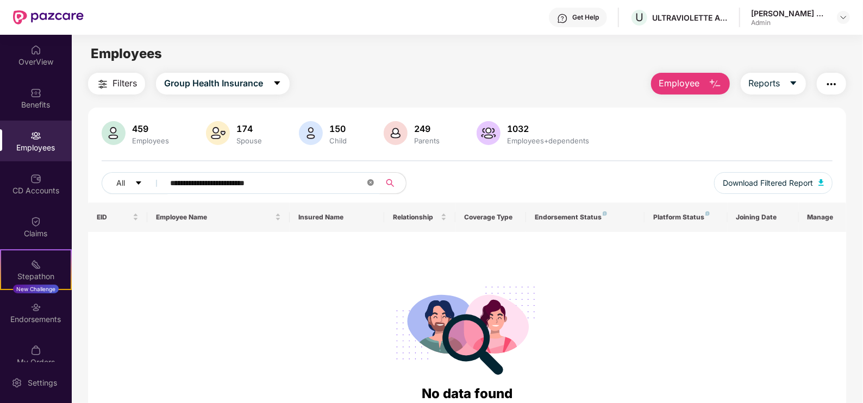
click at [370, 184] on icon "close-circle" at bounding box center [371, 182] width 7 height 7
click at [308, 186] on input "text" at bounding box center [267, 183] width 195 height 16
paste input "**********"
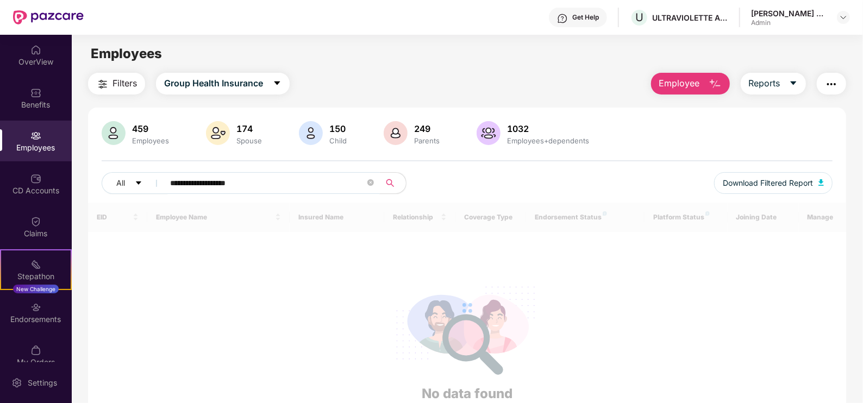
type input "**********"
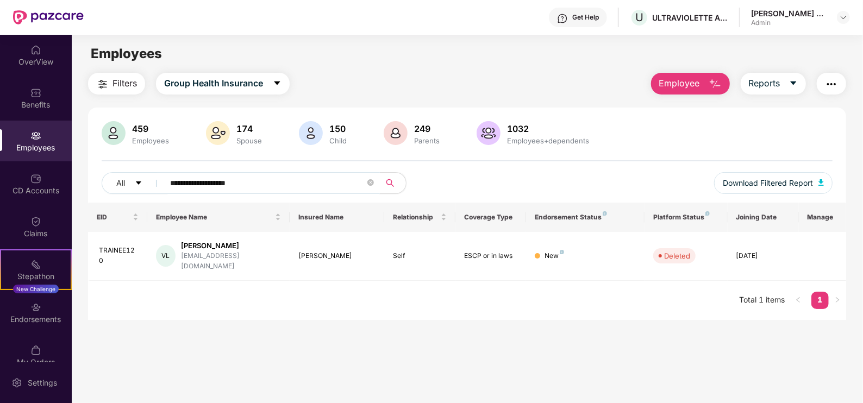
click at [375, 185] on span "**********" at bounding box center [268, 183] width 223 height 22
click at [372, 185] on icon "close-circle" at bounding box center [371, 182] width 7 height 7
click at [368, 183] on span at bounding box center [371, 183] width 7 height 16
paste input "**********"
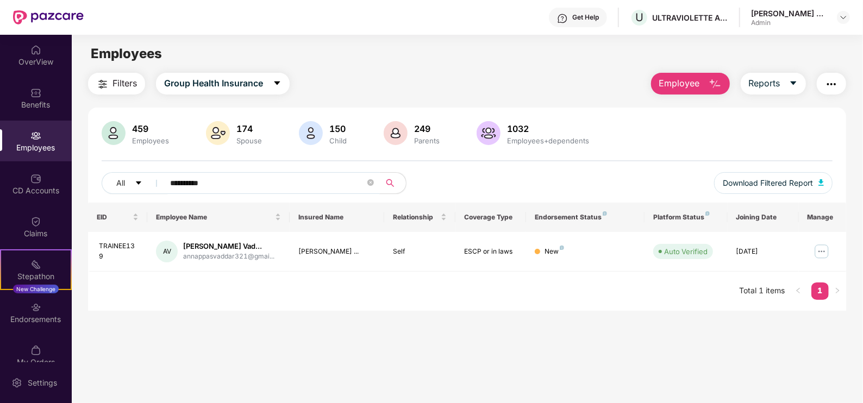
click at [178, 177] on input "**********" at bounding box center [267, 183] width 195 height 16
type input "*"
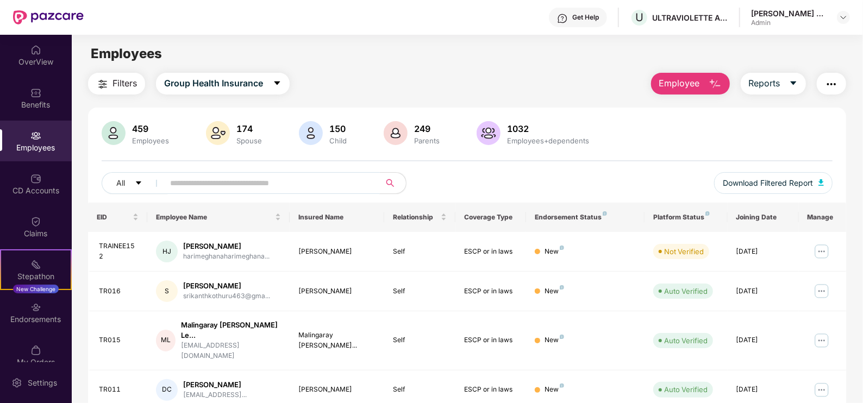
click at [190, 176] on input "text" at bounding box center [267, 183] width 195 height 16
paste input "**********"
type input "**********"
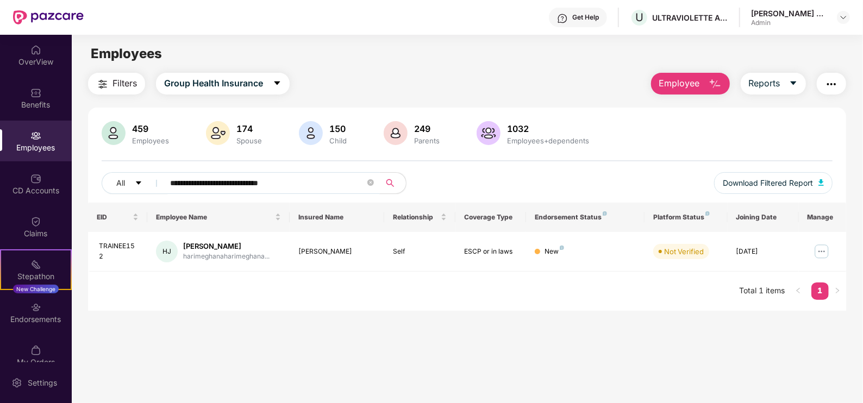
click at [33, 130] on img at bounding box center [35, 135] width 11 height 11
